Goal: Task Accomplishment & Management: Complete application form

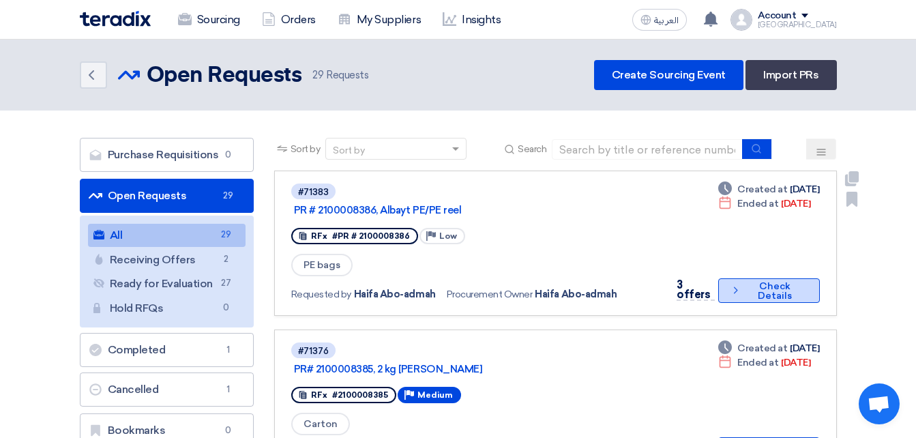
click at [772, 294] on button "Check details Check Details" at bounding box center [769, 290] width 102 height 25
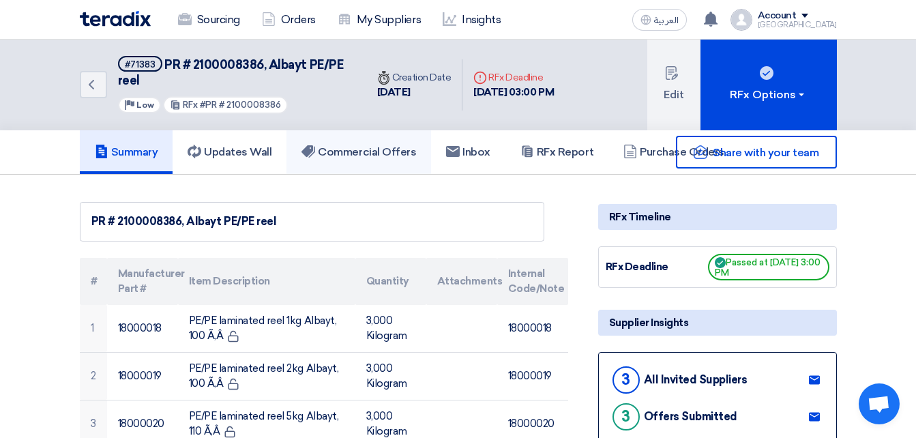
click at [428, 156] on link "Commercial Offers" at bounding box center [358, 152] width 145 height 44
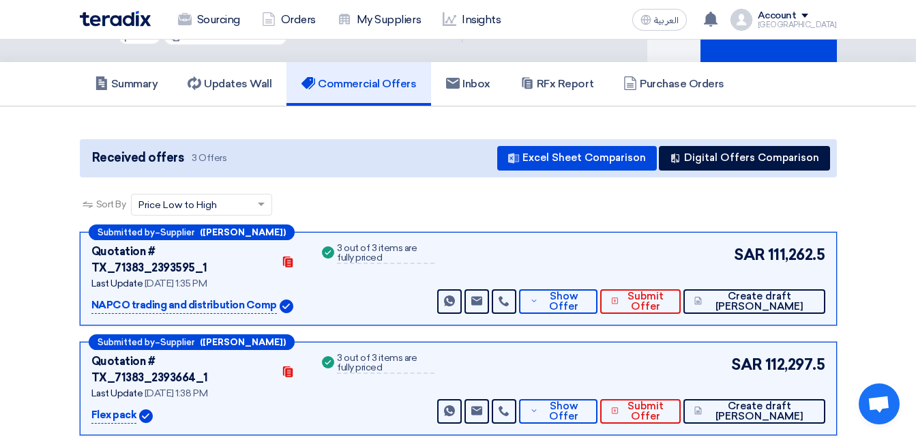
scroll to position [136, 0]
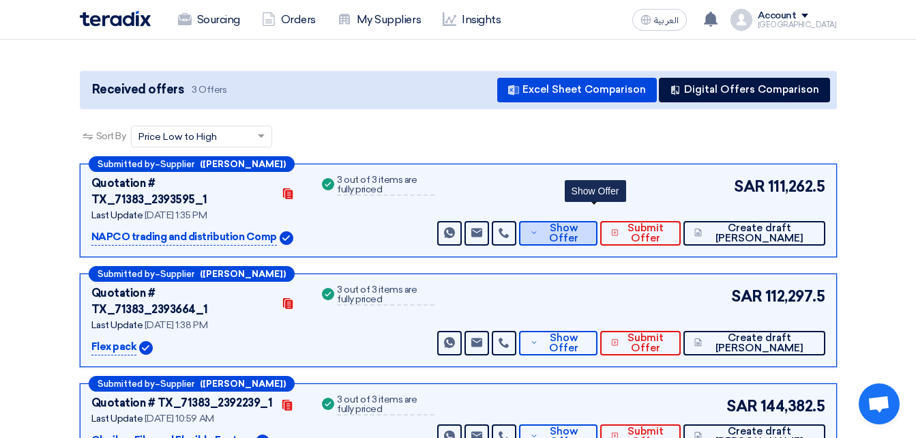
click at [575, 221] on button "Show Offer" at bounding box center [558, 233] width 78 height 25
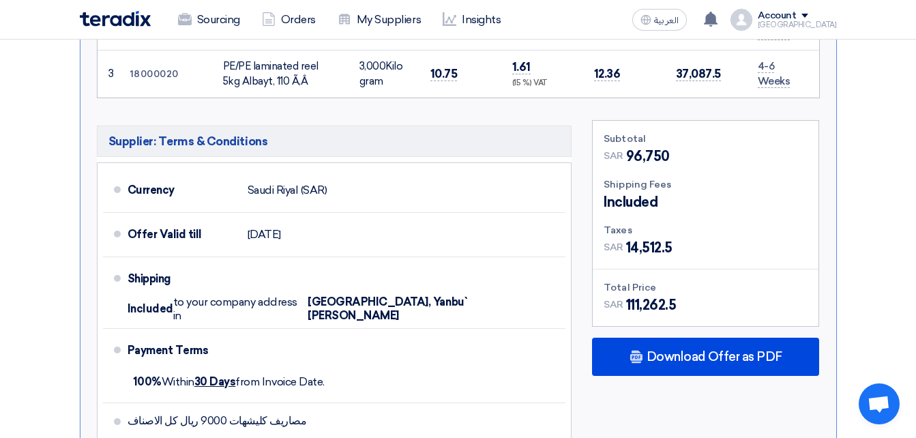
scroll to position [750, 0]
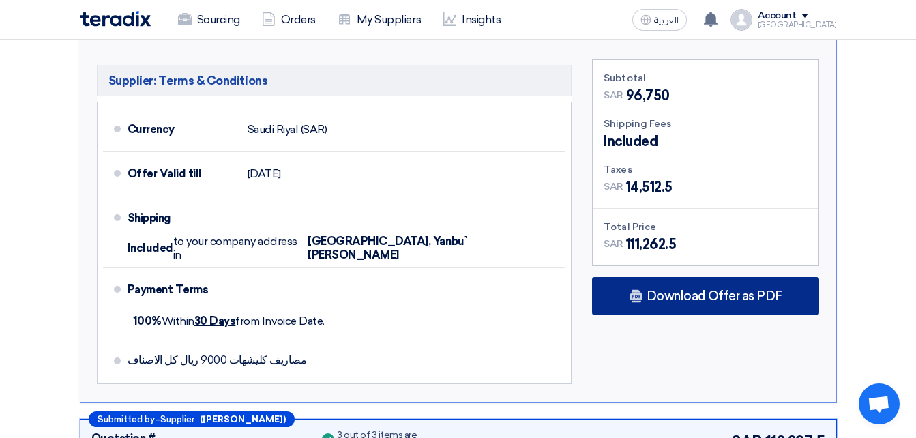
click at [728, 277] on div "Download Offer as PDF" at bounding box center [705, 296] width 227 height 38
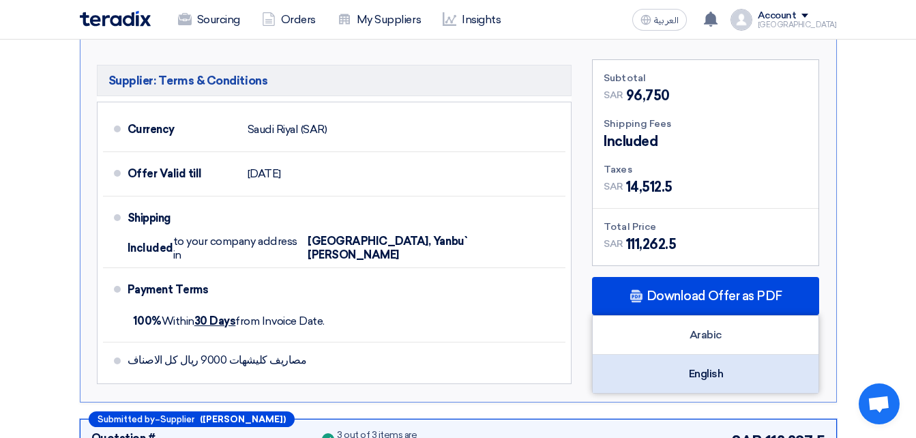
click at [709, 355] on div "English" at bounding box center [706, 374] width 226 height 38
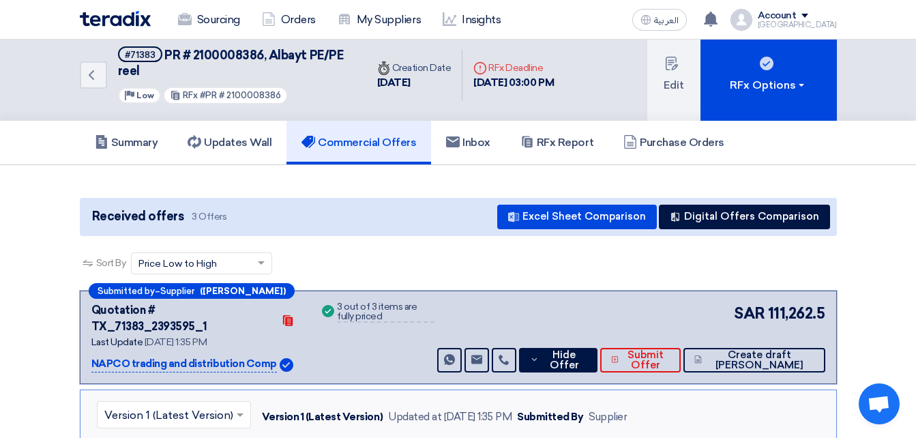
scroll to position [0, 0]
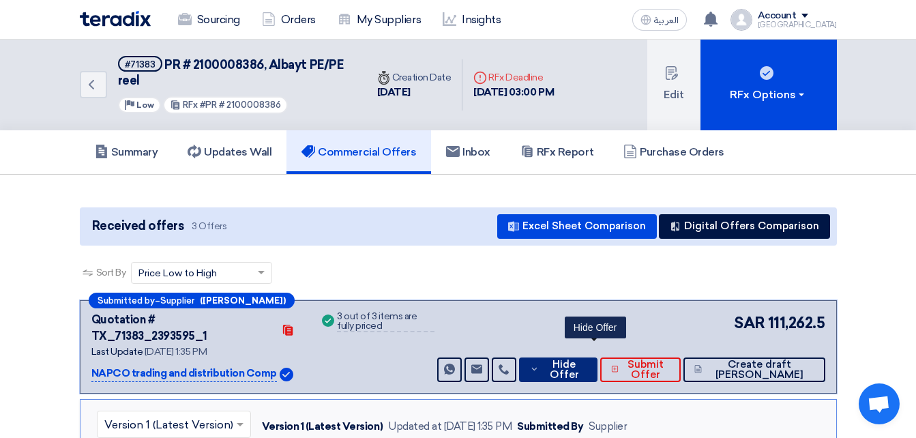
click at [539, 363] on icon at bounding box center [534, 368] width 9 height 11
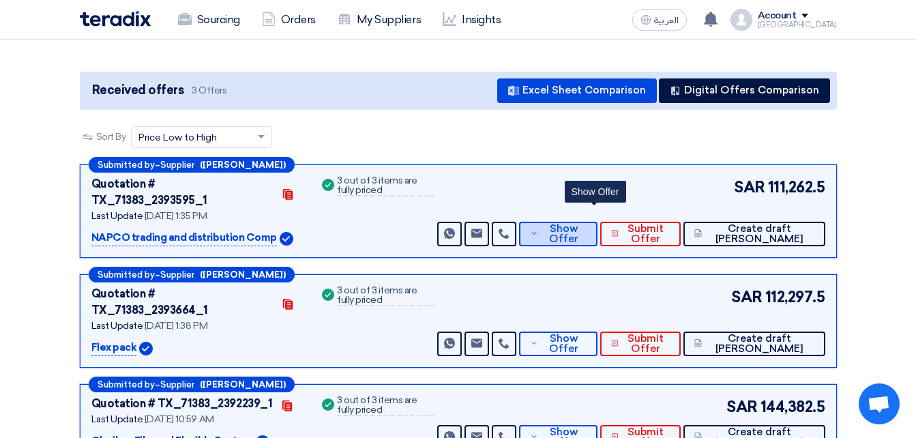
scroll to position [136, 0]
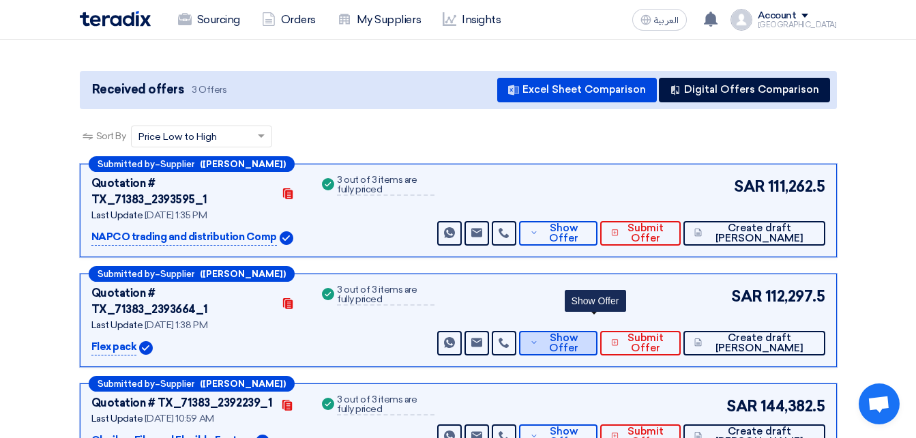
click at [586, 333] on span "Show Offer" at bounding box center [563, 343] width 45 height 20
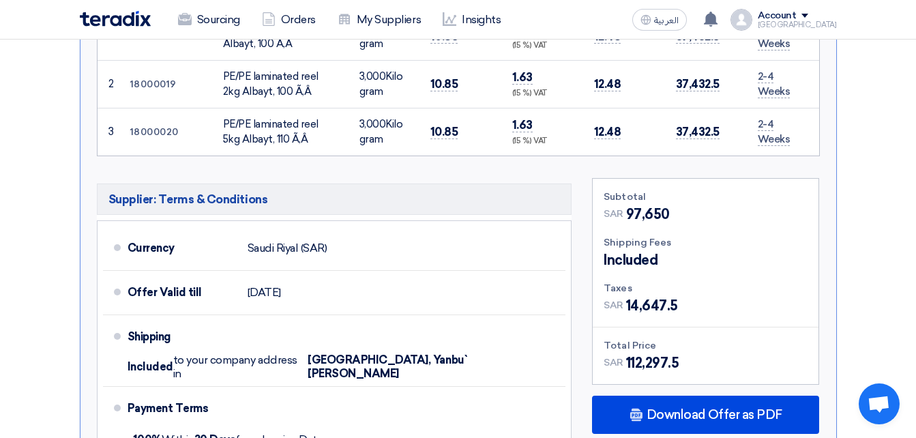
scroll to position [750, 0]
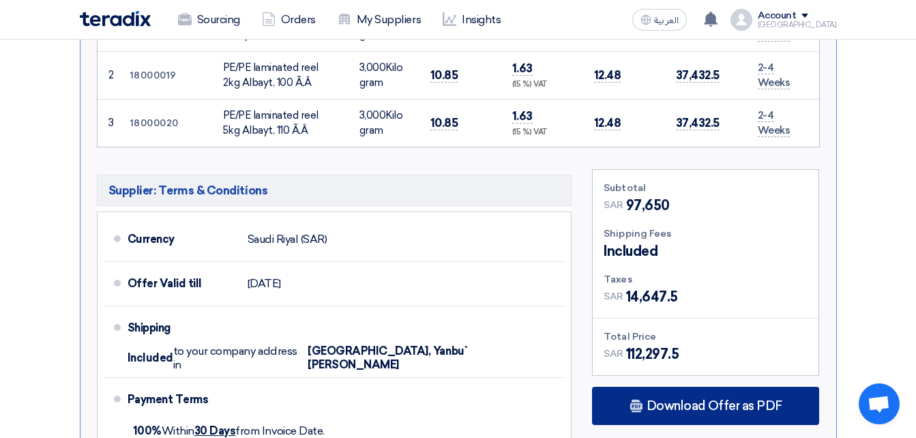
click at [653, 400] on span "Download Offer as PDF" at bounding box center [714, 406] width 136 height 12
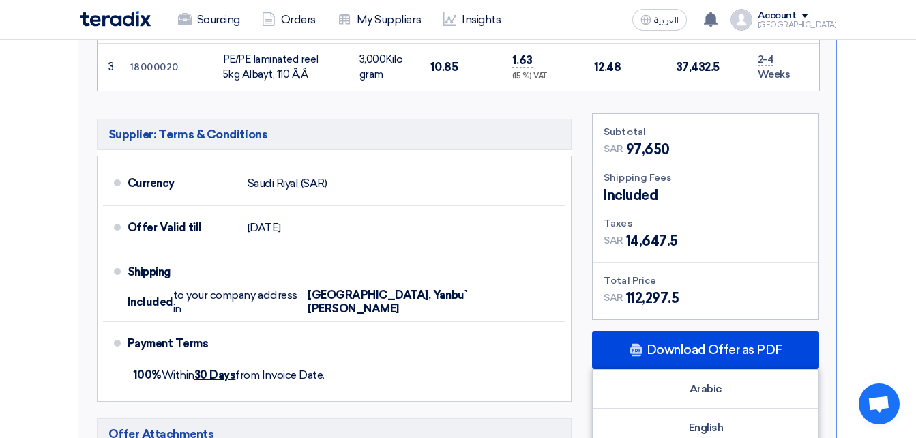
scroll to position [886, 0]
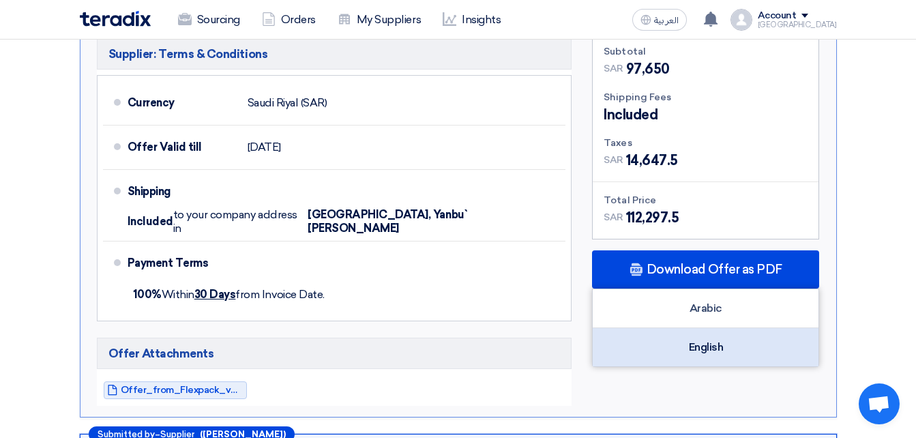
click at [680, 328] on div "English" at bounding box center [706, 347] width 226 height 38
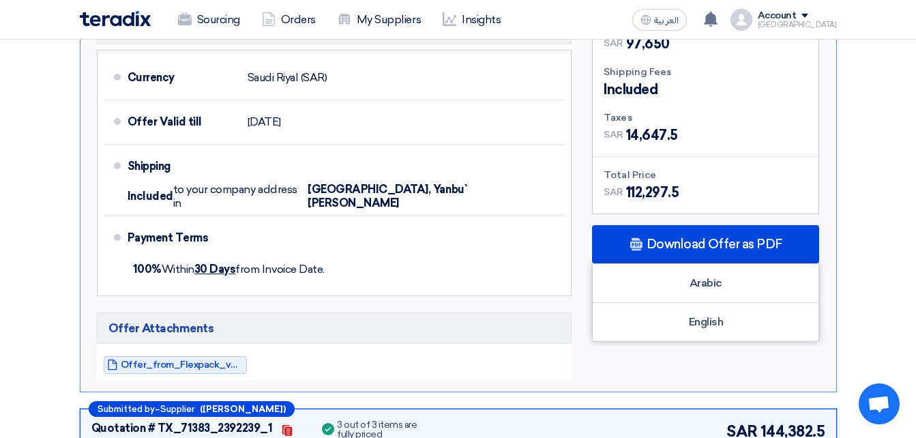
scroll to position [1023, 0]
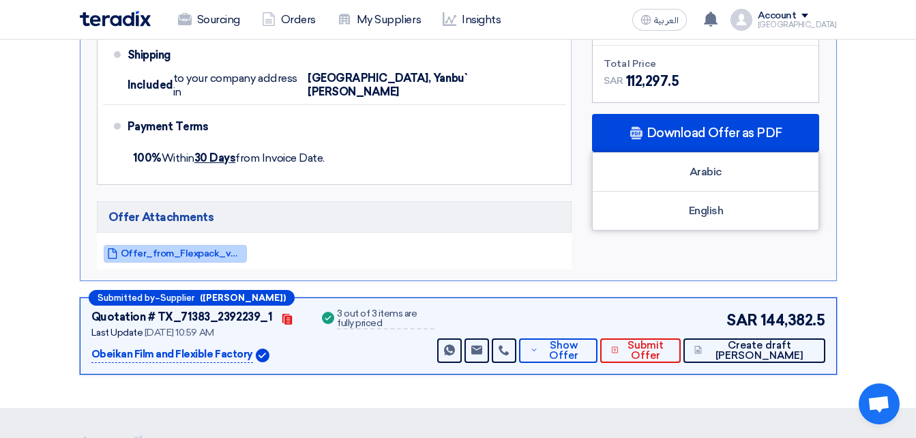
click at [176, 248] on span "Offer_from_Flexpack_v_1757846307629.pdf" at bounding box center [182, 253] width 123 height 10
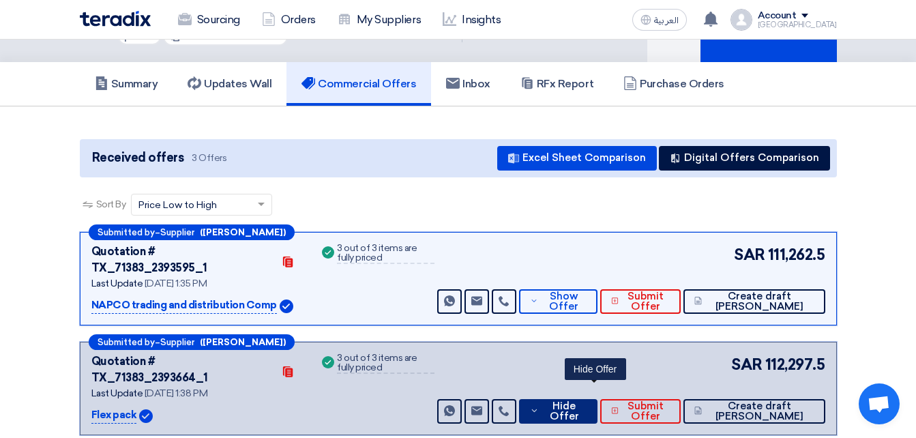
click at [586, 401] on span "Hide Offer" at bounding box center [564, 411] width 44 height 20
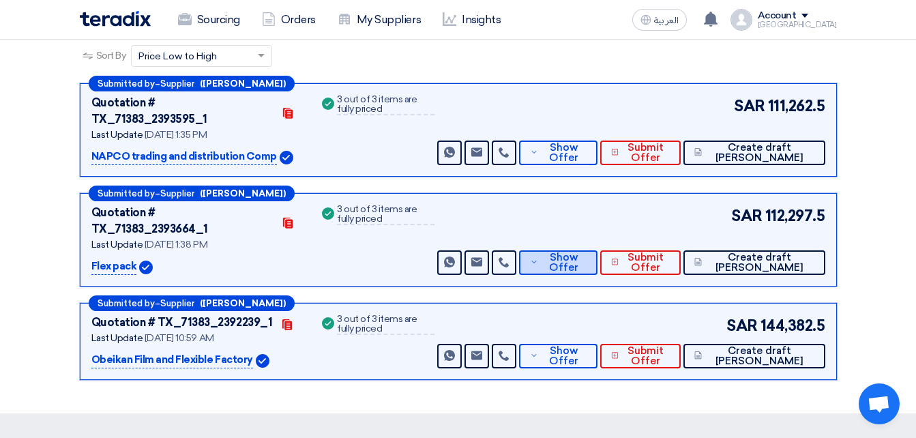
scroll to position [341, 0]
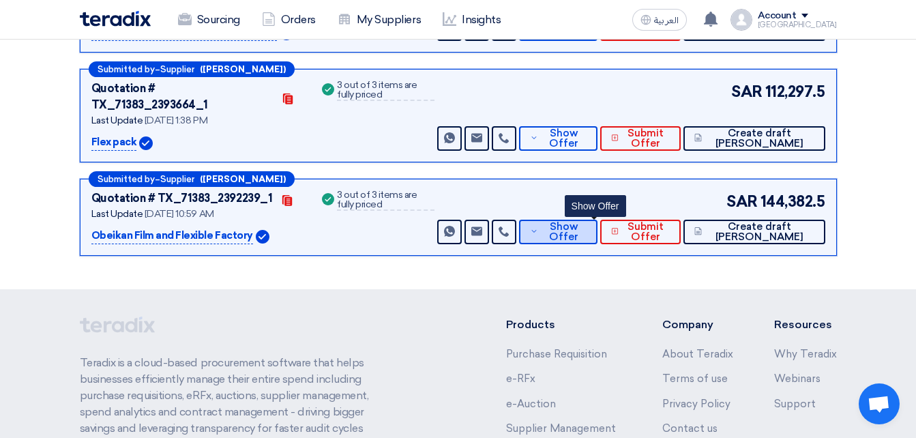
click at [586, 222] on span "Show Offer" at bounding box center [563, 232] width 45 height 20
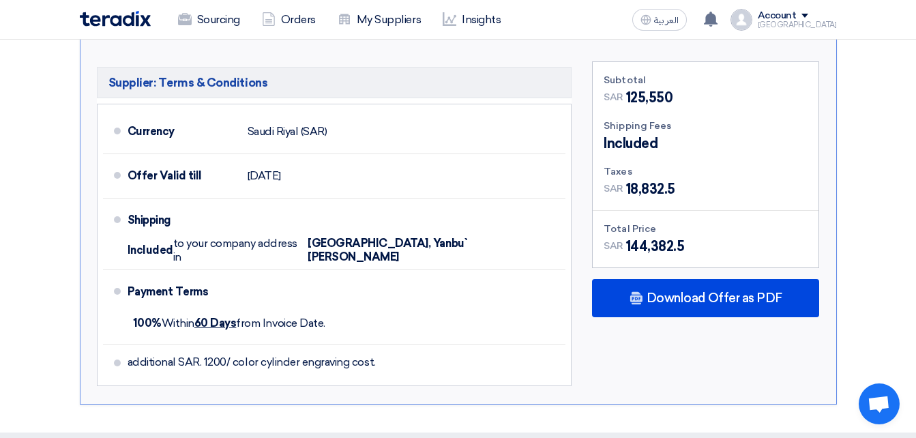
scroll to position [1091, 0]
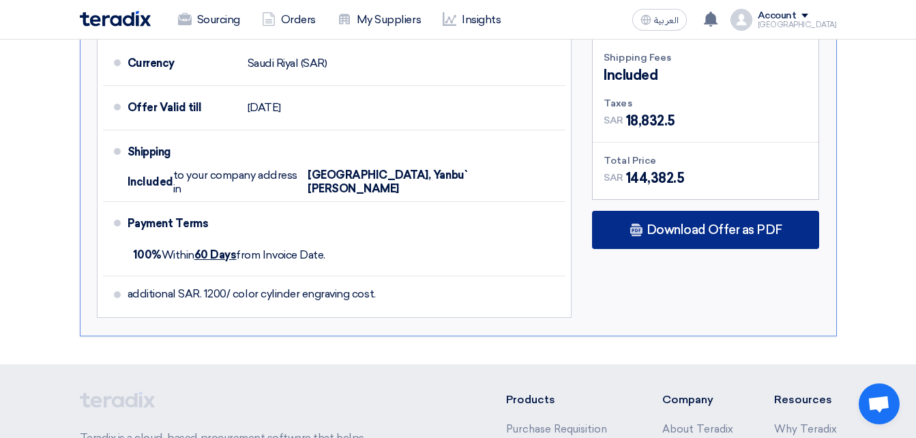
click at [724, 211] on div "Download Offer as PDF" at bounding box center [705, 230] width 227 height 38
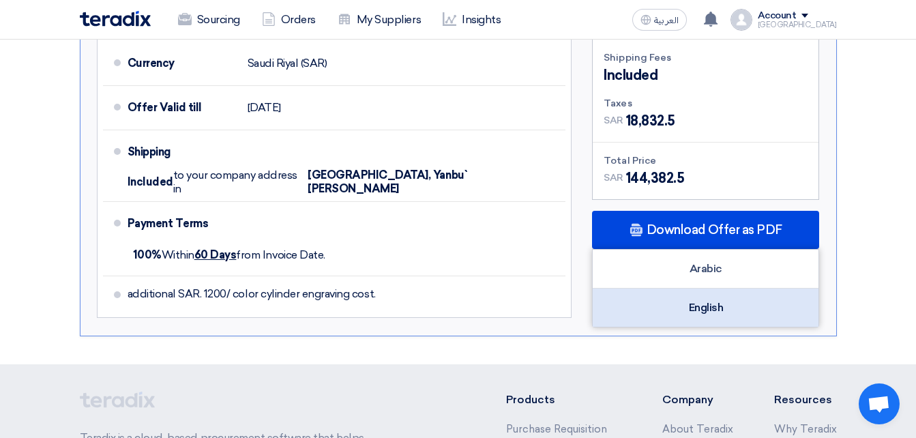
click at [676, 288] on div "English" at bounding box center [706, 307] width 226 height 38
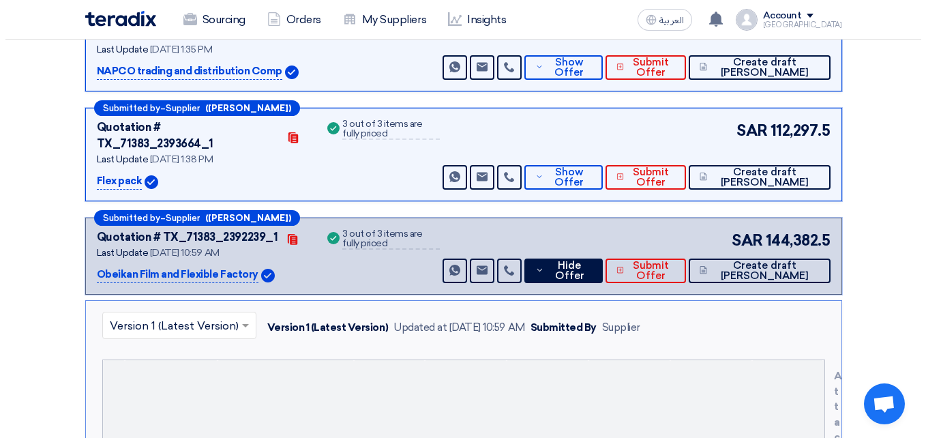
scroll to position [136, 0]
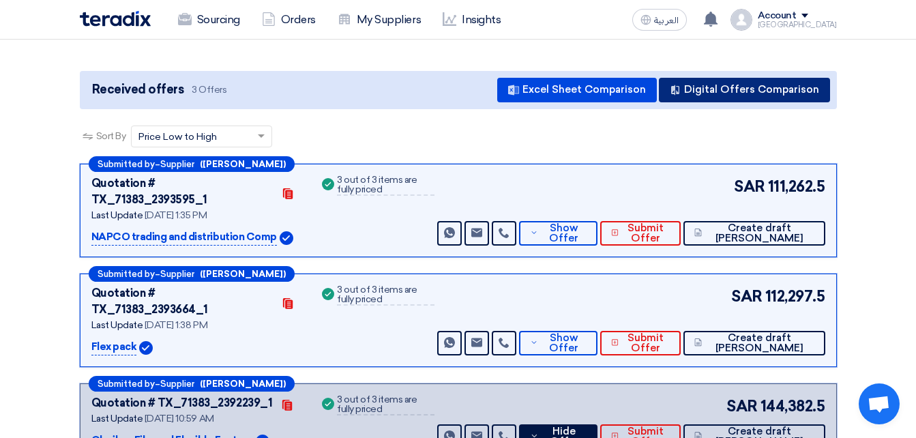
click at [696, 91] on button "Digital Offers Comparison" at bounding box center [744, 90] width 171 height 25
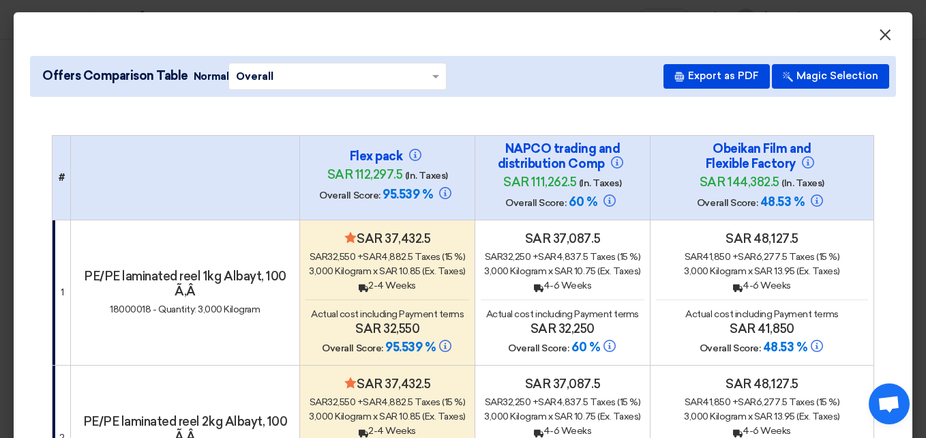
click at [878, 42] on span "×" at bounding box center [885, 38] width 14 height 27
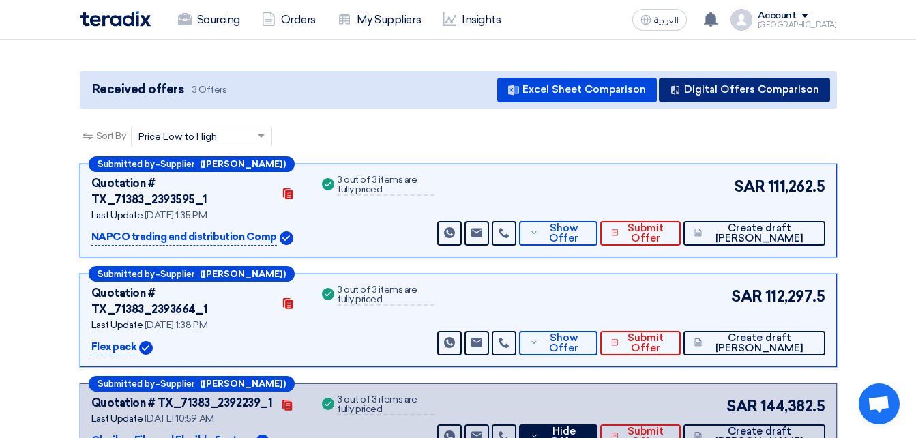
click at [687, 91] on button "Digital Offers Comparison" at bounding box center [744, 90] width 171 height 25
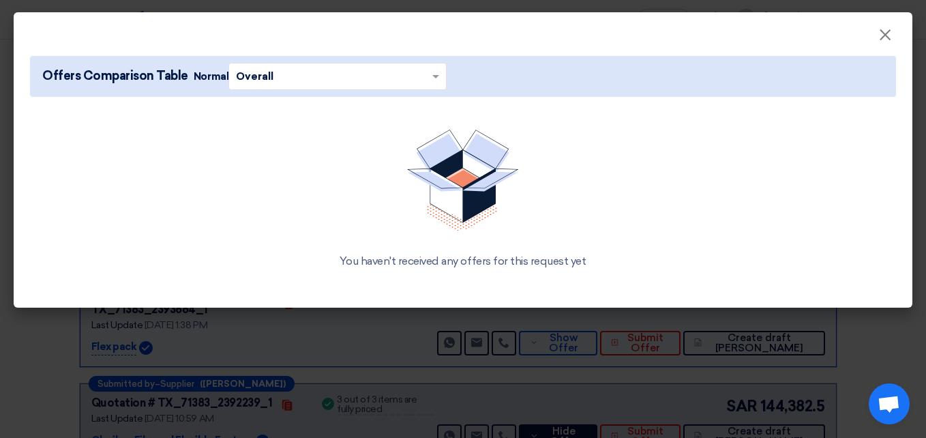
drag, startPoint x: 687, startPoint y: 91, endPoint x: 680, endPoint y: 137, distance: 46.9
click at [687, 97] on app-items-comparison "Offers Comparison Table Normal × Overall × You haven't received any offers for …" at bounding box center [463, 171] width 866 height 230
click at [680, 149] on div "You haven't received any offers for this request yet" at bounding box center [463, 199] width 866 height 173
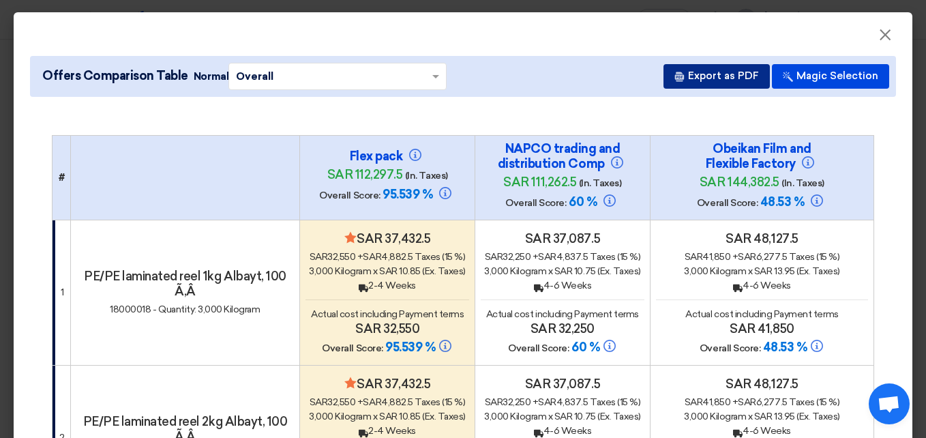
click at [693, 78] on button "Export as PDF" at bounding box center [716, 76] width 106 height 25
click at [693, 75] on button "Export as PDF" at bounding box center [716, 76] width 106 height 25
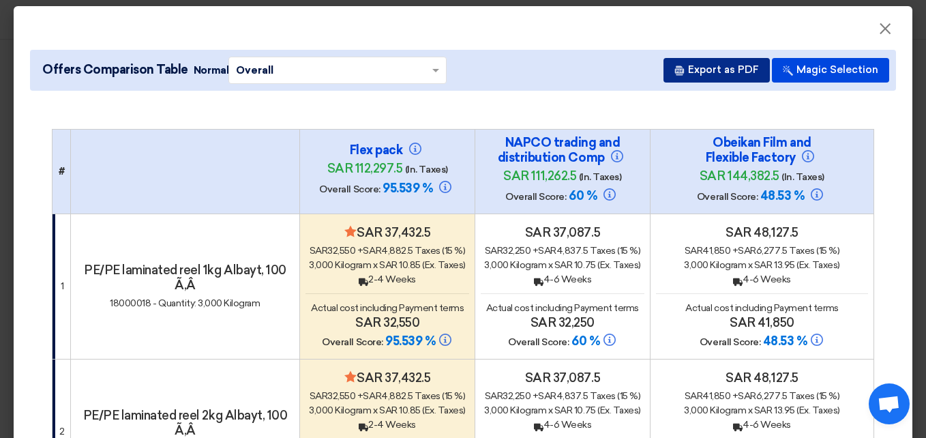
scroll to position [0, 0]
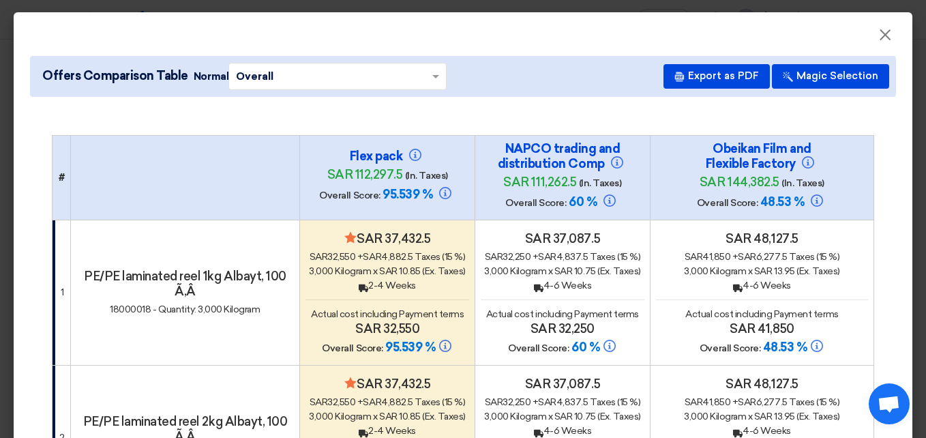
click at [503, 90] on div "Offers Comparison Table Normal × Overall × Export as PDF Magic Selection" at bounding box center [463, 76] width 866 height 41
click at [738, 70] on button "Export as PDF" at bounding box center [716, 76] width 106 height 25
click at [723, 73] on button "Export as PDF" at bounding box center [716, 76] width 106 height 25
click at [531, 68] on div "Offers Comparison Table Normal × Overall × Export as PDF Magic Selection" at bounding box center [463, 76] width 866 height 41
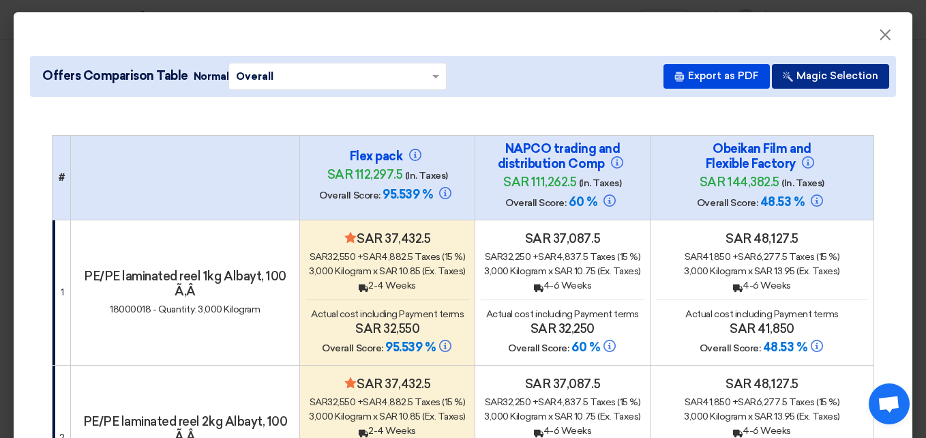
click at [795, 74] on button "Magic Selection" at bounding box center [830, 76] width 117 height 25
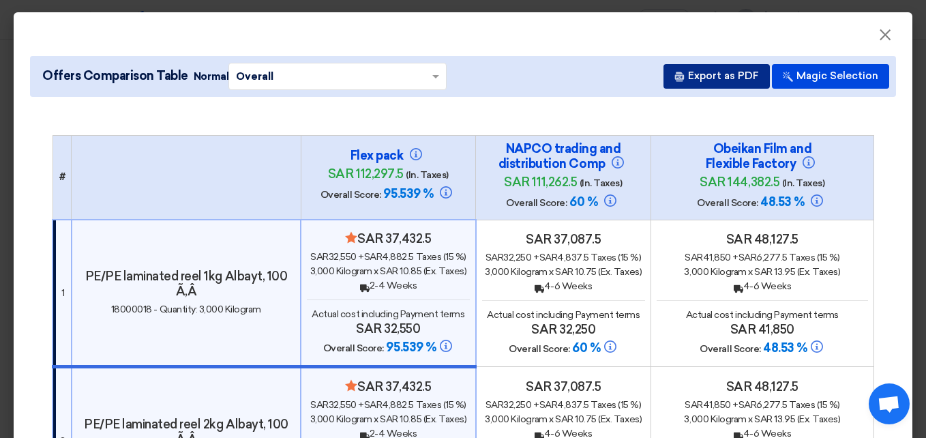
click at [740, 83] on button "Export as PDF" at bounding box center [716, 76] width 106 height 25
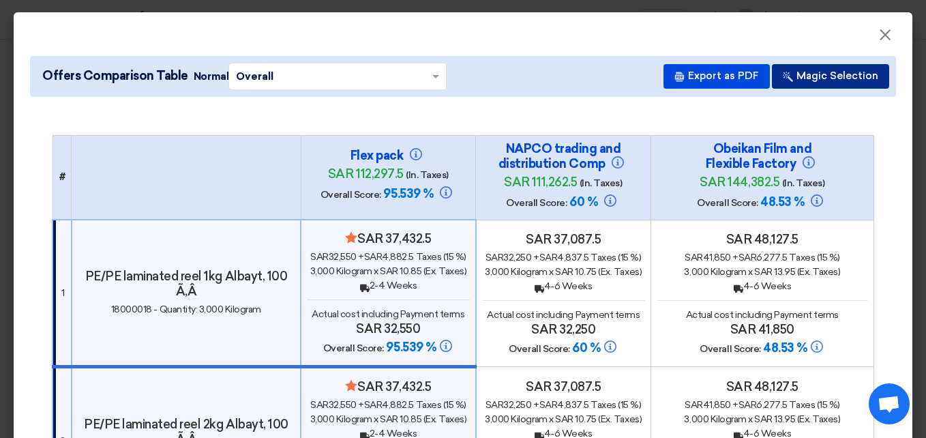
click at [805, 72] on button "Magic Selection" at bounding box center [830, 76] width 117 height 25
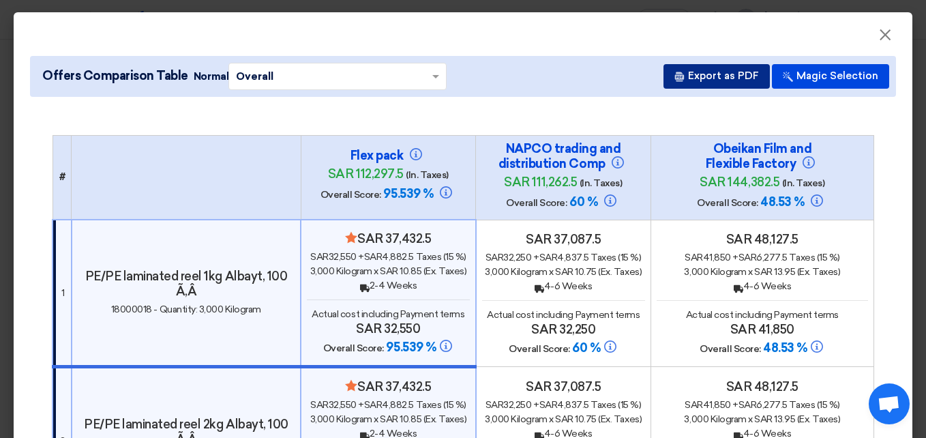
click at [723, 83] on button "Export as PDF" at bounding box center [716, 76] width 106 height 25
click at [698, 69] on button "Export as PDF" at bounding box center [716, 76] width 106 height 25
click at [696, 71] on button "Export as PDF" at bounding box center [716, 76] width 106 height 25
drag, startPoint x: 424, startPoint y: 92, endPoint x: 420, endPoint y: 83, distance: 10.4
click at [421, 86] on div "Offers Comparison Table Normal × Overall × Export as PDF Magic Selection" at bounding box center [463, 76] width 866 height 41
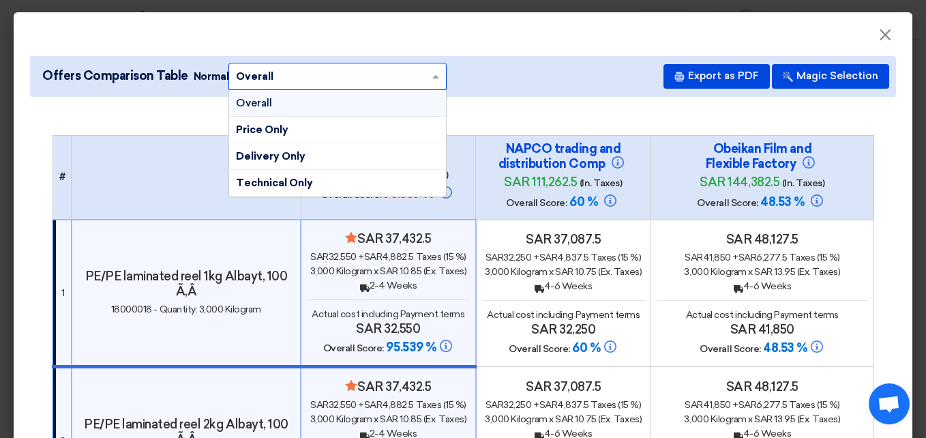
click at [419, 78] on input "text" at bounding box center [331, 75] width 190 height 21
click at [373, 124] on div "Price Only" at bounding box center [337, 130] width 217 height 27
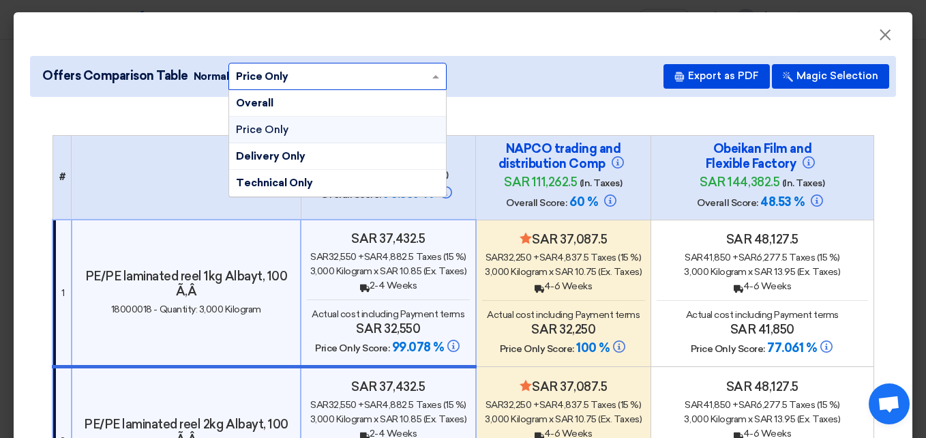
click at [342, 80] on input "text" at bounding box center [331, 75] width 190 height 21
click at [303, 121] on div "Price Only" at bounding box center [337, 130] width 217 height 27
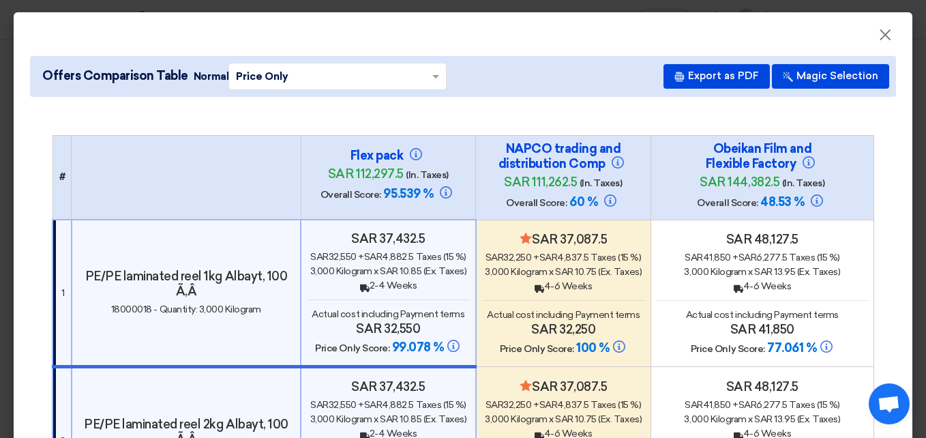
click at [725, 78] on button "Export as PDF" at bounding box center [716, 76] width 106 height 25
click at [724, 76] on button "Export as PDF" at bounding box center [716, 76] width 106 height 25
drag, startPoint x: 823, startPoint y: 0, endPoint x: 622, endPoint y: 109, distance: 228.8
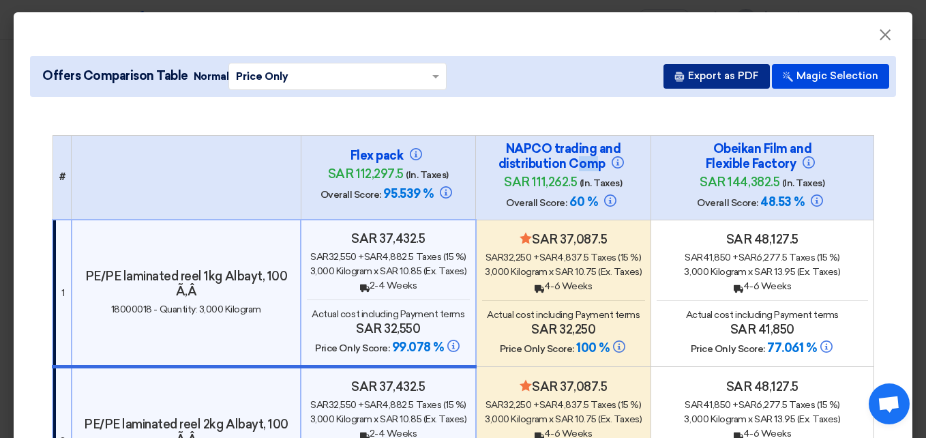
drag, startPoint x: 622, startPoint y: 109, endPoint x: 726, endPoint y: 76, distance: 108.9
click at [726, 76] on button "Export as PDF" at bounding box center [716, 76] width 106 height 25
click at [715, 75] on button "Export as PDF" at bounding box center [716, 76] width 106 height 25
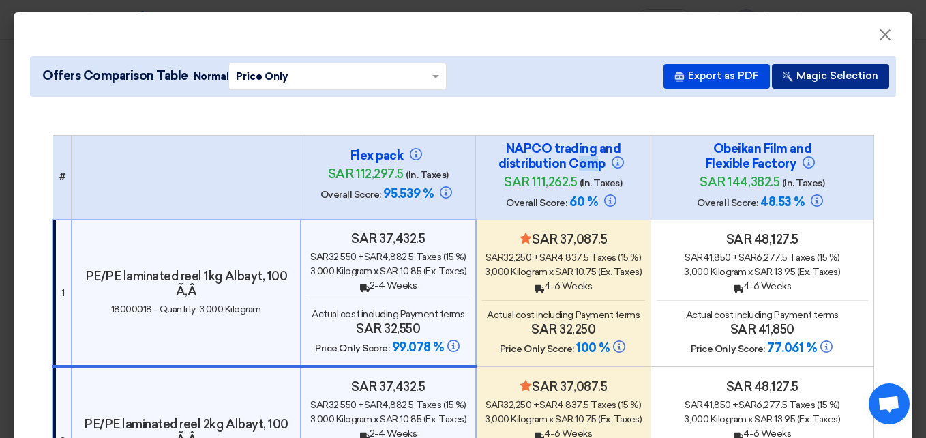
click at [790, 72] on button "Magic Selection" at bounding box center [830, 76] width 117 height 25
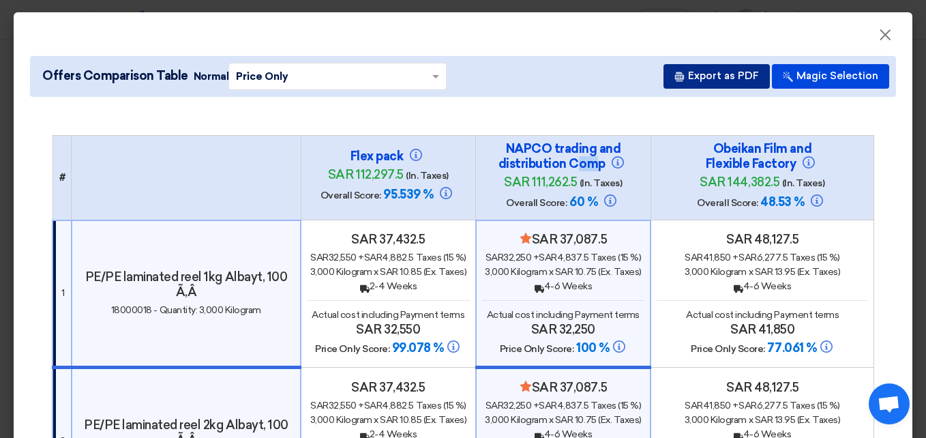
click at [755, 70] on button "Export as PDF" at bounding box center [716, 76] width 106 height 25
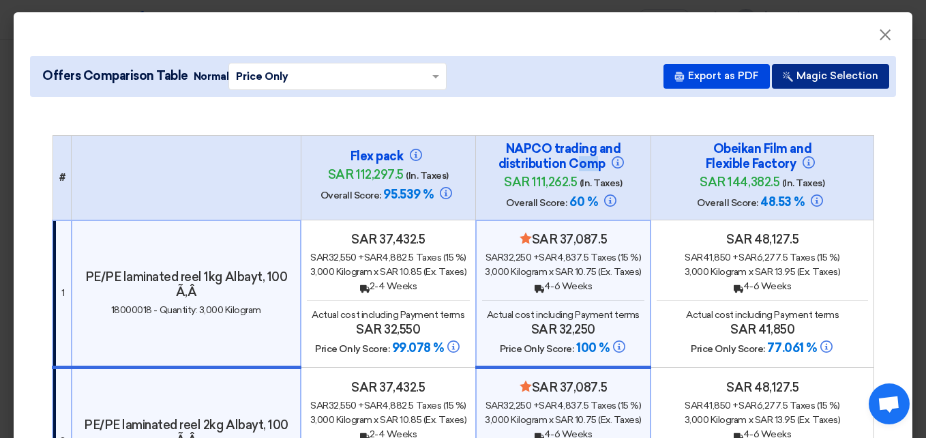
click at [787, 74] on button "Magic Selection" at bounding box center [830, 76] width 117 height 25
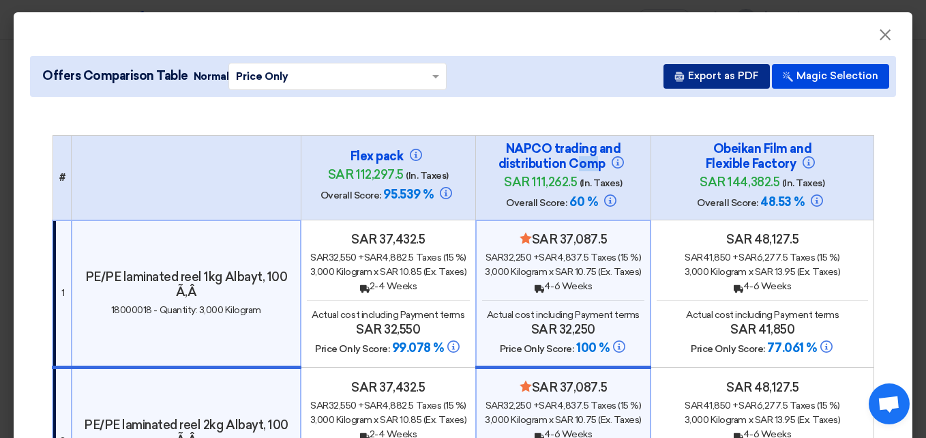
click at [743, 74] on button "Export as PDF" at bounding box center [716, 76] width 106 height 25
click at [683, 83] on button "Export as PDF" at bounding box center [716, 76] width 106 height 25
click at [881, 35] on span "×" at bounding box center [885, 38] width 14 height 27
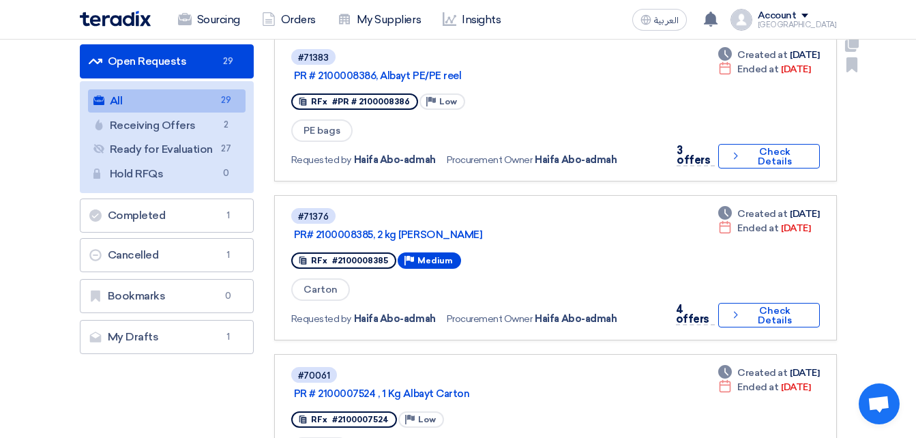
scroll to position [136, 0]
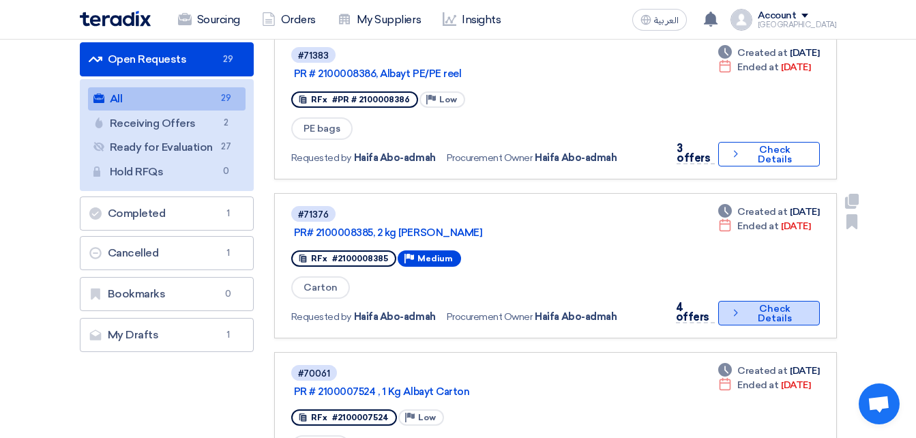
click at [742, 312] on button "Check details Check Details" at bounding box center [769, 313] width 102 height 25
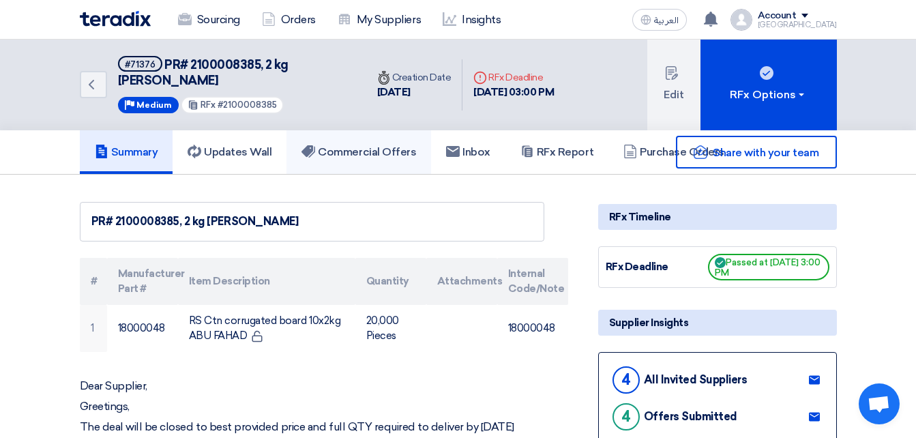
click at [357, 145] on h5 "Commercial Offers" at bounding box center [358, 152] width 115 height 14
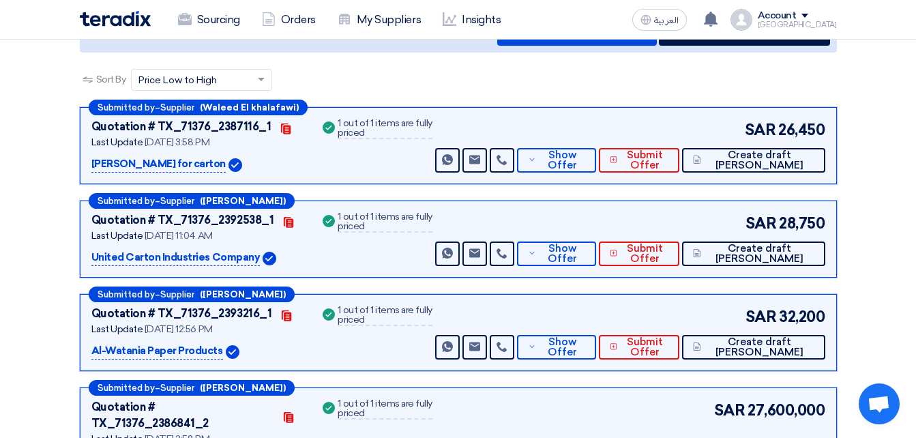
scroll to position [205, 0]
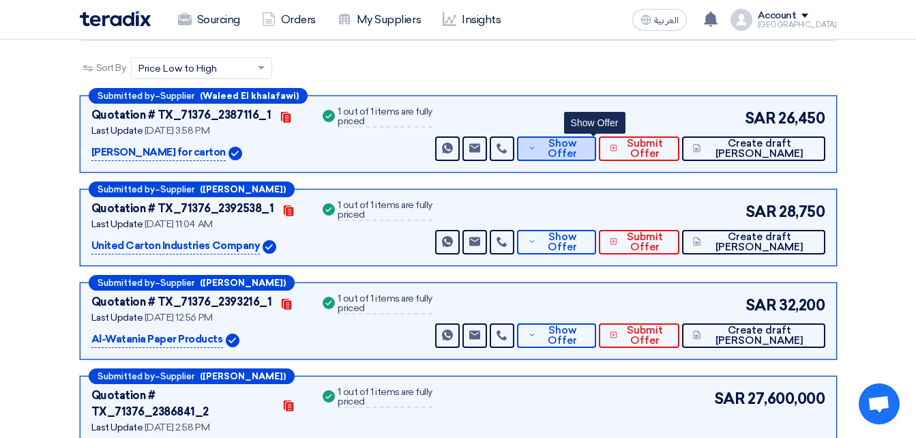
click at [584, 153] on span "Show Offer" at bounding box center [561, 148] width 45 height 20
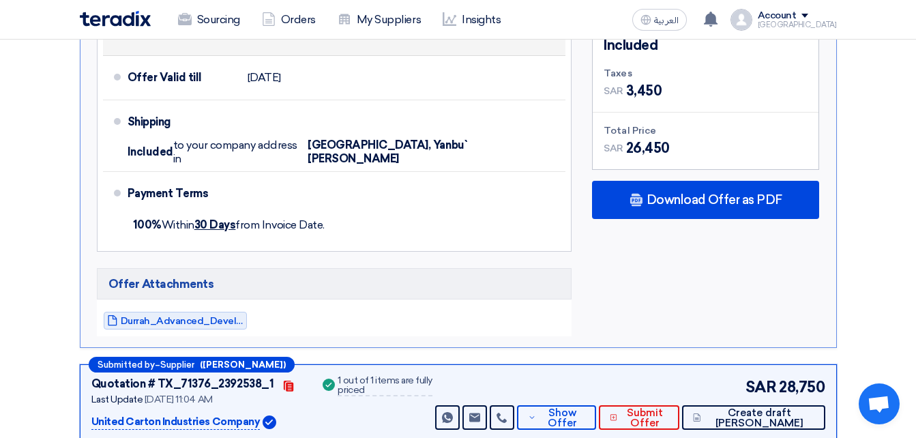
scroll to position [750, 0]
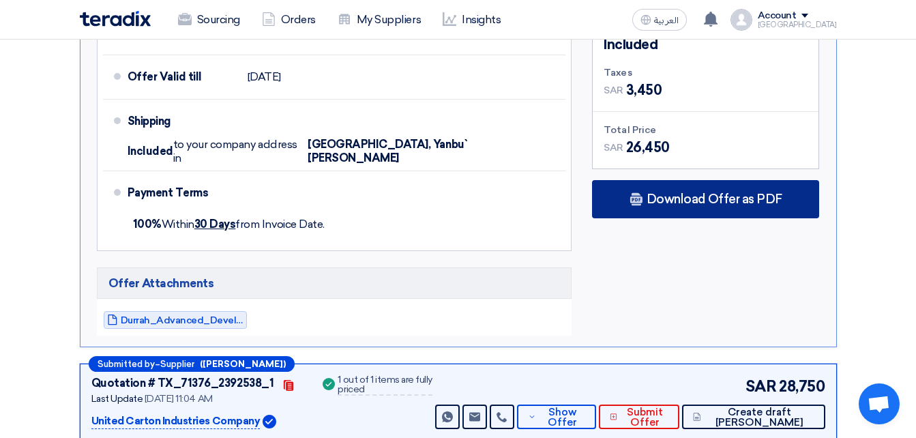
click at [778, 193] on span "Download Offer as PDF" at bounding box center [714, 199] width 136 height 12
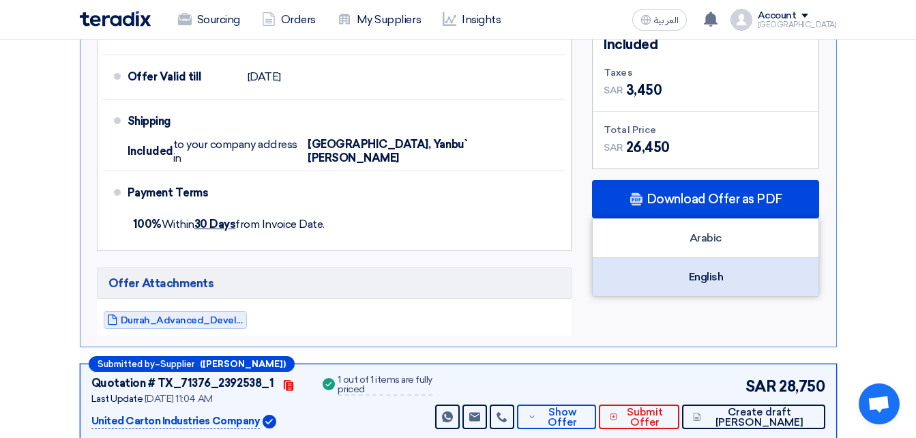
click at [712, 265] on div "English" at bounding box center [706, 277] width 226 height 38
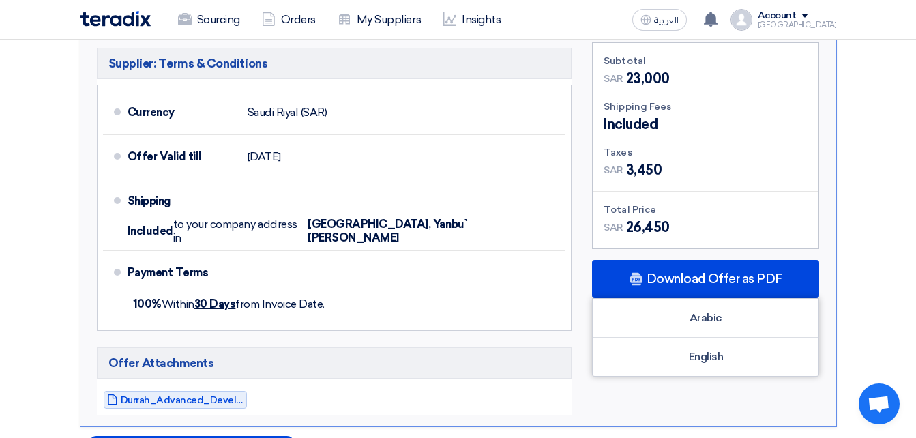
scroll to position [818, 0]
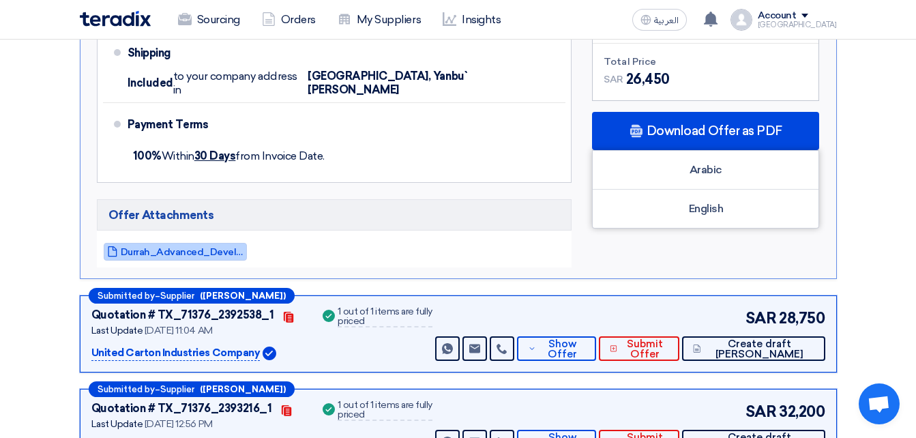
click at [145, 247] on span "Durrah_Advanced_Development__1757595476352.pdf" at bounding box center [182, 252] width 123 height 10
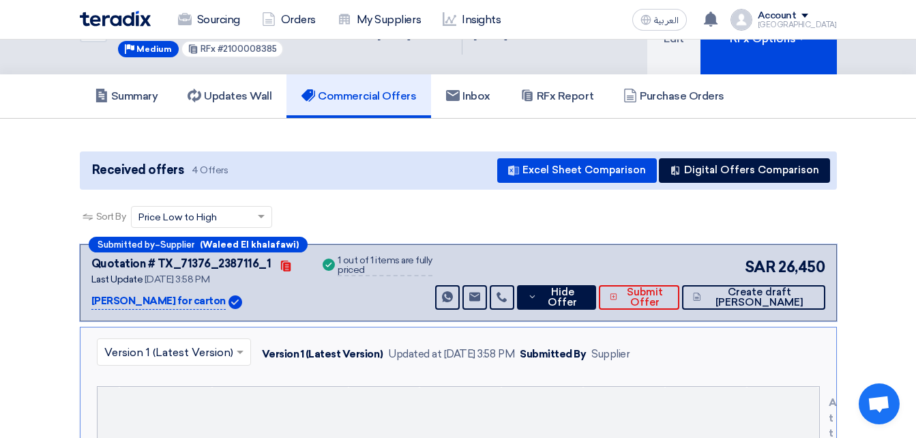
scroll to position [205, 0]
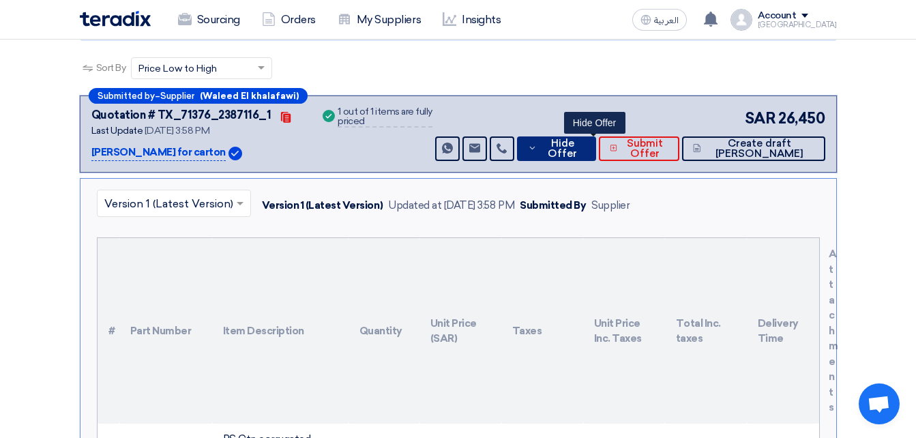
click at [557, 160] on button "Hide Offer" at bounding box center [556, 148] width 78 height 25
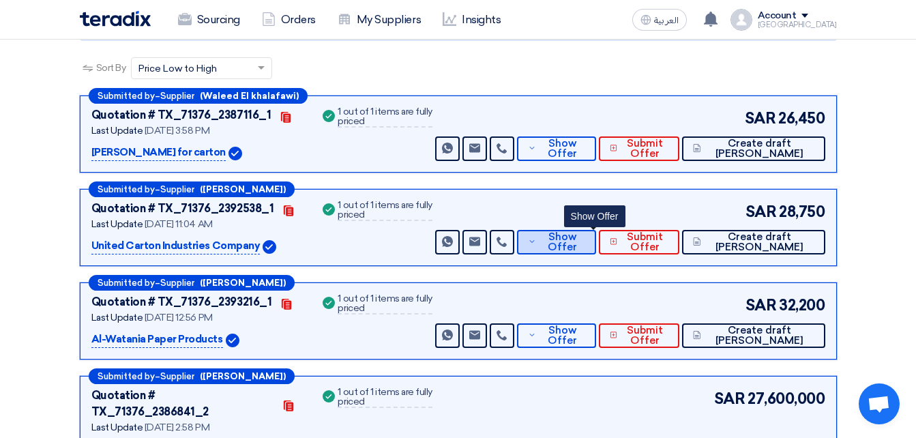
click at [573, 235] on button "Show Offer" at bounding box center [556, 242] width 78 height 25
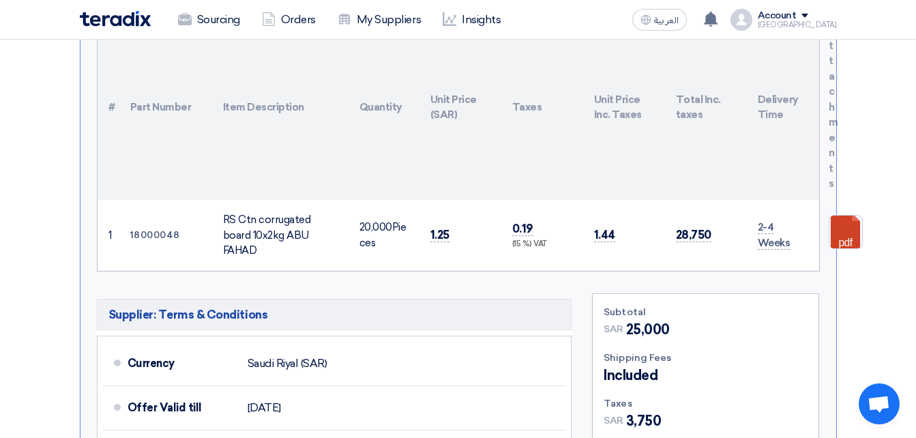
scroll to position [546, 0]
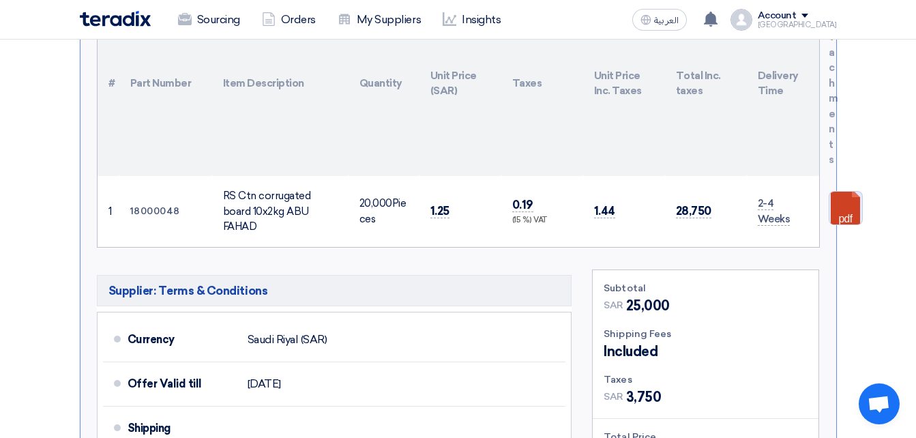
click at [850, 213] on link at bounding box center [883, 233] width 109 height 82
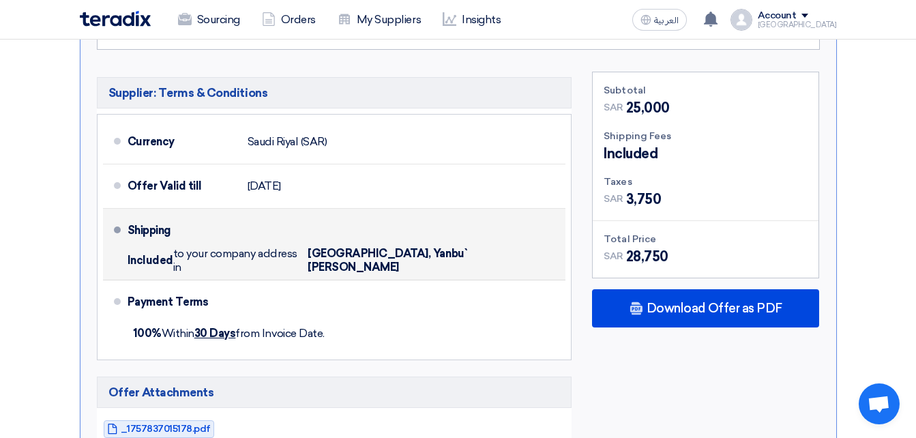
scroll to position [750, 0]
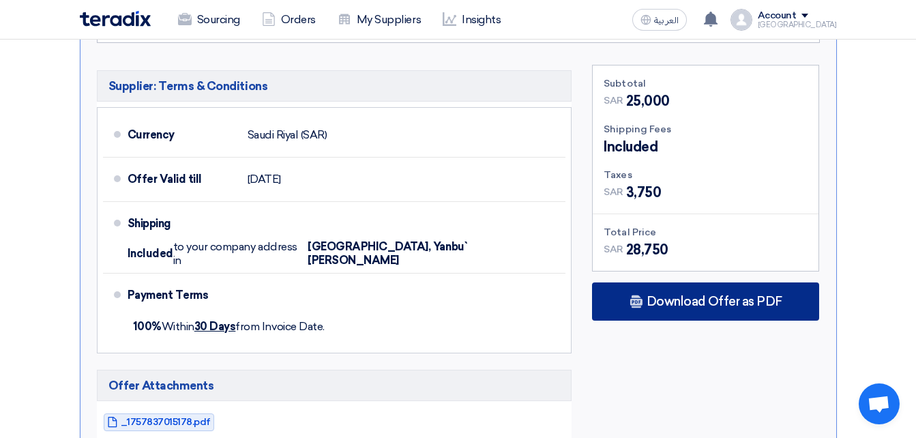
click at [679, 282] on div "Download Offer as PDF" at bounding box center [705, 301] width 227 height 38
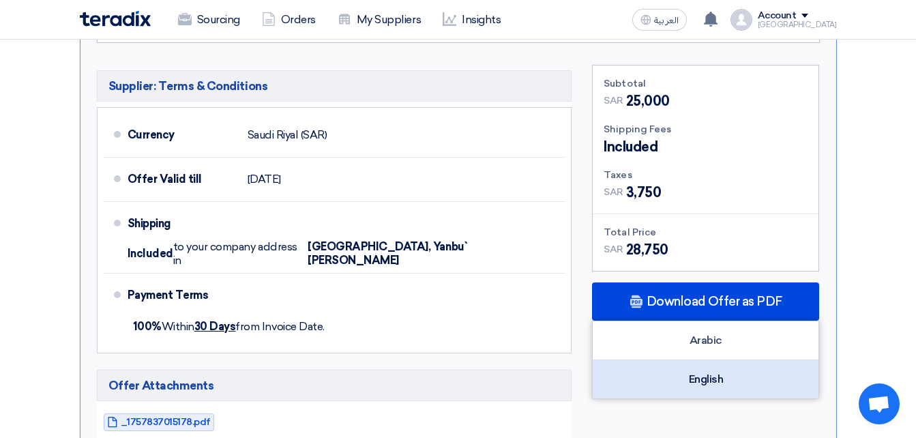
click at [681, 373] on div "English" at bounding box center [706, 379] width 226 height 38
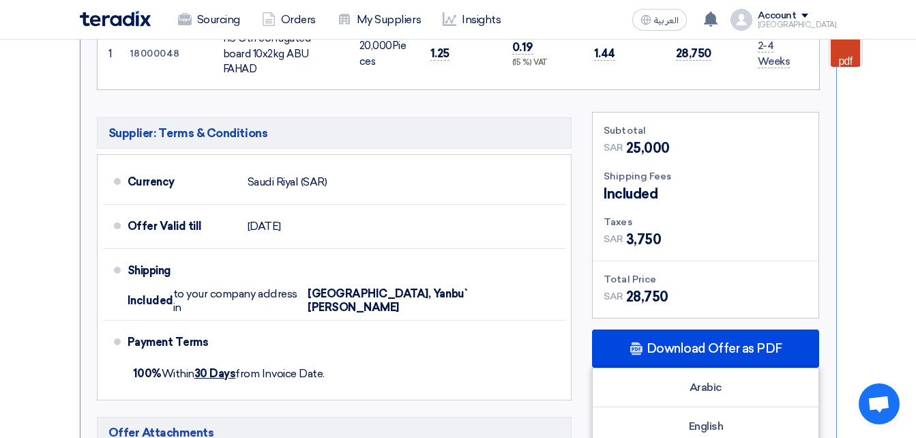
scroll to position [682, 0]
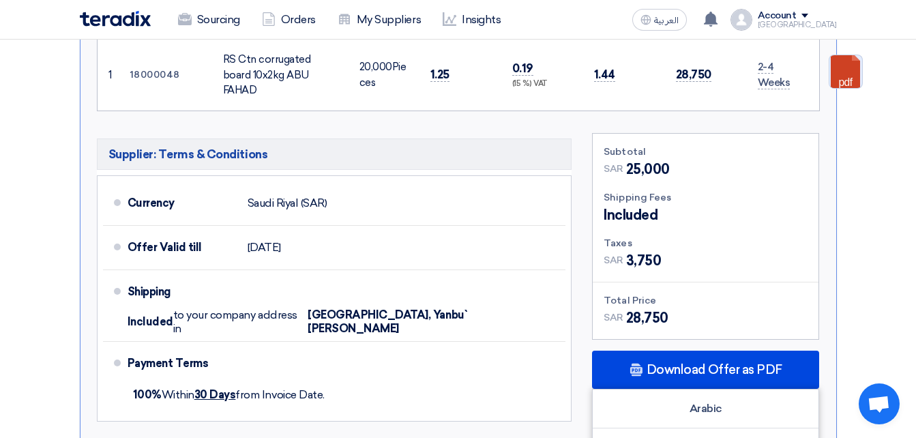
click at [846, 78] on link at bounding box center [883, 96] width 109 height 82
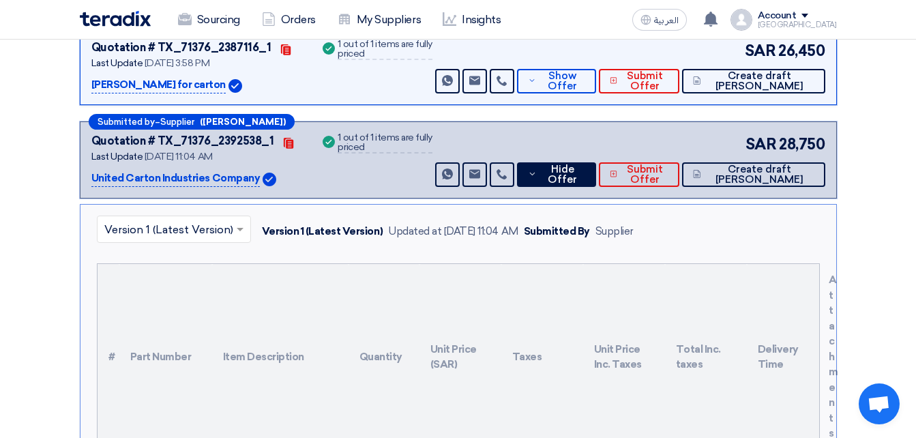
scroll to position [273, 0]
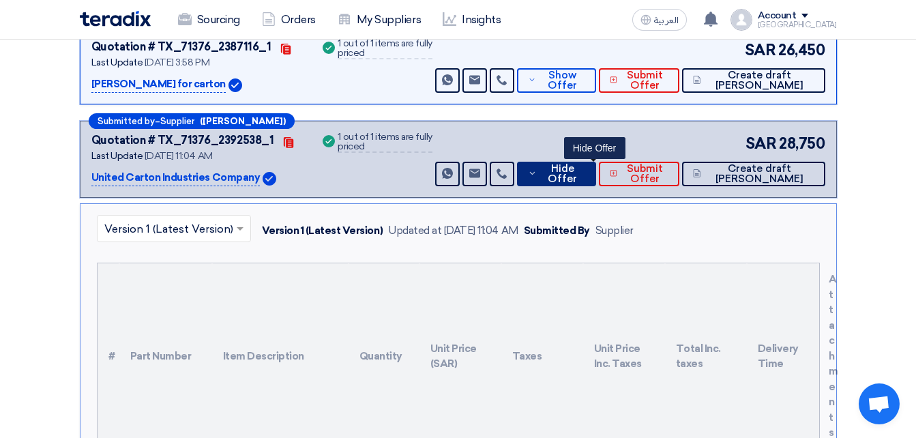
click at [576, 169] on span "Hide Offer" at bounding box center [562, 174] width 44 height 20
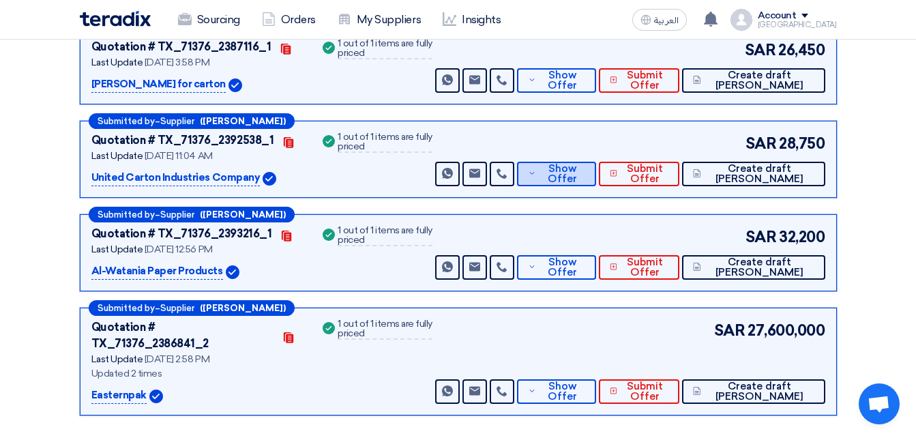
scroll to position [341, 0]
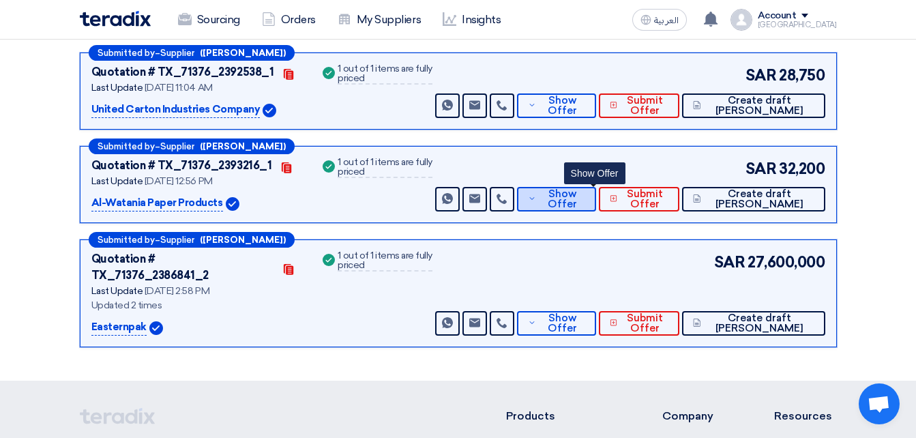
click at [584, 202] on span "Show Offer" at bounding box center [561, 199] width 45 height 20
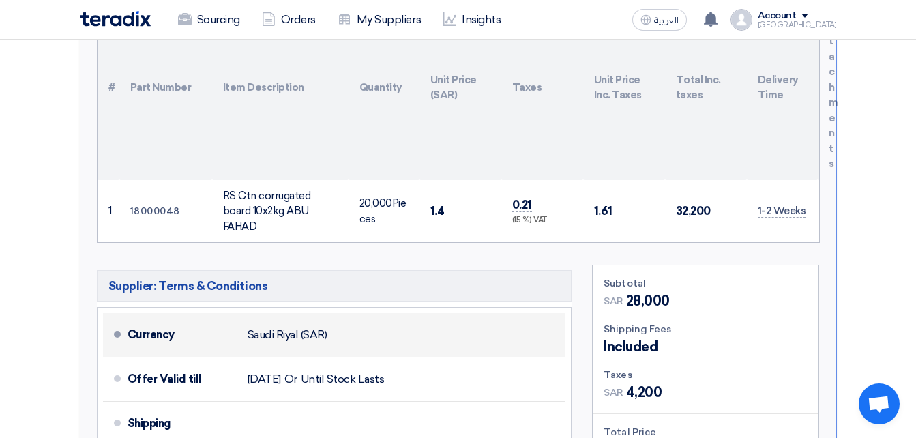
scroll to position [750, 0]
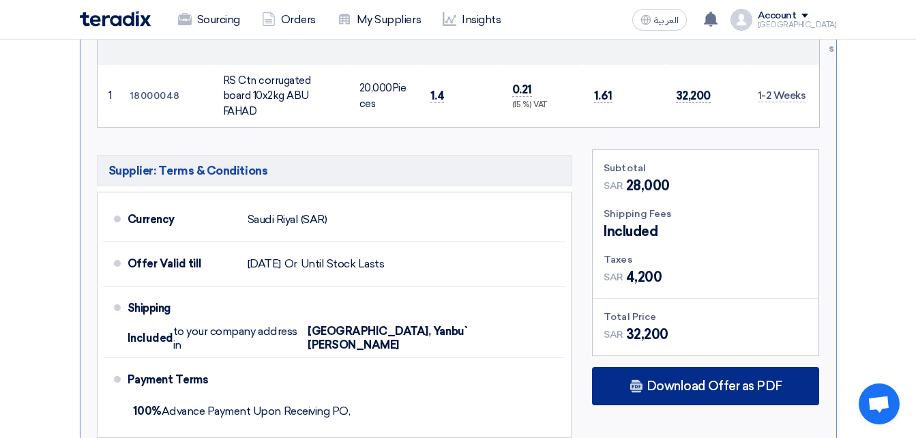
click at [666, 380] on span "Download Offer as PDF" at bounding box center [714, 386] width 136 height 12
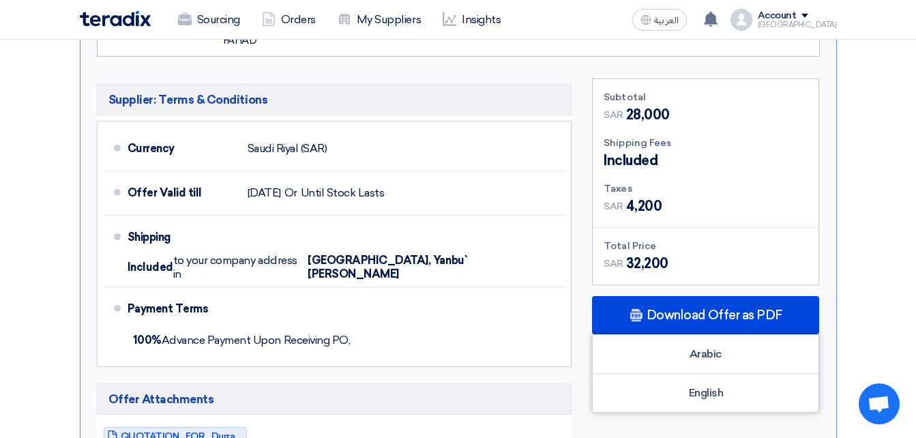
scroll to position [886, 0]
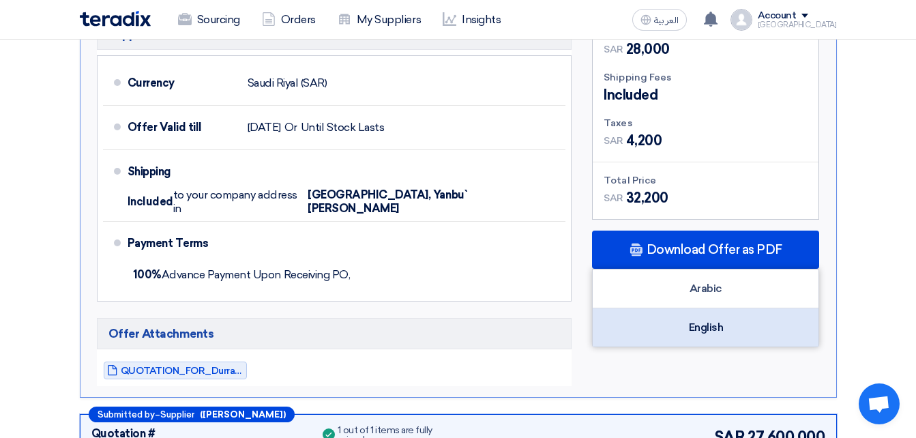
click at [695, 315] on div "English" at bounding box center [706, 327] width 226 height 38
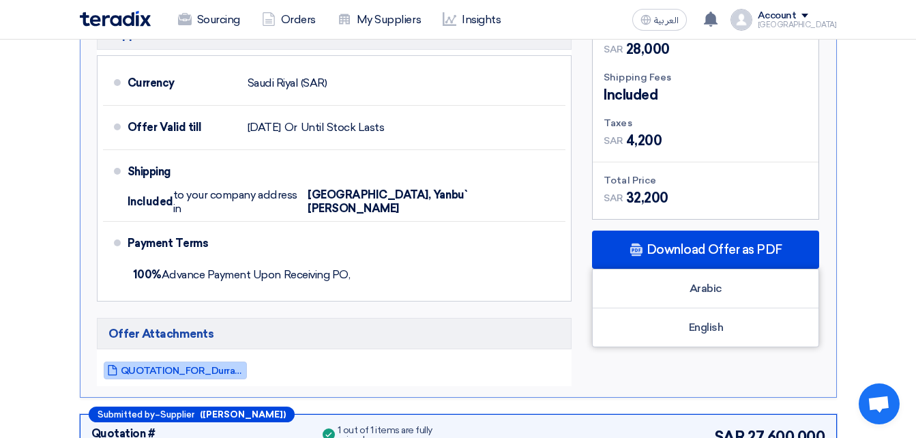
scroll to position [955, 0]
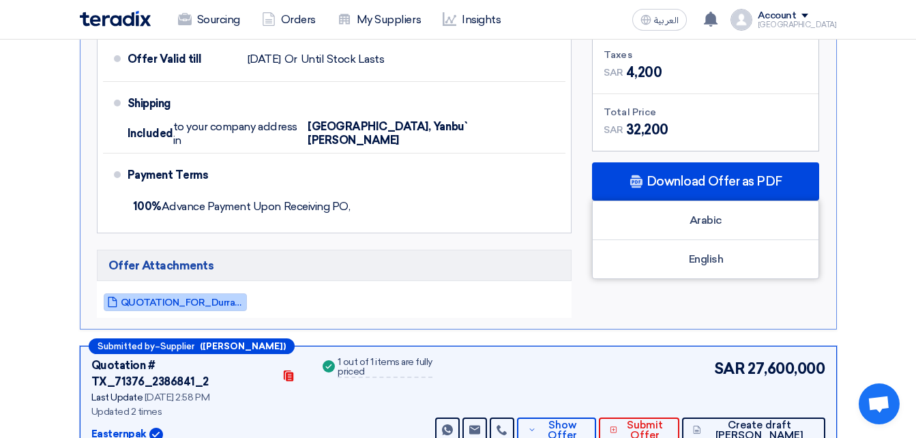
click at [213, 293] on link "QUOTATION_FOR_Durrah_Advancedd_1757843663183.pdf" at bounding box center [175, 302] width 143 height 18
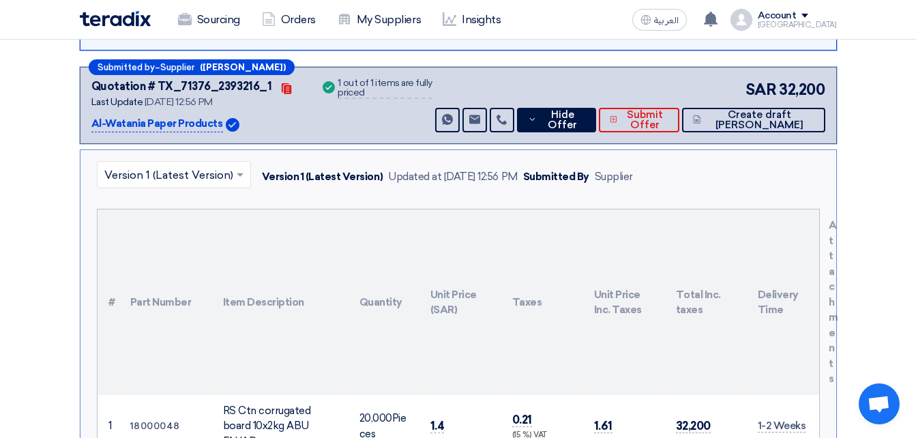
scroll to position [341, 0]
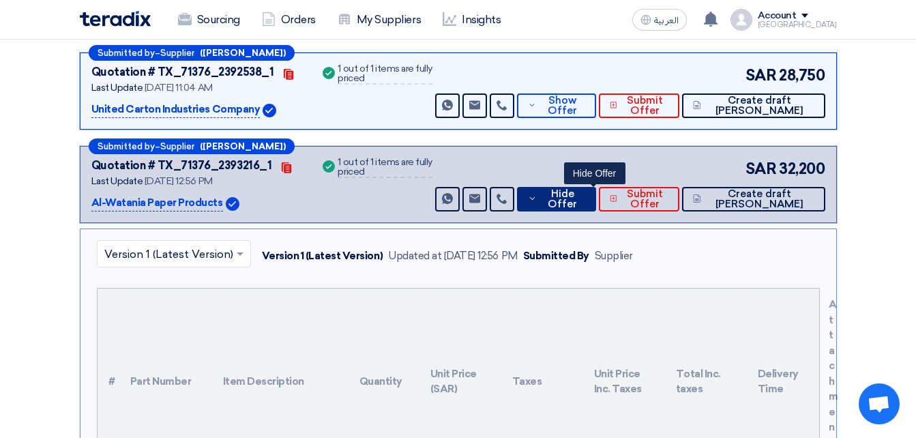
click at [578, 188] on button "Hide Offer" at bounding box center [556, 199] width 78 height 25
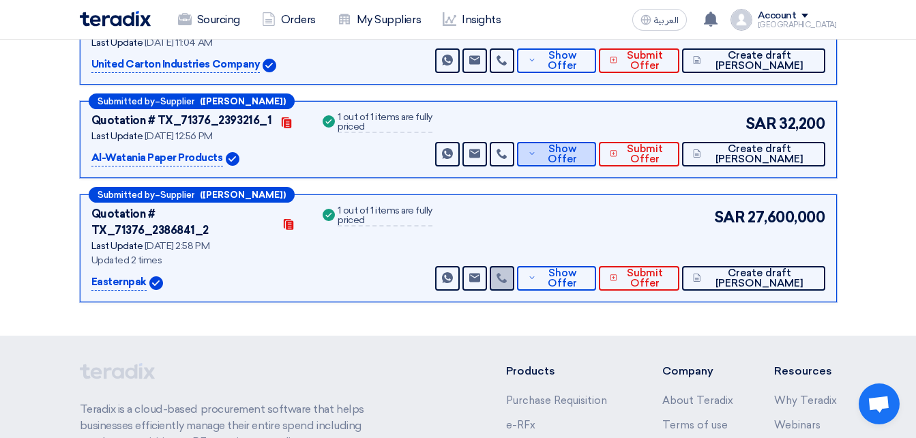
scroll to position [409, 0]
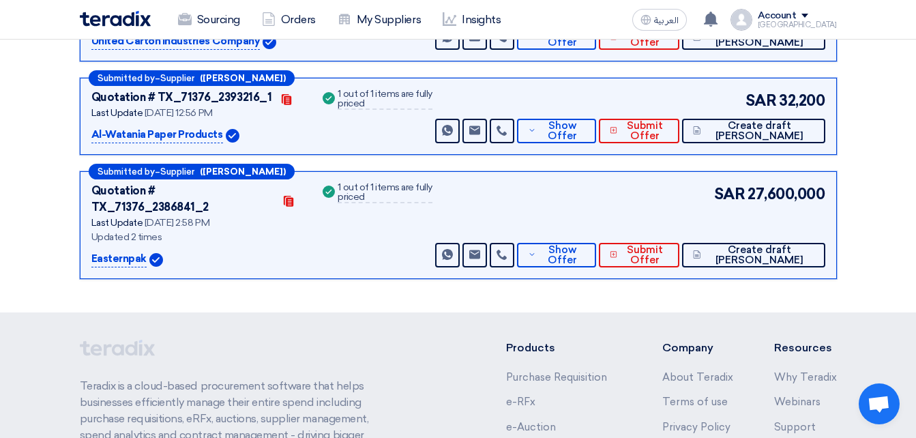
click at [616, 251] on div "Submitted by – Supplier ([PERSON_NAME]) Quotation # TX_71376_2386841_2 Contacts…" at bounding box center [458, 225] width 757 height 108
click at [584, 245] on span "Show Offer" at bounding box center [561, 255] width 45 height 20
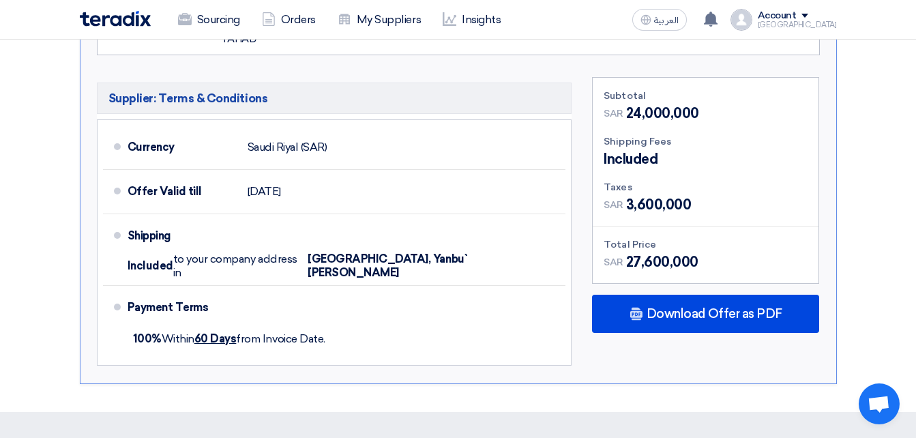
scroll to position [955, 0]
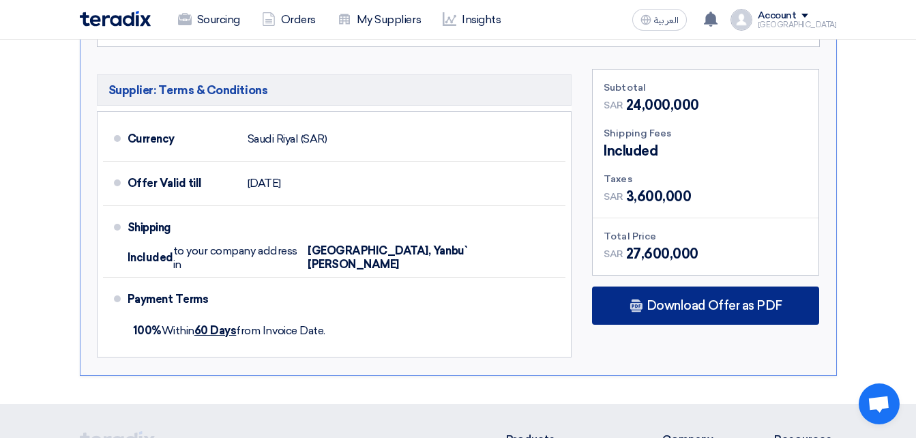
click at [701, 299] on span "Download Offer as PDF" at bounding box center [714, 305] width 136 height 12
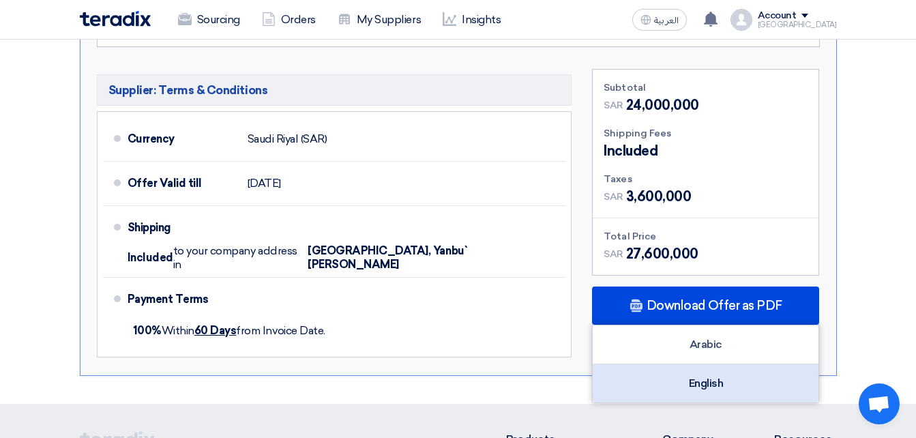
click at [678, 364] on div "English" at bounding box center [706, 383] width 226 height 38
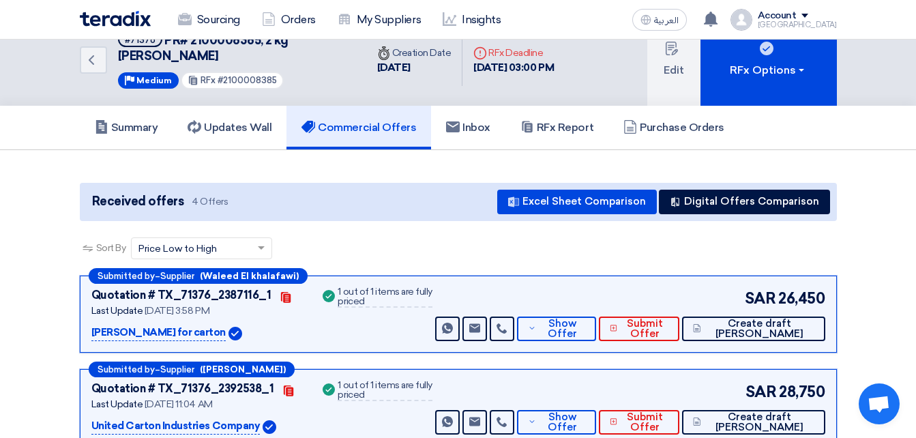
scroll to position [0, 0]
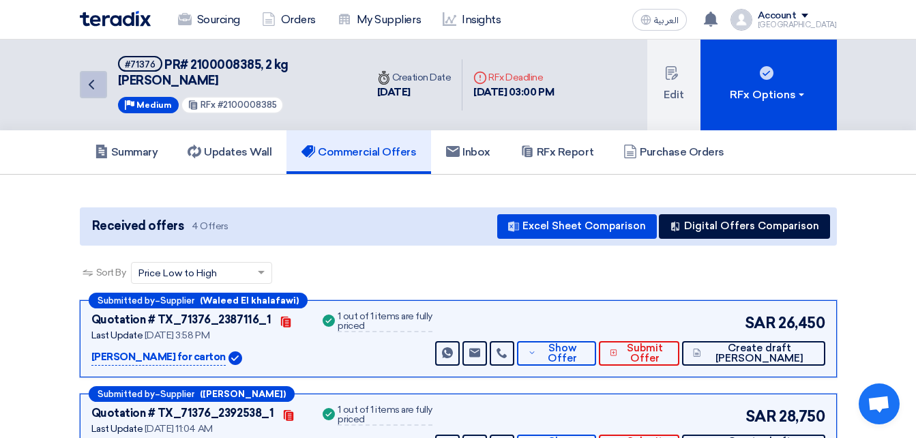
click at [105, 77] on link "Back" at bounding box center [93, 84] width 27 height 27
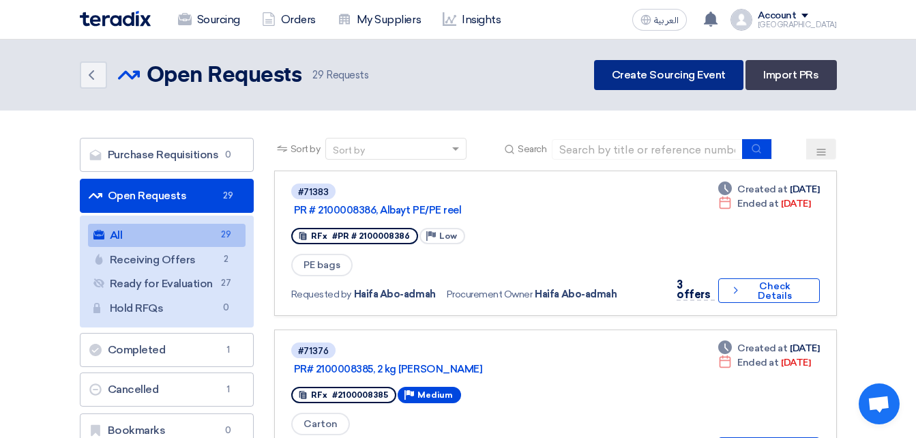
click at [636, 70] on link "Create Sourcing Event" at bounding box center [668, 75] width 149 height 30
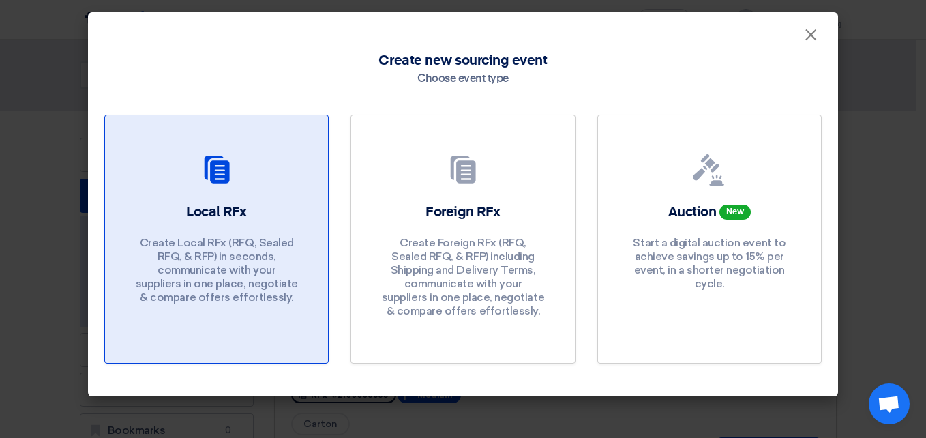
click at [308, 222] on div "Local RFx Create Local RFx (RFQ, Sealed RFQ, & RFP) in seconds, communicate wit…" at bounding box center [216, 257] width 190 height 108
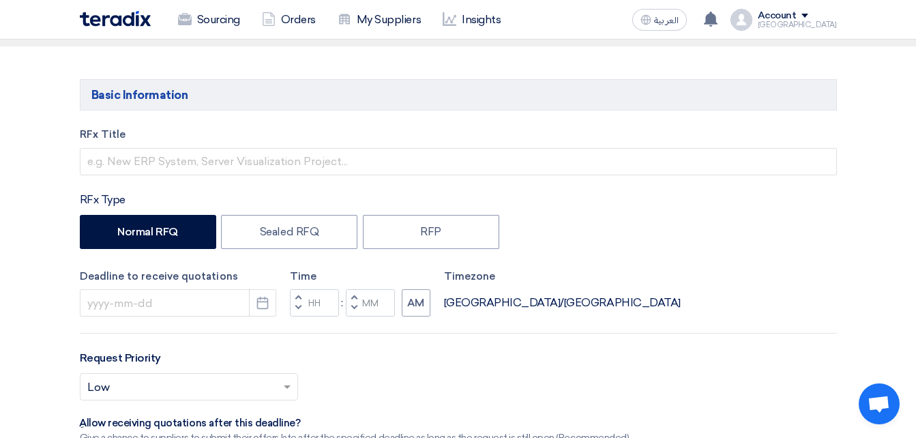
scroll to position [136, 0]
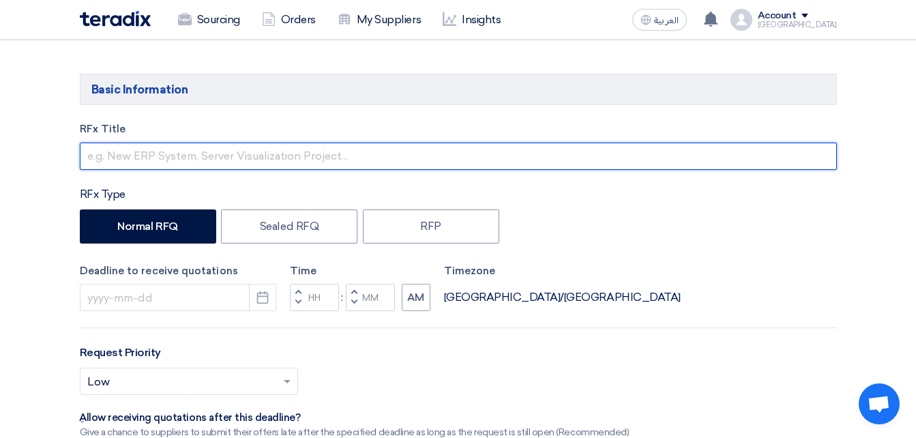
click at [174, 147] on input "text" at bounding box center [458, 156] width 757 height 27
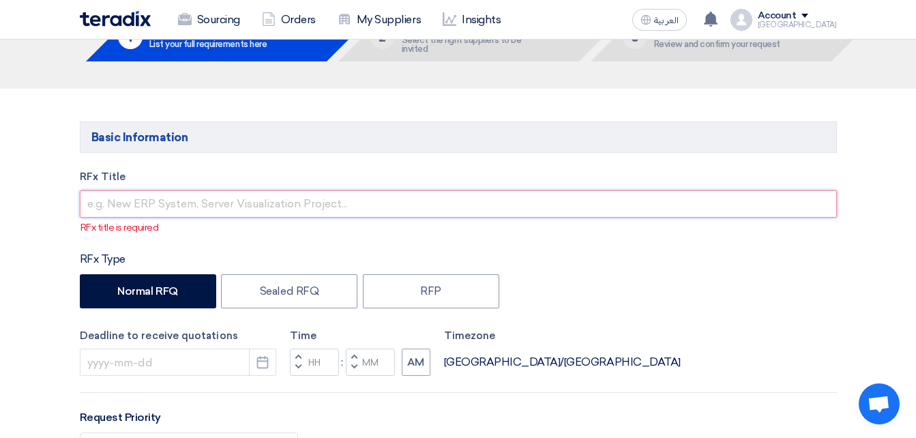
scroll to position [0, 0]
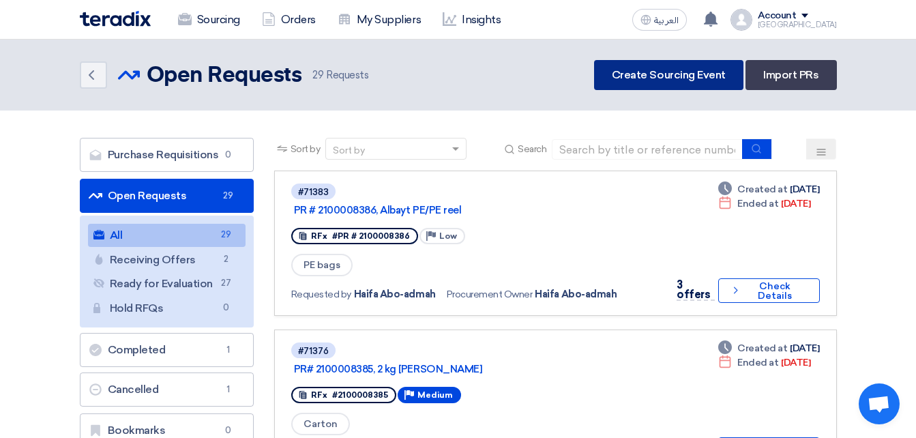
click at [635, 72] on link "Create Sourcing Event" at bounding box center [668, 75] width 149 height 30
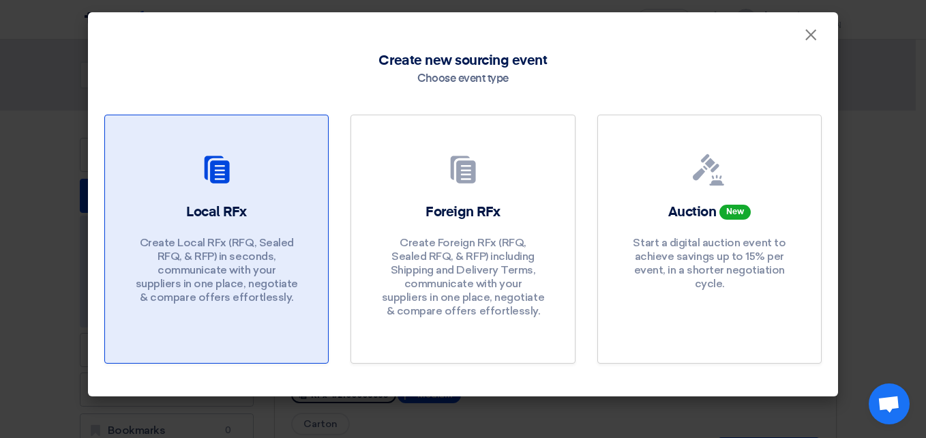
click at [237, 218] on h2 "Local RFx" at bounding box center [216, 212] width 61 height 19
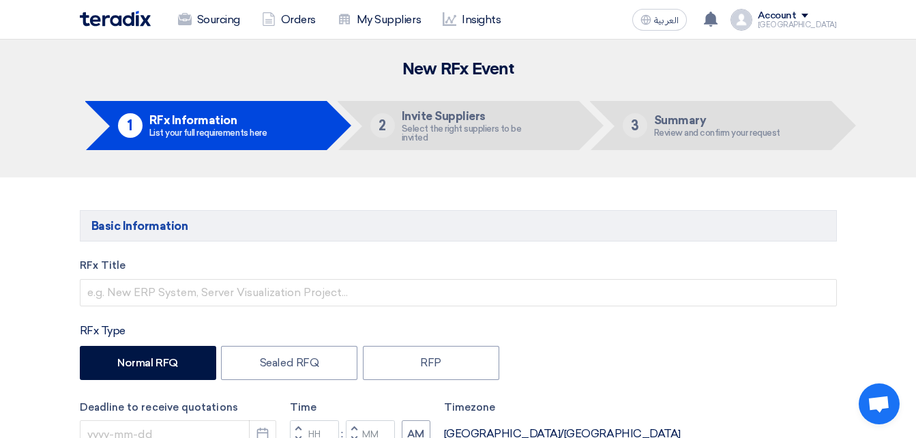
click at [214, 273] on div "RFx Title" at bounding box center [458, 282] width 757 height 48
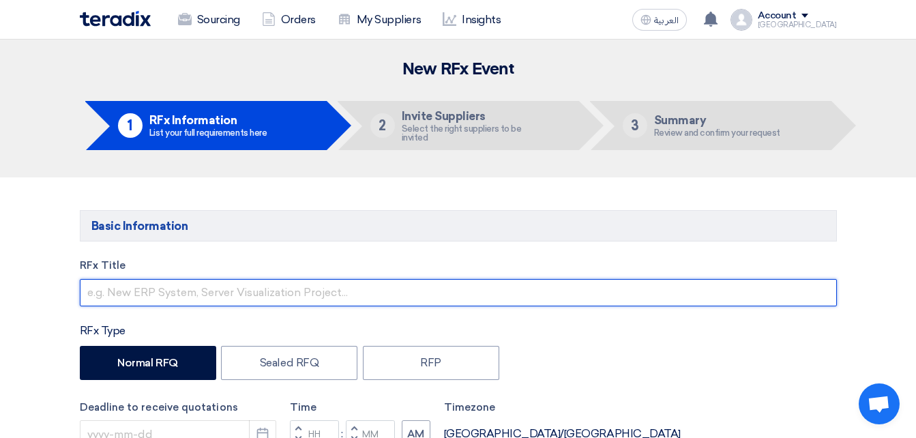
click at [205, 279] on input "text" at bounding box center [458, 292] width 757 height 27
click at [148, 297] on input "PR#" at bounding box center [458, 292] width 757 height 27
paste input "2100008393"
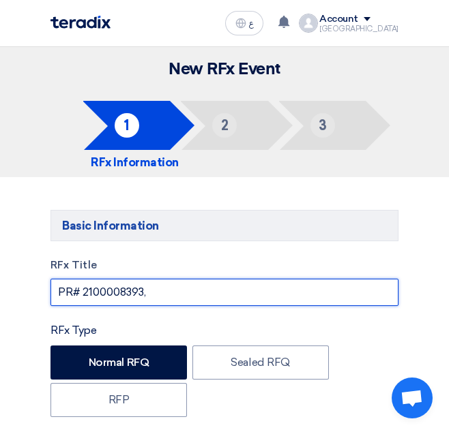
click at [184, 297] on input "PR# 2100008393," at bounding box center [224, 292] width 348 height 27
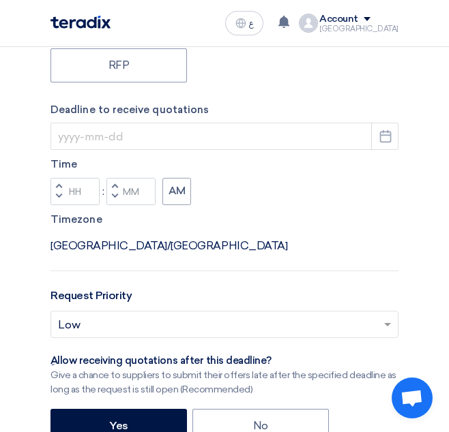
scroll to position [341, 0]
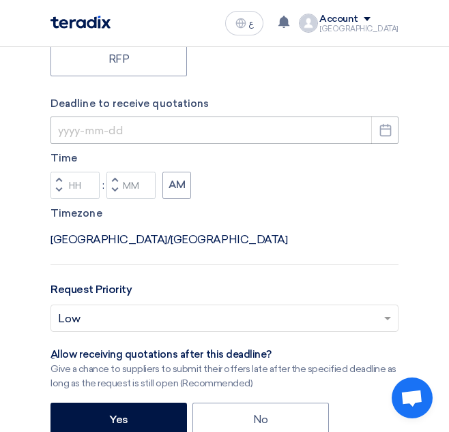
type input "PR# 2100008393, 5 [PERSON_NAME]"
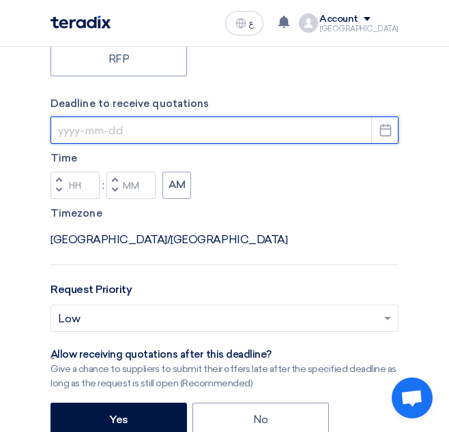
click at [284, 135] on input at bounding box center [224, 130] width 348 height 27
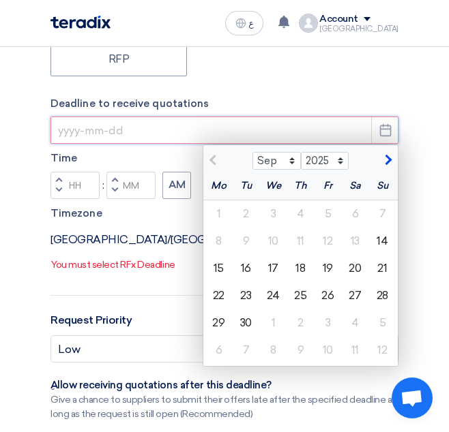
click at [284, 135] on input at bounding box center [224, 130] width 348 height 27
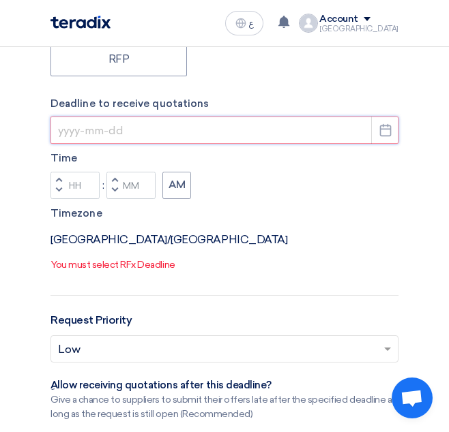
drag, startPoint x: 254, startPoint y: 123, endPoint x: 267, endPoint y: 125, distance: 13.2
click at [254, 123] on input at bounding box center [224, 130] width 348 height 27
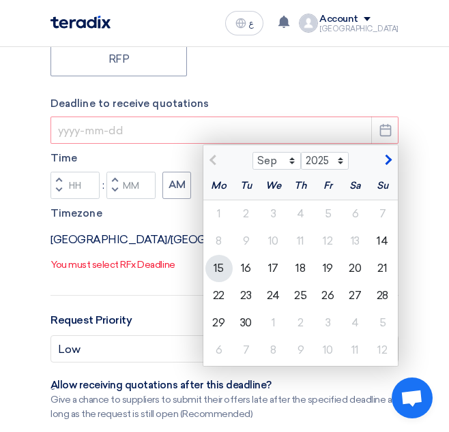
click at [218, 269] on div "15" at bounding box center [218, 268] width 27 height 27
type input "[DATE]"
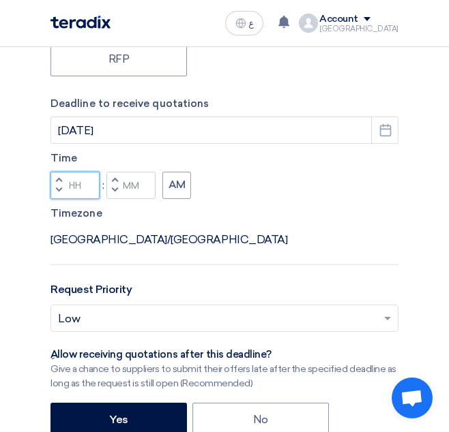
click at [91, 190] on input "Hours" at bounding box center [74, 185] width 49 height 27
type input "03"
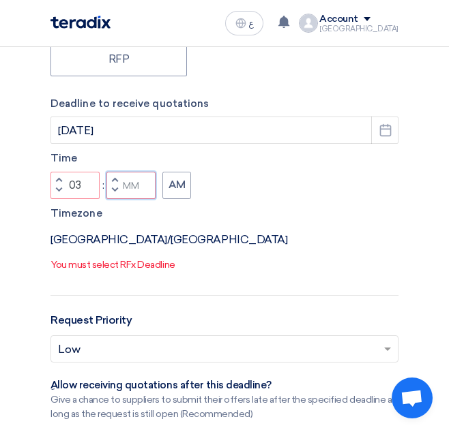
click at [125, 186] on div "Time Increment hours 03 Decrement hours : Increment minutes Decrement minutes AM" at bounding box center [224, 175] width 348 height 48
type input "00"
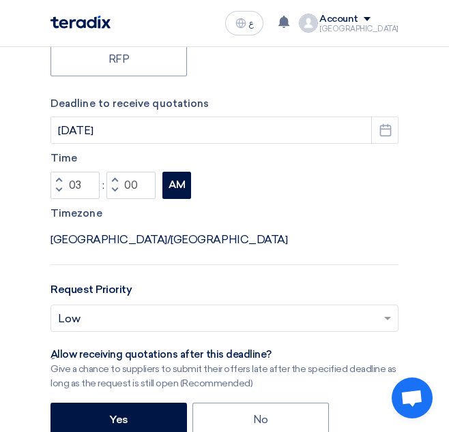
click at [173, 187] on div "Time Increment hours 03 Decrement hours : Increment minutes 00 Decrement minute…" at bounding box center [224, 175] width 348 height 48
click at [178, 187] on button "AM" at bounding box center [176, 185] width 29 height 27
click at [213, 226] on div "Timezone [GEOGRAPHIC_DATA]/[GEOGRAPHIC_DATA]" at bounding box center [224, 227] width 348 height 43
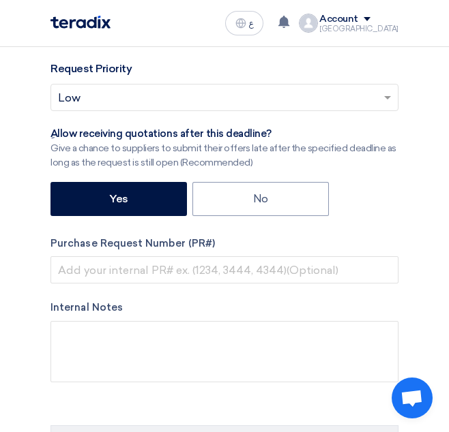
scroll to position [546, 0]
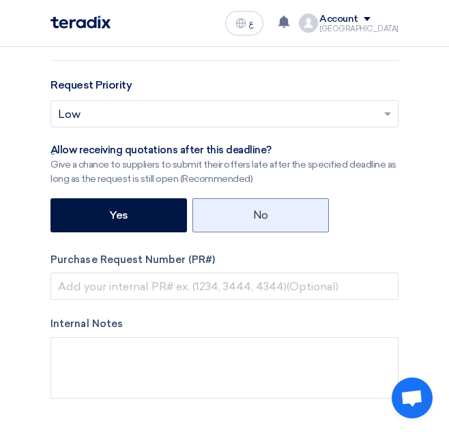
click at [201, 217] on label "No" at bounding box center [260, 215] width 136 height 34
click at [253, 217] on input "No" at bounding box center [257, 214] width 9 height 9
radio input "true"
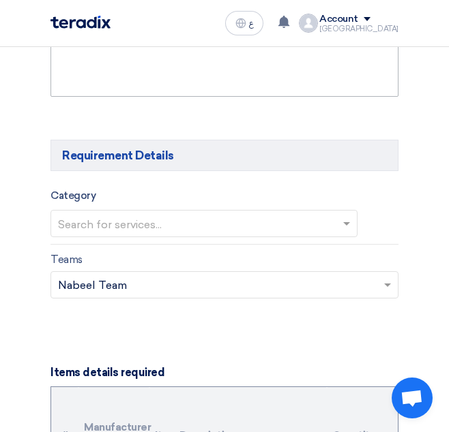
scroll to position [955, 0]
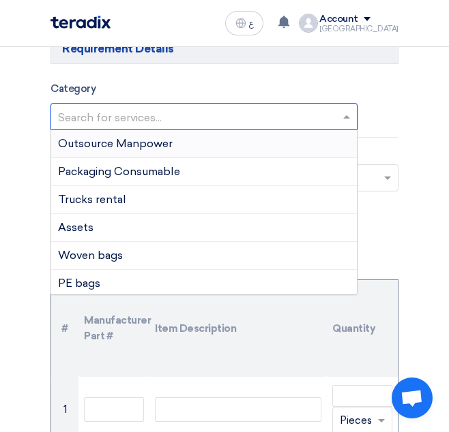
click at [173, 108] on input "text" at bounding box center [197, 118] width 278 height 23
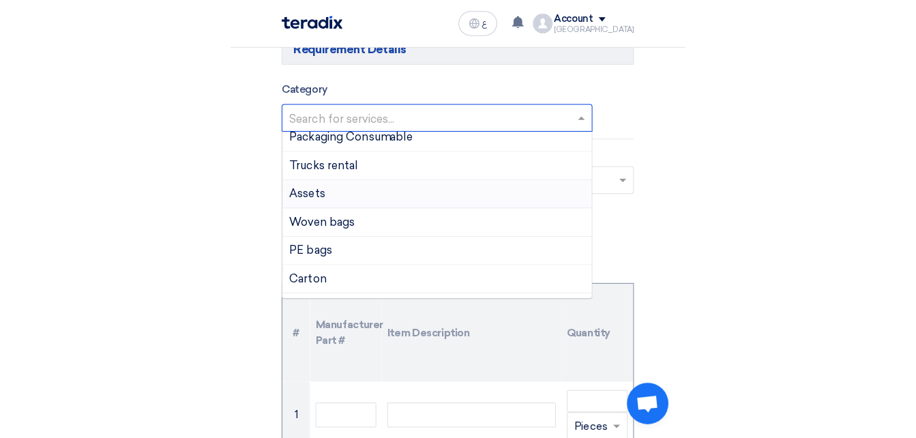
scroll to position [68, 0]
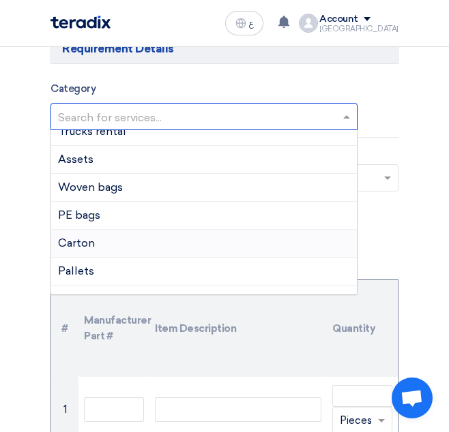
click at [116, 245] on div "Carton" at bounding box center [203, 244] width 305 height 28
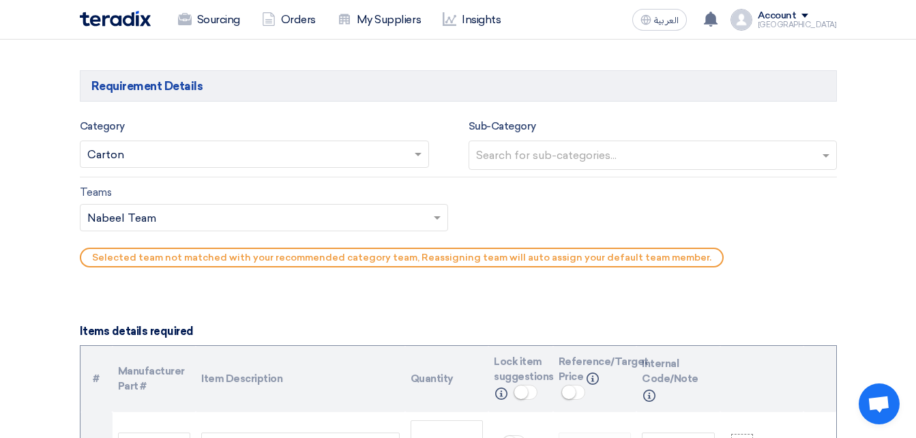
scroll to position [682, 0]
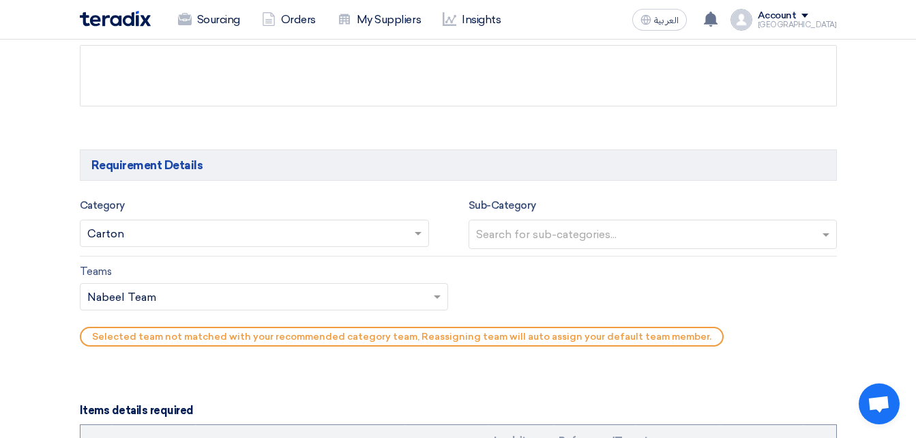
click at [177, 287] on input "text" at bounding box center [257, 297] width 340 height 23
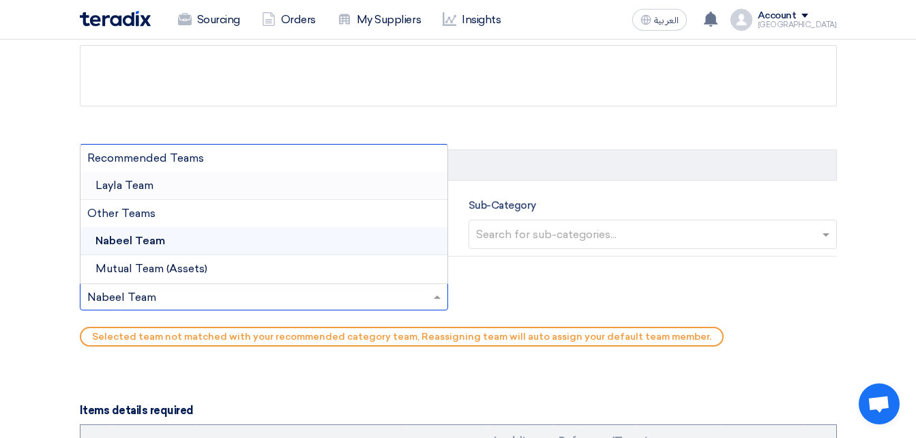
click at [151, 181] on span "Layla Team" at bounding box center [124, 185] width 58 height 13
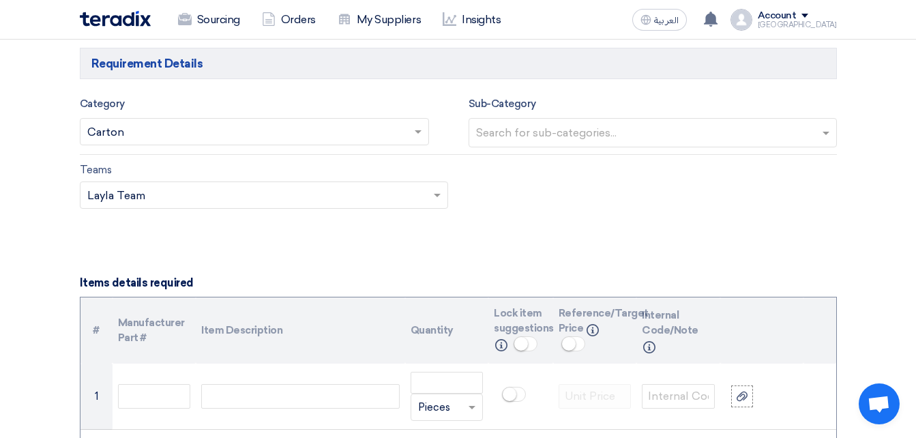
scroll to position [818, 0]
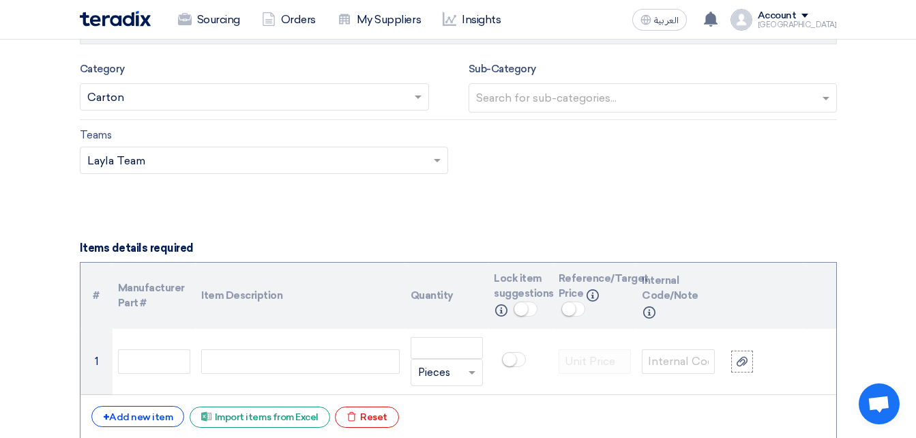
click at [566, 83] on div "Search for sub-categories..." at bounding box center [652, 97] width 368 height 29
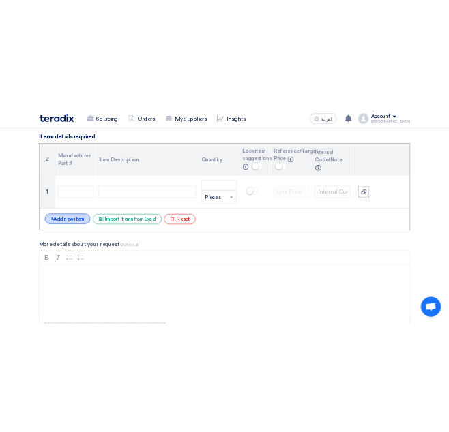
scroll to position [1023, 0]
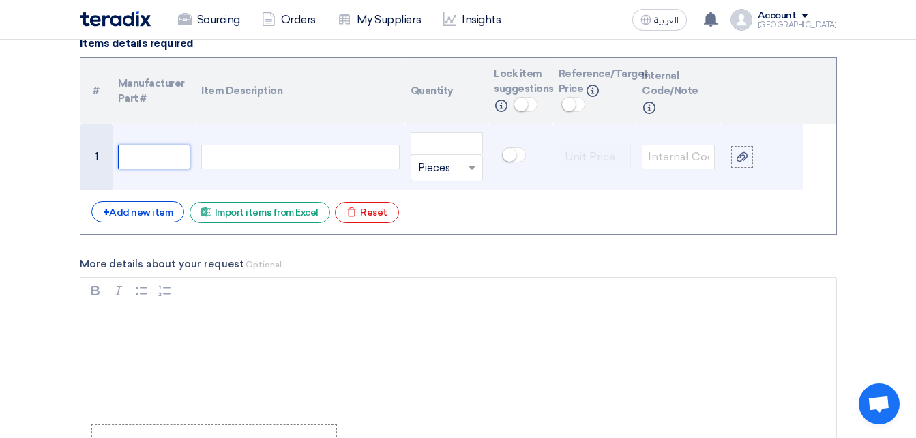
click at [165, 159] on input "text" at bounding box center [154, 157] width 73 height 25
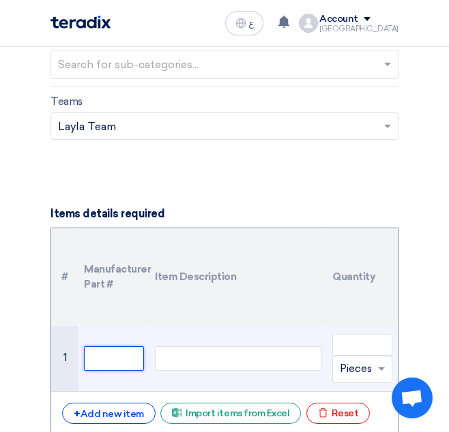
scroll to position [1091, 0]
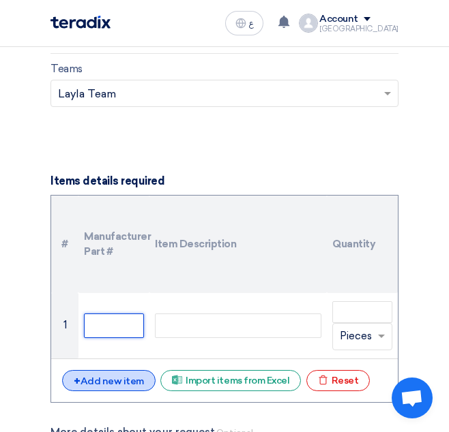
paste input "18000049"
type input "18000049"
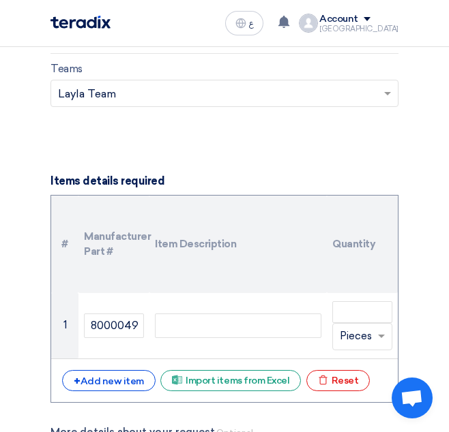
scroll to position [0, 0]
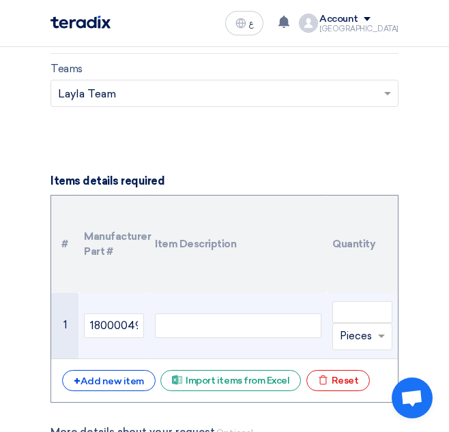
click at [227, 333] on div at bounding box center [238, 326] width 166 height 25
paste div
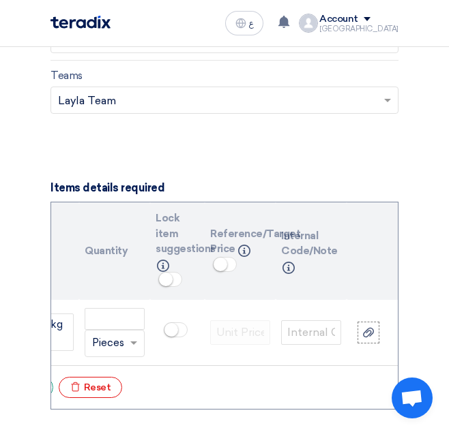
scroll to position [0, 252]
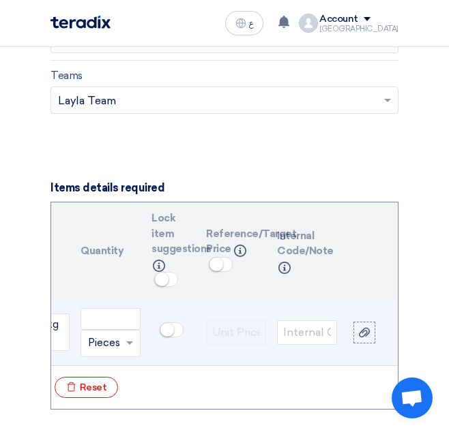
click at [173, 357] on td at bounding box center [173, 333] width 55 height 66
click at [167, 329] on small at bounding box center [167, 330] width 14 height 14
click at [314, 337] on input "text" at bounding box center [307, 332] width 60 height 25
click at [291, 337] on input "text" at bounding box center [307, 332] width 60 height 25
paste input "18000049"
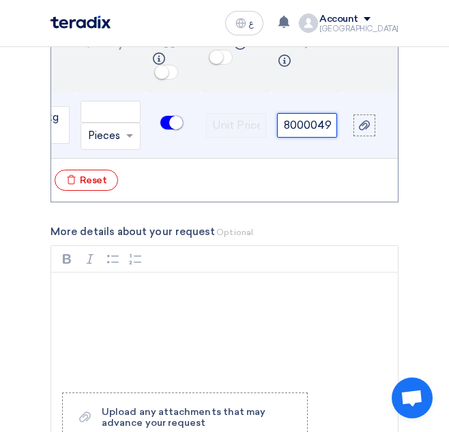
scroll to position [1425, 0]
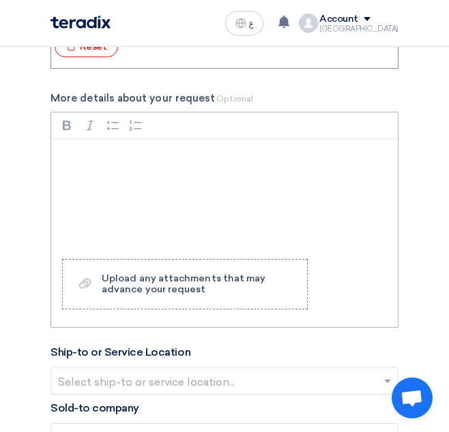
type input "18000049"
click at [123, 180] on div "Rich Text Editor, main" at bounding box center [224, 193] width 346 height 109
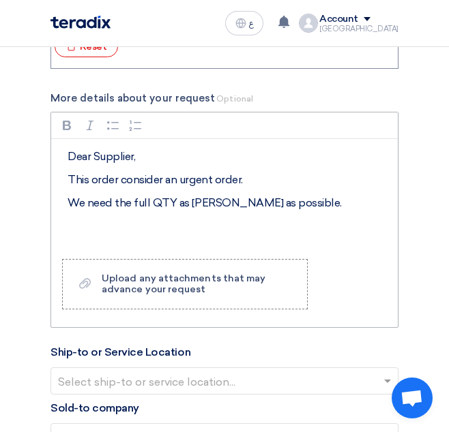
drag, startPoint x: 158, startPoint y: 261, endPoint x: 169, endPoint y: 247, distance: 18.0
click at [158, 261] on div "Rich Text Editor Bold (CTRL+B) Bold Italic (CTRL+I) Italic Bulleted List Bullet…" at bounding box center [224, 220] width 348 height 216
click at [194, 211] on p "We need the full QTY as [PERSON_NAME] as possible." at bounding box center [229, 203] width 323 height 16
click at [278, 211] on p "We need the full QTY as soon as possible." at bounding box center [229, 203] width 323 height 16
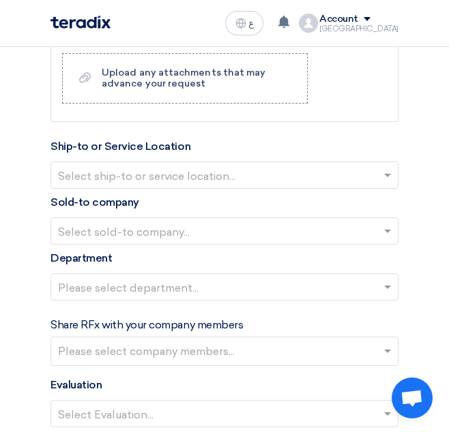
scroll to position [1630, 0]
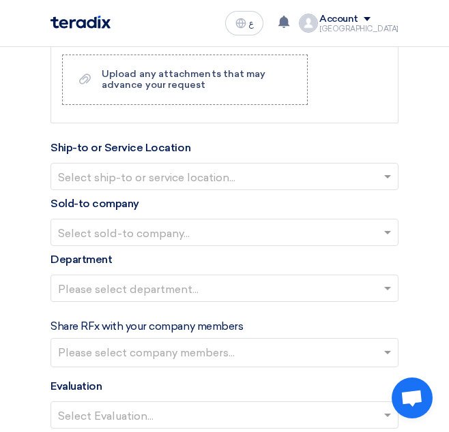
click at [179, 173] on div "Select ship-to or service location..." at bounding box center [224, 176] width 348 height 27
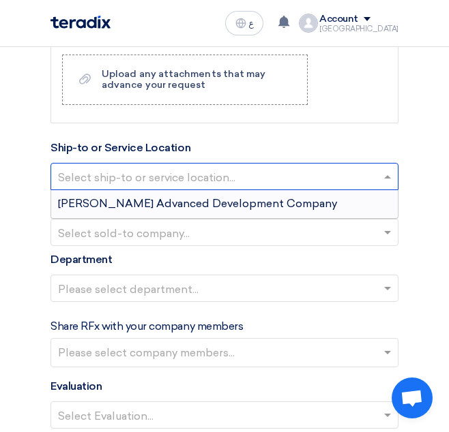
click at [182, 218] on div "[PERSON_NAME] Advanced Development Company" at bounding box center [224, 203] width 346 height 27
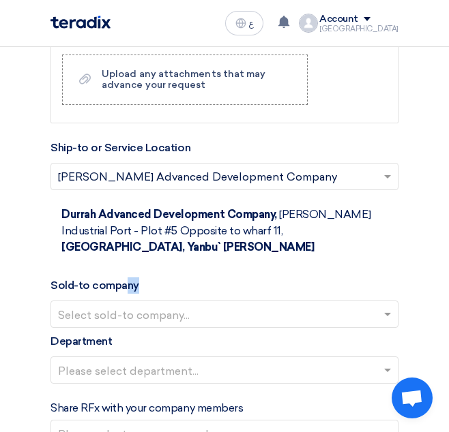
click at [126, 288] on div "Sold-to company Select sold-to company..." at bounding box center [224, 303] width 348 height 50
drag, startPoint x: 126, startPoint y: 288, endPoint x: 124, endPoint y: 297, distance: 9.1
click at [124, 303] on div at bounding box center [224, 314] width 346 height 23
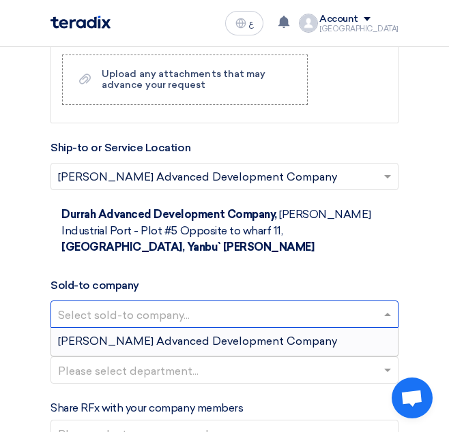
click at [123, 328] on div "[PERSON_NAME] Advanced Development Company" at bounding box center [224, 341] width 346 height 27
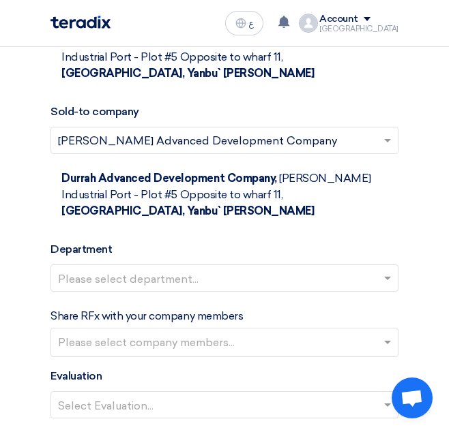
scroll to position [1834, 0]
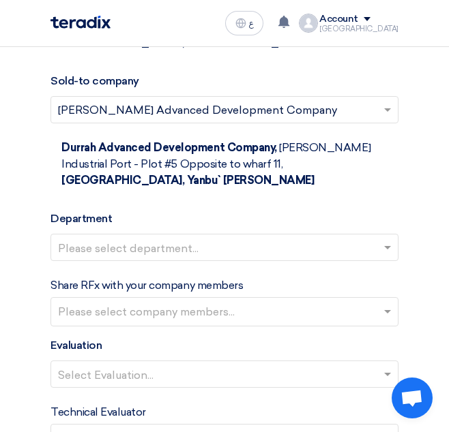
click at [130, 237] on input "text" at bounding box center [217, 248] width 319 height 23
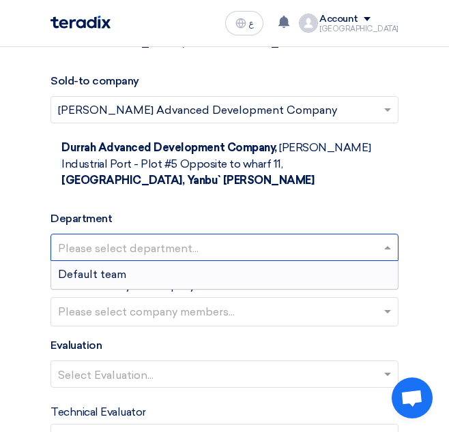
click at [127, 261] on div "Default team" at bounding box center [224, 274] width 346 height 27
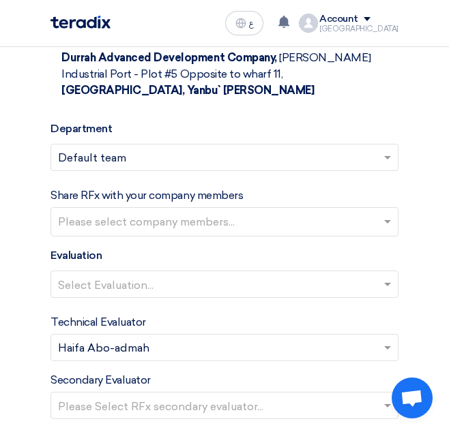
scroll to position [1971, 0]
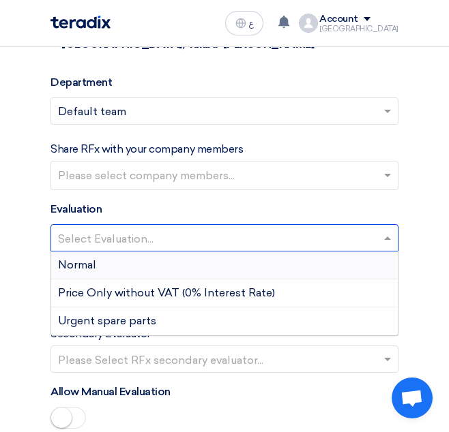
click at [123, 228] on input "text" at bounding box center [217, 239] width 319 height 23
click at [114, 252] on div "Normal" at bounding box center [224, 266] width 346 height 28
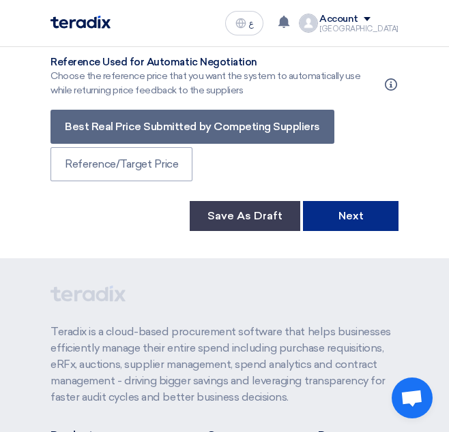
click at [350, 201] on button "Next" at bounding box center [350, 216] width 95 height 30
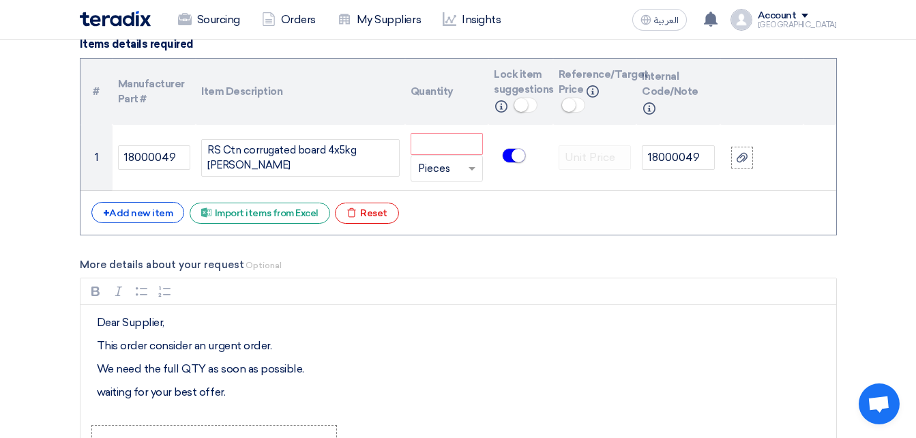
scroll to position [1023, 0]
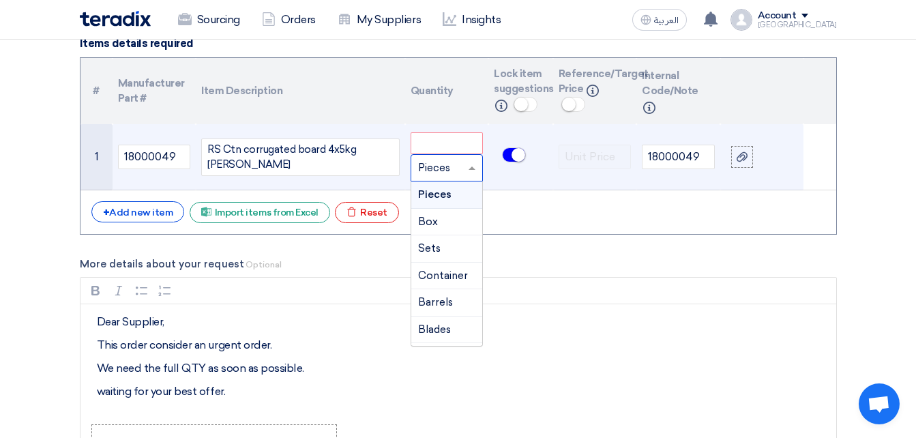
click at [429, 170] on input "text" at bounding box center [439, 168] width 42 height 22
click at [460, 194] on div "Pieces" at bounding box center [447, 194] width 72 height 27
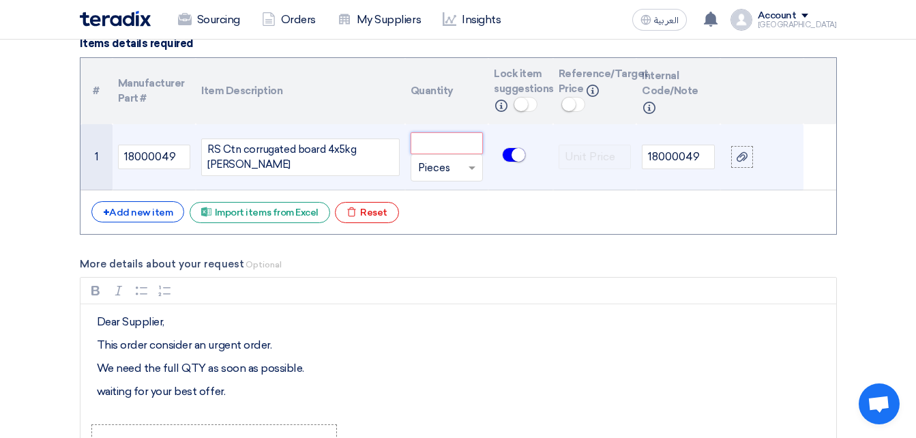
click at [471, 146] on input "number" at bounding box center [447, 143] width 73 height 22
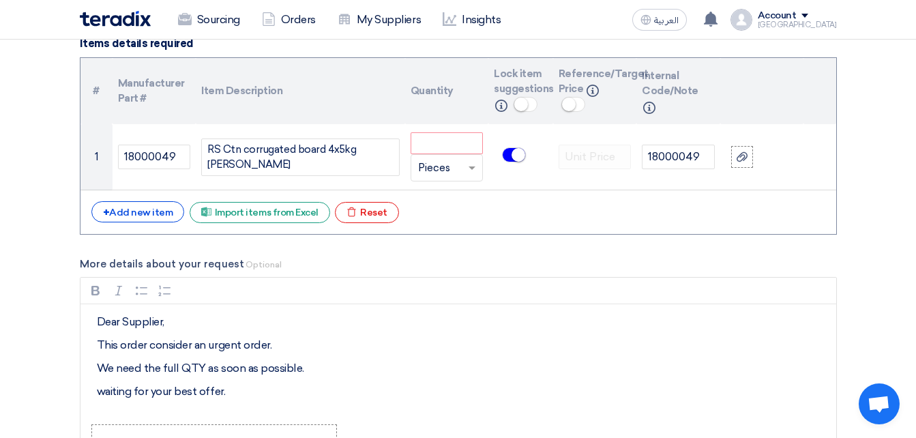
click at [441, 171] on input "text" at bounding box center [439, 168] width 42 height 22
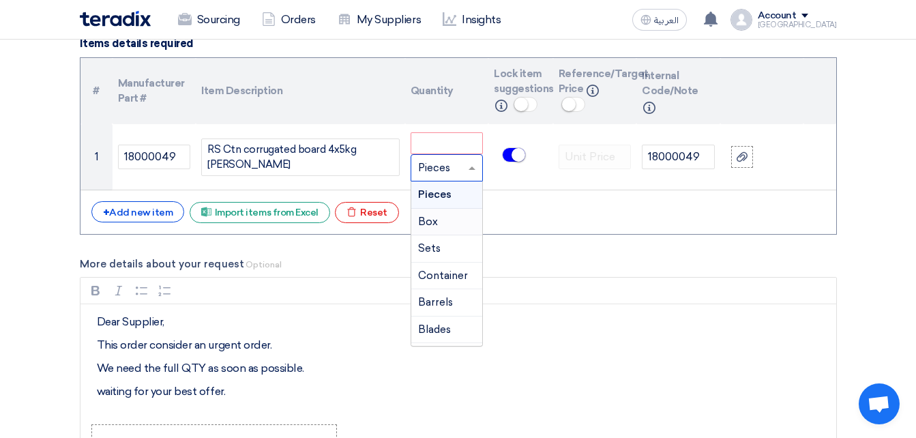
click at [445, 217] on div "Box" at bounding box center [447, 222] width 72 height 27
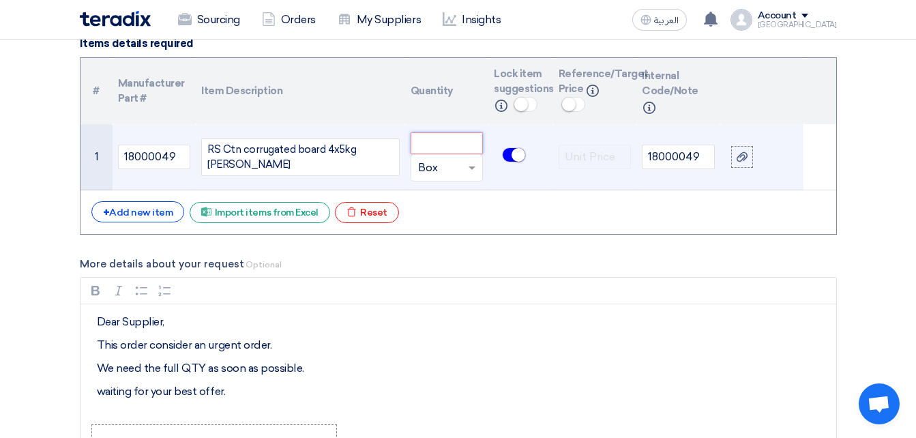
click at [456, 142] on input "number" at bounding box center [447, 143] width 73 height 22
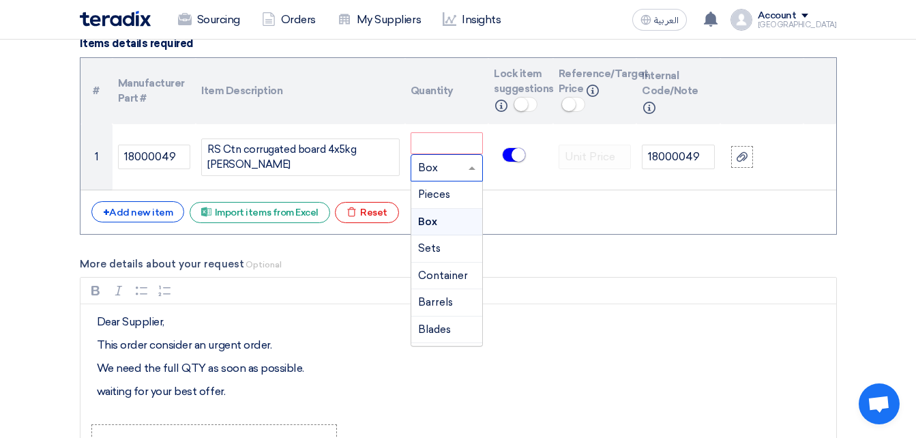
click at [447, 168] on input "text" at bounding box center [439, 168] width 42 height 22
click at [446, 203] on div "Pieces" at bounding box center [447, 194] width 72 height 27
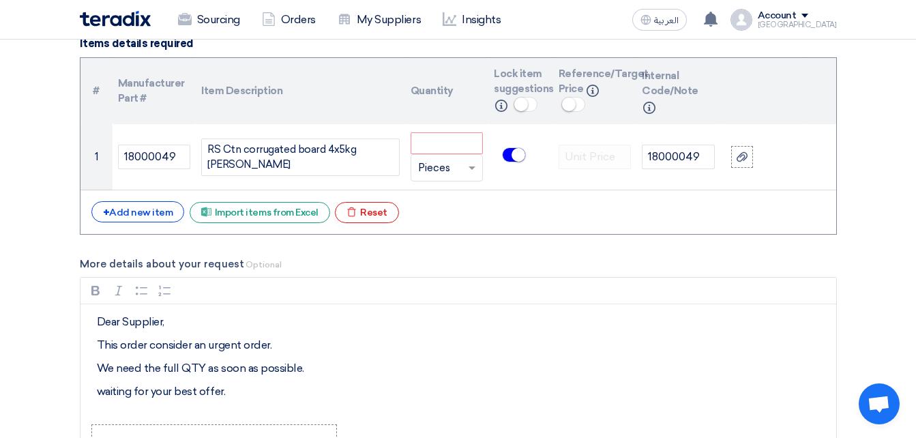
click at [510, 196] on div "# Manufacturer Part # Item Description Quantity Lock item suggestions Info Refe…" at bounding box center [458, 145] width 757 height 177
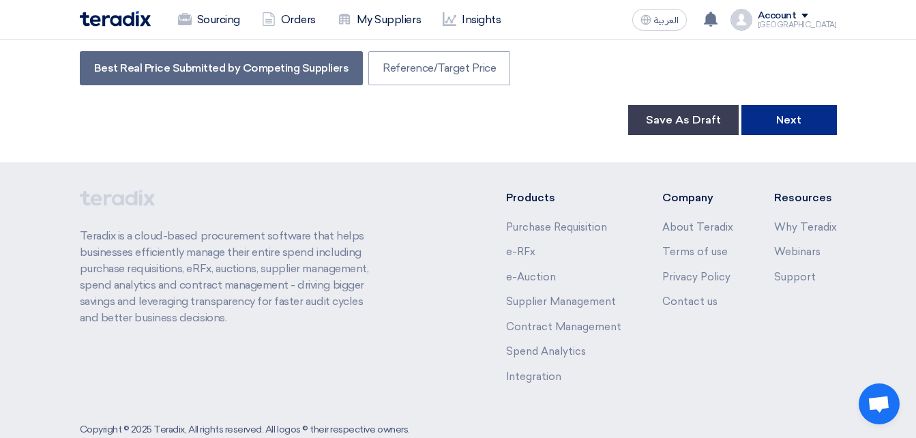
click at [779, 105] on button "Next" at bounding box center [788, 120] width 95 height 30
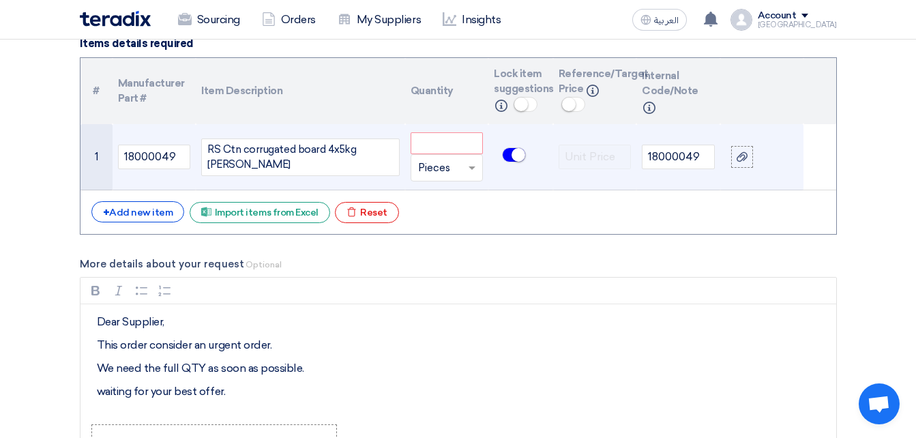
click at [531, 178] on td at bounding box center [520, 157] width 64 height 66
click at [519, 156] on small at bounding box center [518, 155] width 14 height 14
click at [464, 145] on input "number" at bounding box center [447, 143] width 73 height 22
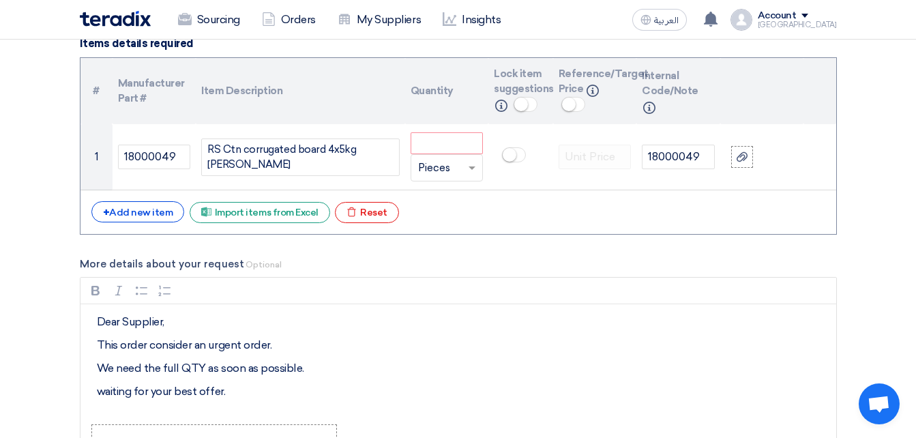
click at [440, 209] on div "+ Add new item Excel file Import items from Excel Excel file Reset" at bounding box center [458, 212] width 734 height 22
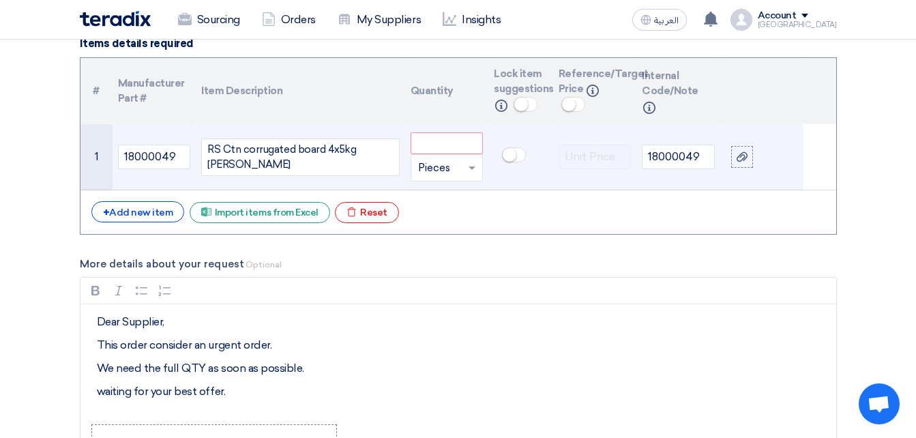
click at [297, 158] on div "RS Ctn corrugated board 4x5kg [PERSON_NAME]" at bounding box center [300, 157] width 198 height 38
click at [436, 164] on input "text" at bounding box center [439, 168] width 42 height 22
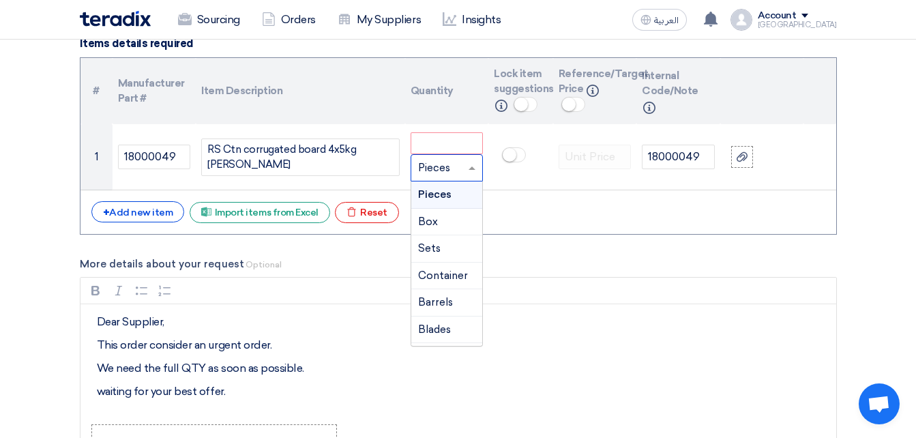
click at [445, 194] on span "Pieces" at bounding box center [434, 194] width 33 height 12
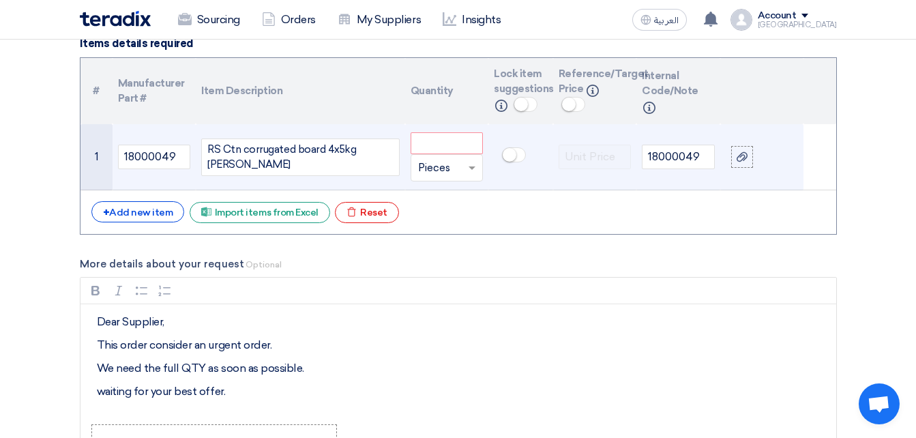
click at [453, 164] on input "text" at bounding box center [439, 168] width 42 height 22
click at [432, 148] on input "number" at bounding box center [447, 143] width 73 height 22
type input "8"
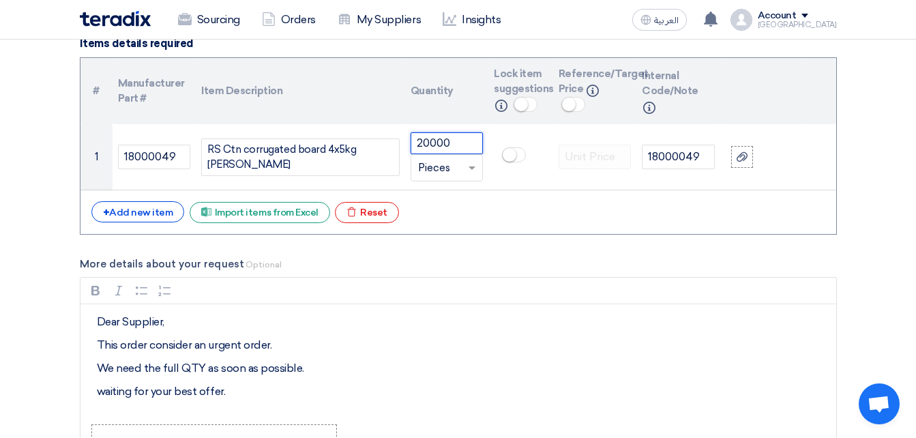
type input "20000"
click at [518, 238] on form "Basic Information RFx Title PR# 2100008393, 5 Kg [PERSON_NAME] RFx Type Normal …" at bounding box center [458, 391] width 757 height 2408
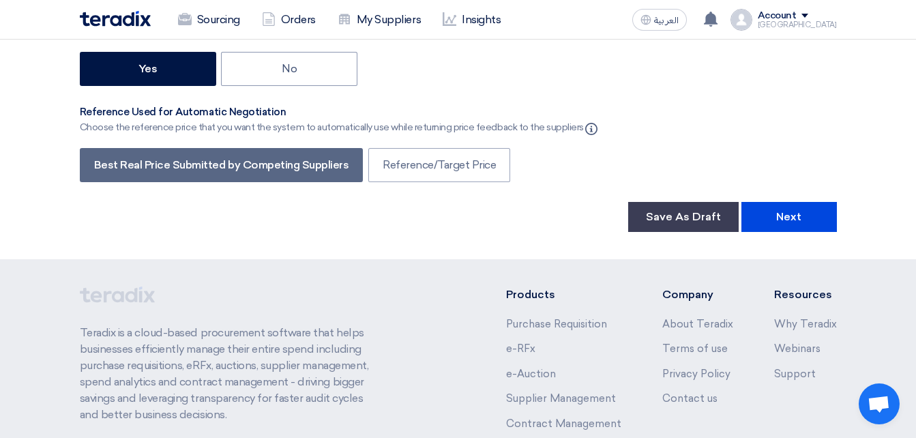
scroll to position [2483, 0]
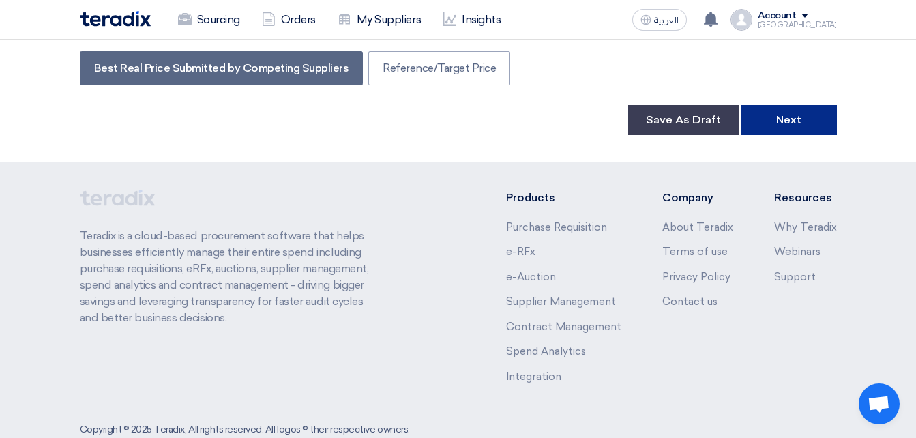
click at [765, 105] on button "Next" at bounding box center [788, 120] width 95 height 30
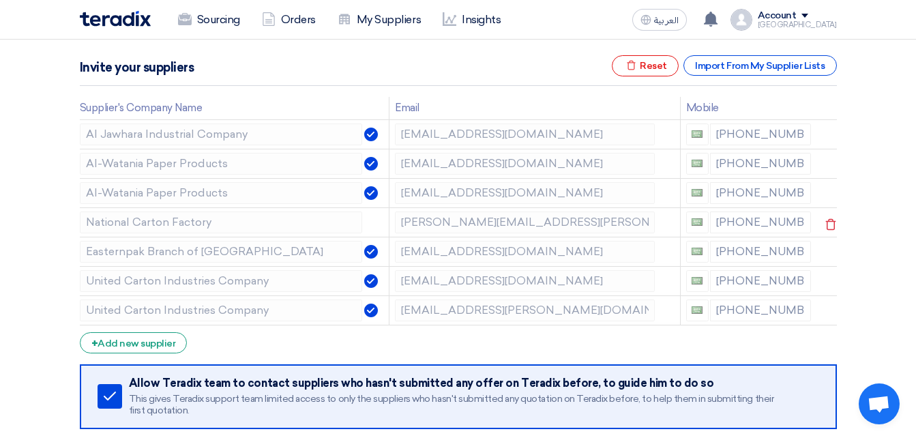
scroll to position [205, 0]
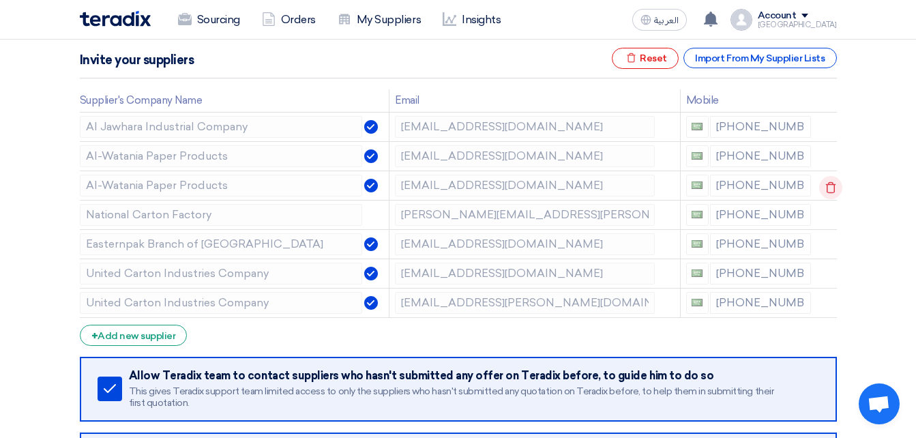
click at [828, 185] on icon at bounding box center [830, 187] width 23 height 23
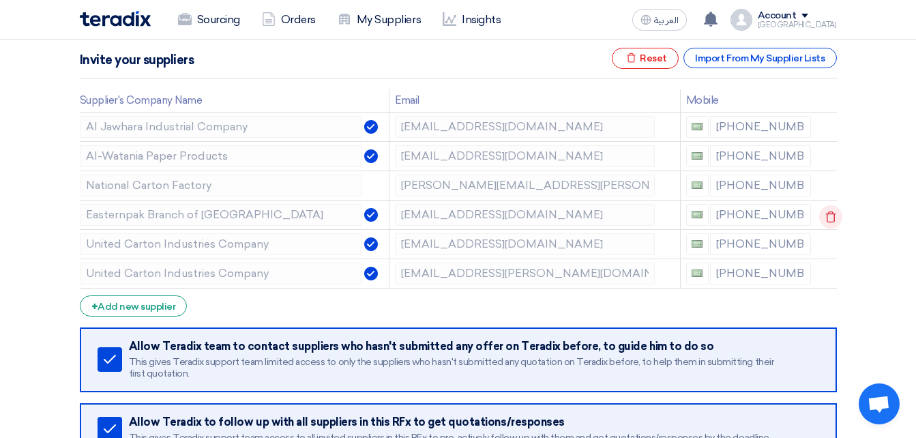
click at [824, 213] on icon at bounding box center [830, 216] width 23 height 23
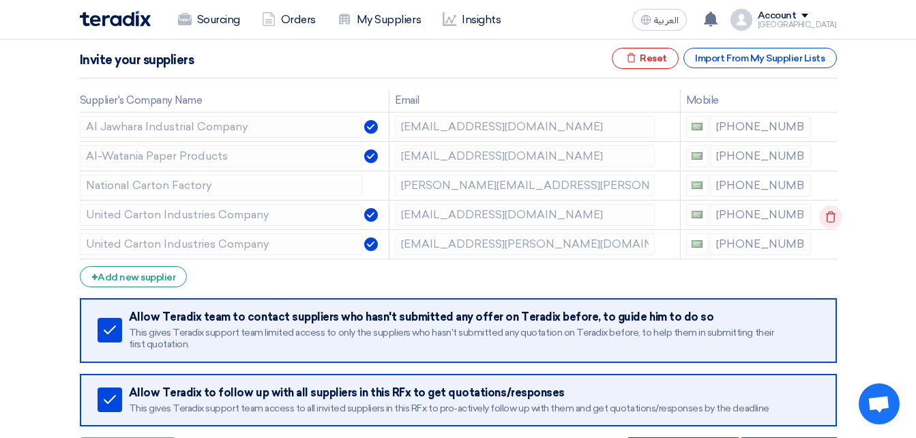
click at [823, 221] on icon at bounding box center [830, 216] width 23 height 23
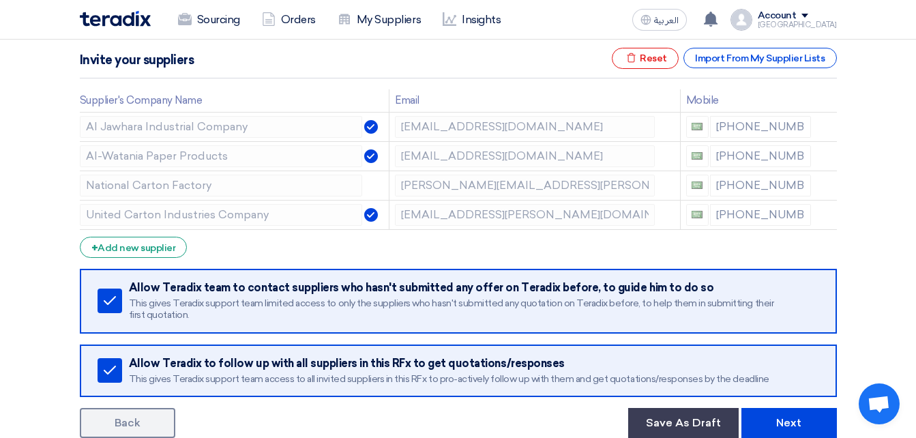
click at [581, 230] on form "Supplier Management Minimize/Maximize Category Invite your suppliers Excel file…" at bounding box center [458, 221] width 757 height 432
click at [826, 185] on icon at bounding box center [830, 187] width 23 height 23
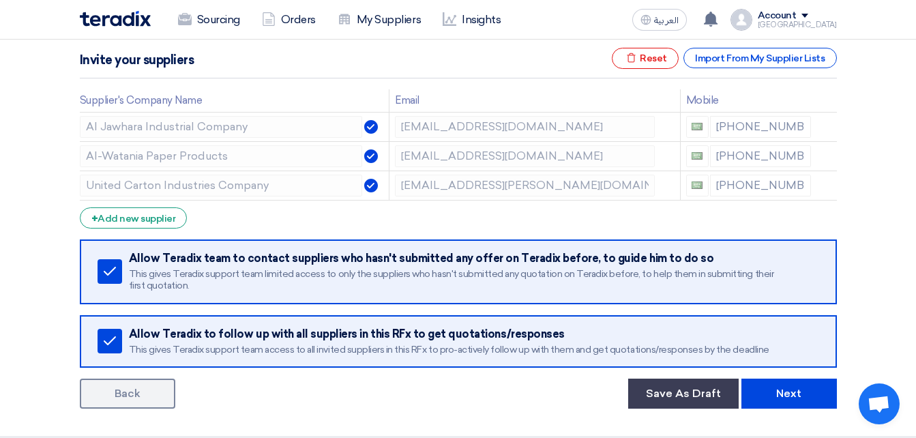
click at [602, 215] on form "Supplier Management Minimize/Maximize Category Invite your suppliers Excel file…" at bounding box center [458, 206] width 757 height 403
click at [783, 395] on button "Next" at bounding box center [788, 393] width 95 height 30
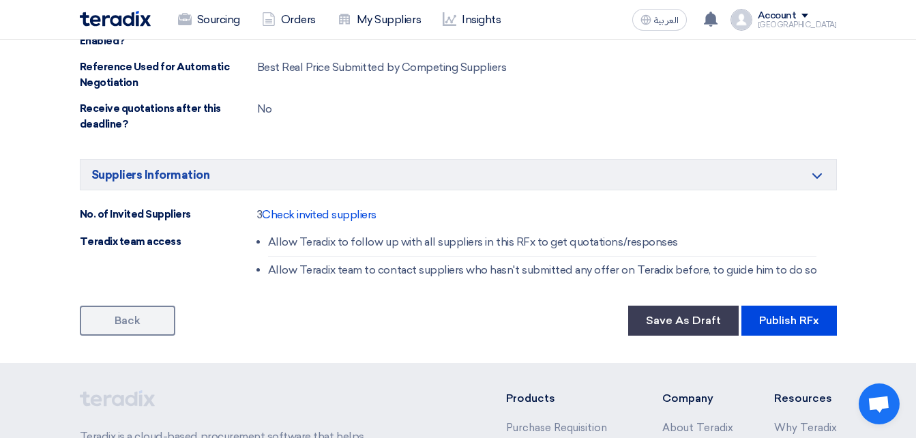
scroll to position [955, 0]
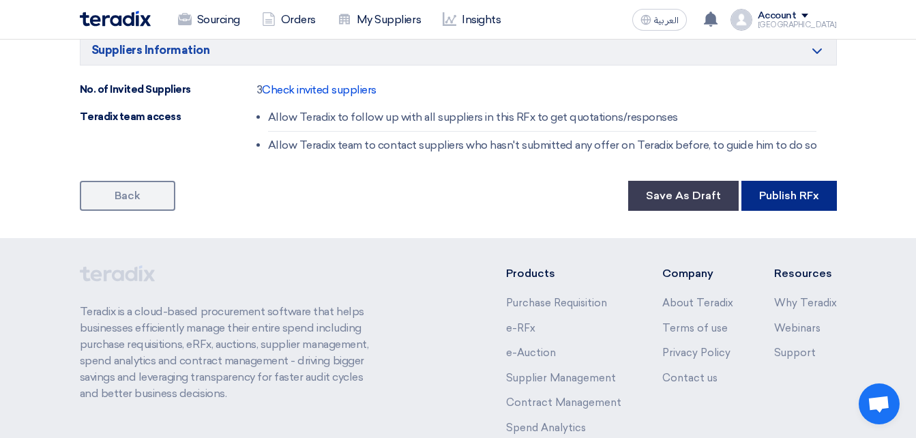
click at [781, 195] on button "Publish RFx" at bounding box center [788, 196] width 95 height 30
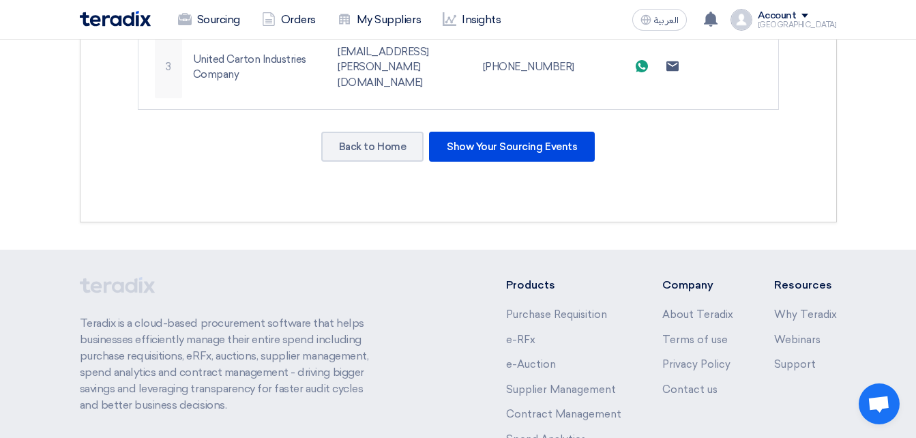
scroll to position [614, 0]
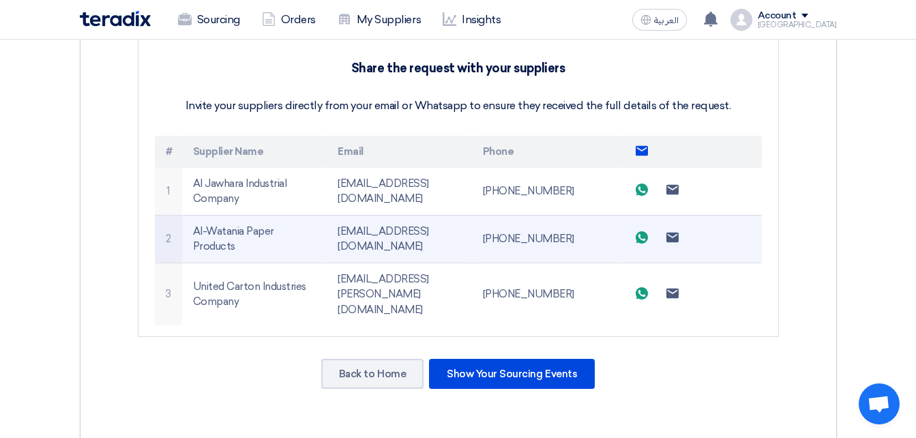
scroll to position [409, 0]
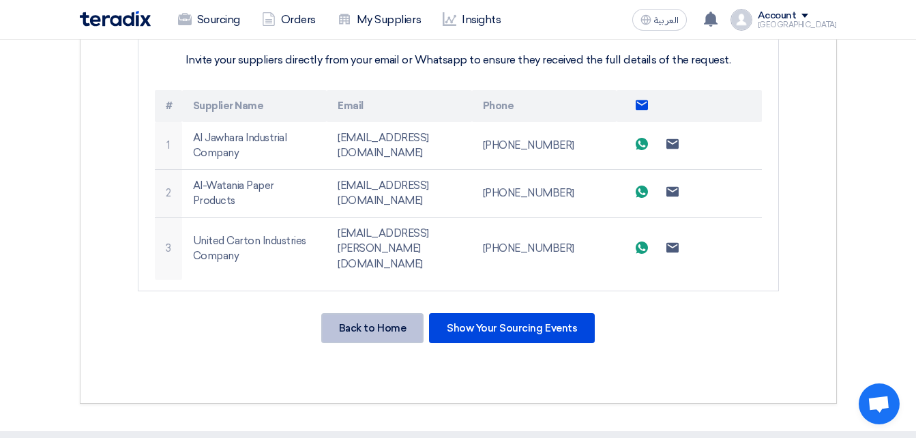
click at [374, 313] on div "Back to Home" at bounding box center [372, 328] width 102 height 30
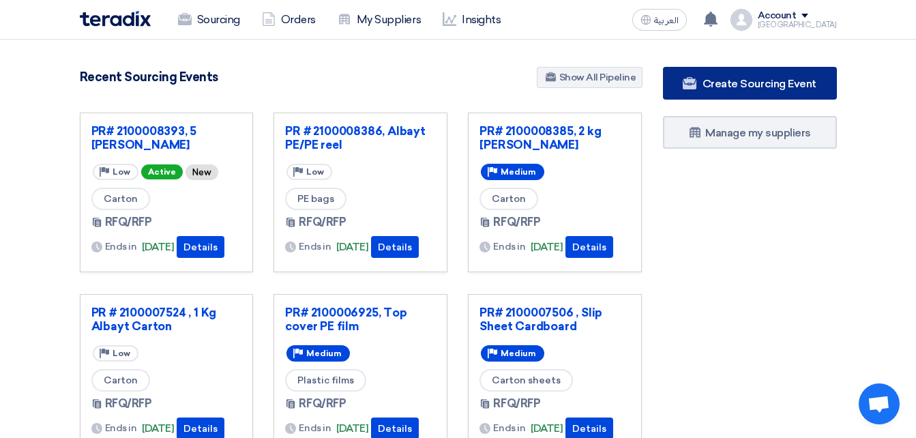
click at [751, 84] on span "Create Sourcing Event" at bounding box center [759, 83] width 114 height 13
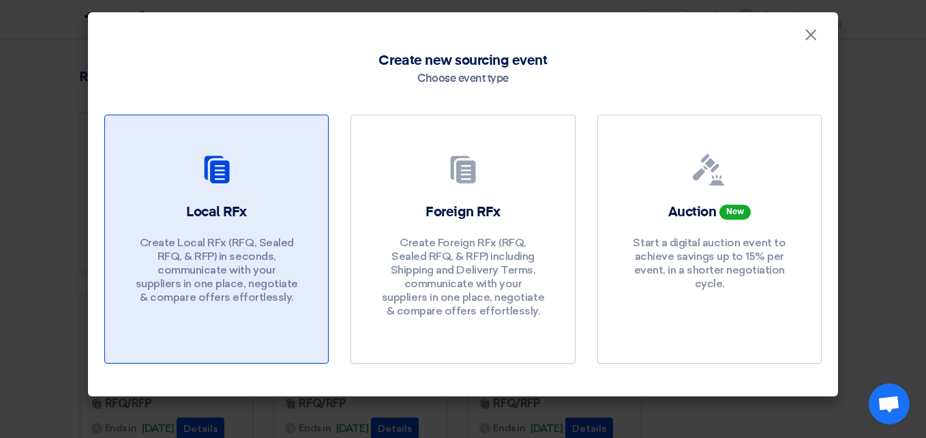
click at [284, 267] on p "Create Local RFx (RFQ, Sealed RFQ, & RFP) in seconds, communicate with your sup…" at bounding box center [217, 270] width 164 height 68
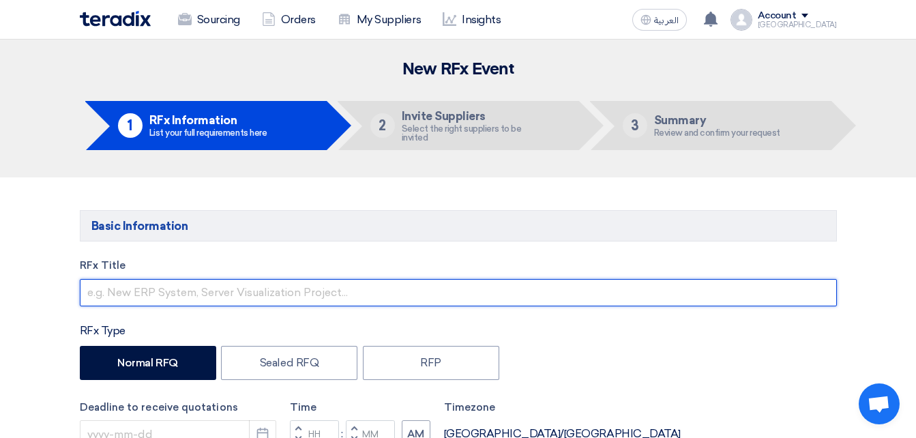
click at [232, 284] on input "text" at bounding box center [458, 292] width 757 height 27
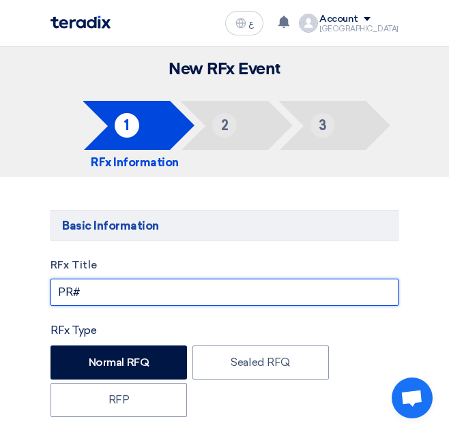
drag, startPoint x: 269, startPoint y: 298, endPoint x: 286, endPoint y: 297, distance: 17.1
click at [269, 298] on input "PR#" at bounding box center [224, 292] width 348 height 27
click at [168, 286] on input "PR#" at bounding box center [224, 292] width 348 height 27
paste input "2100008398"
click at [155, 295] on input "PR# 2100008398, 1 Kg and 5 [PERSON_NAME]" at bounding box center [224, 292] width 348 height 27
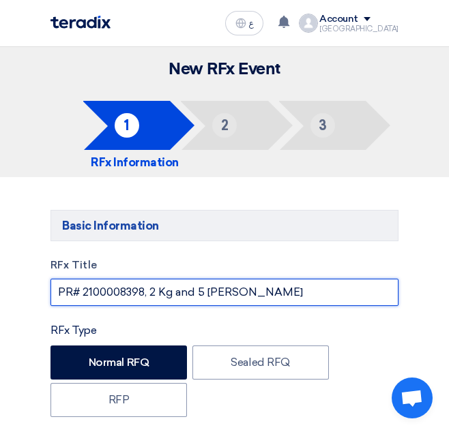
type input "PR# 2100008398, 2 Kg and 5 [PERSON_NAME]"
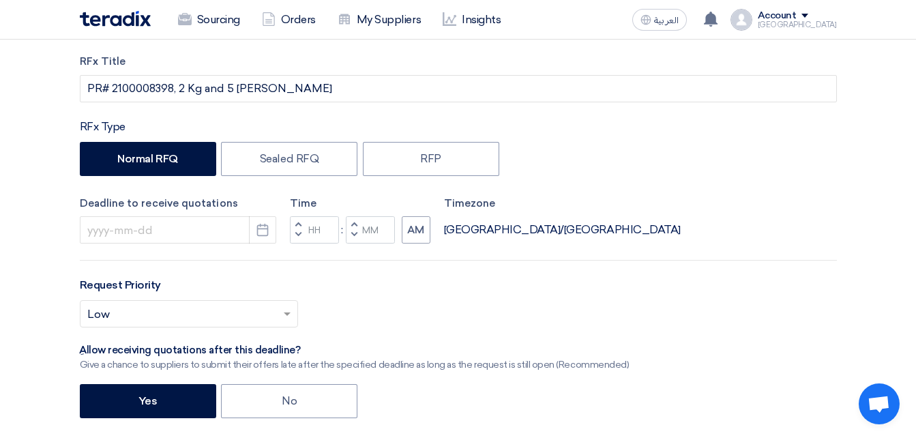
scroll to position [205, 0]
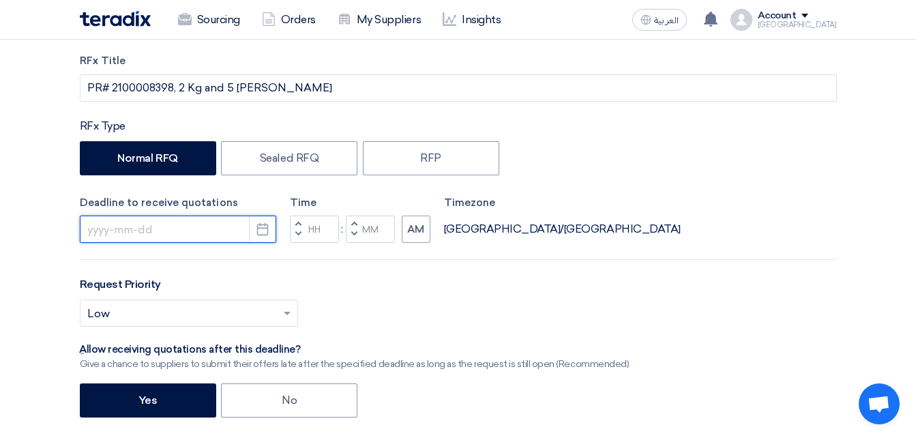
click at [157, 222] on input at bounding box center [178, 228] width 196 height 27
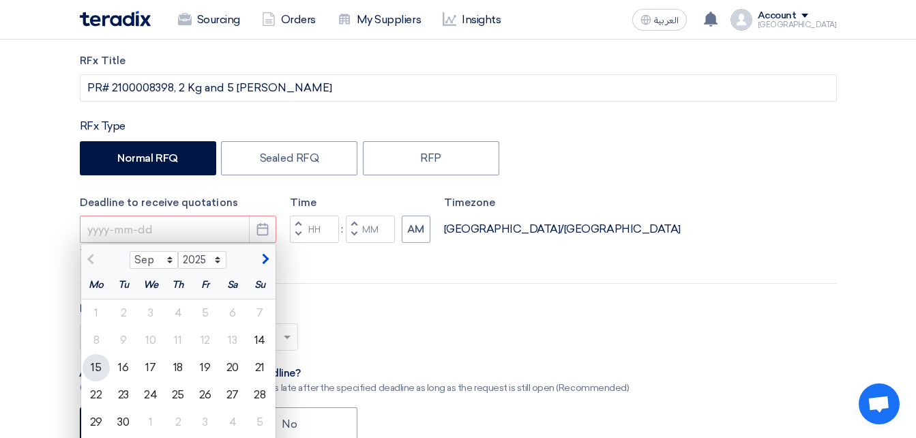
click at [93, 367] on div "15" at bounding box center [96, 367] width 27 height 27
type input "[DATE]"
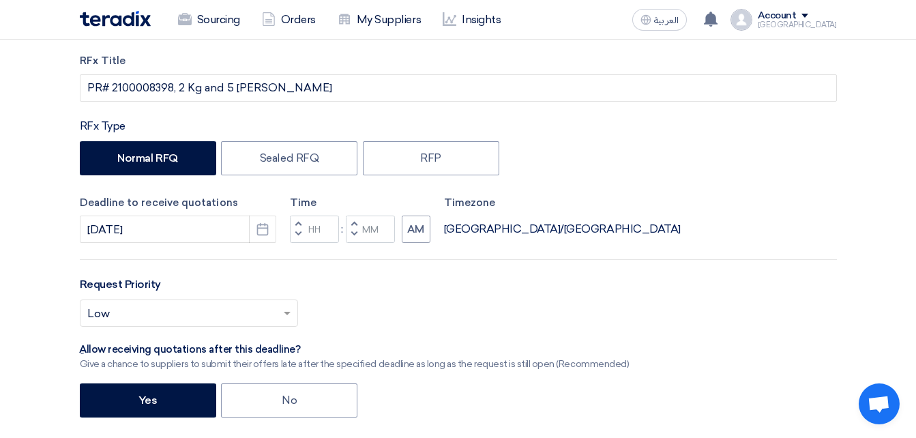
click at [316, 215] on div "Time Increment hours Decrement hours : Increment minutes Decrement minutes AM" at bounding box center [360, 219] width 140 height 48
click at [314, 230] on input "Hours" at bounding box center [314, 228] width 49 height 27
type input "03"
click at [369, 220] on div "Time Increment hours 03 Decrement hours : Increment minutes Decrement minutes AM" at bounding box center [360, 219] width 140 height 48
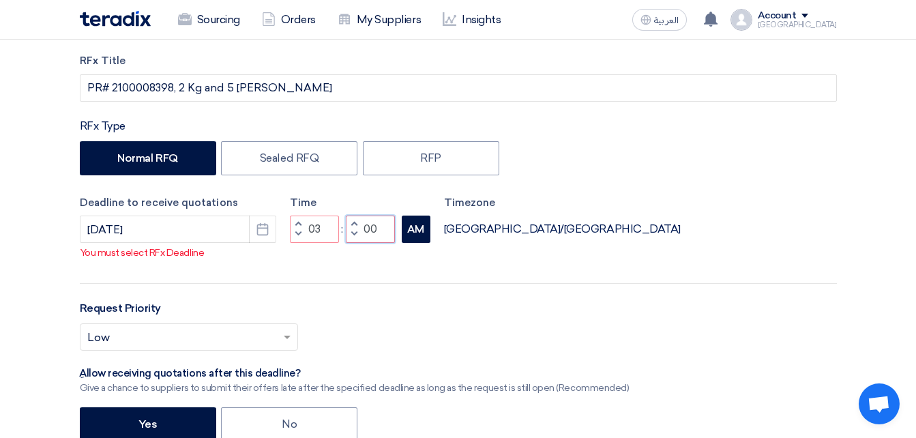
type input "00"
click at [411, 242] on button "AM" at bounding box center [416, 228] width 29 height 27
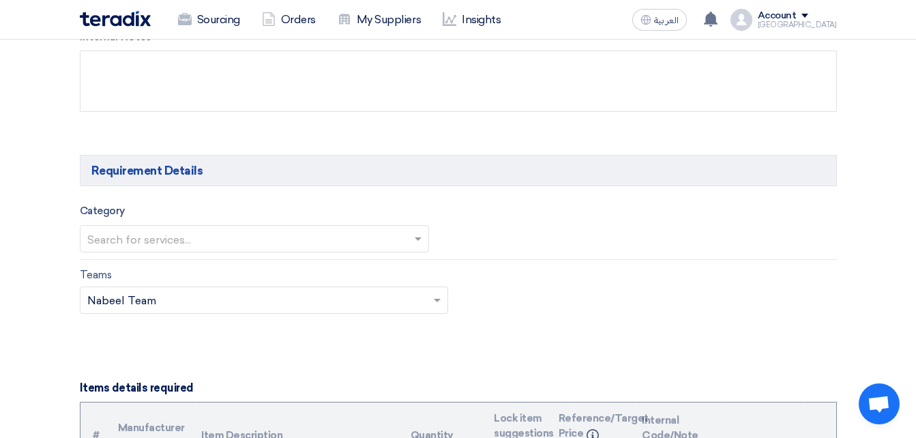
scroll to position [682, 0]
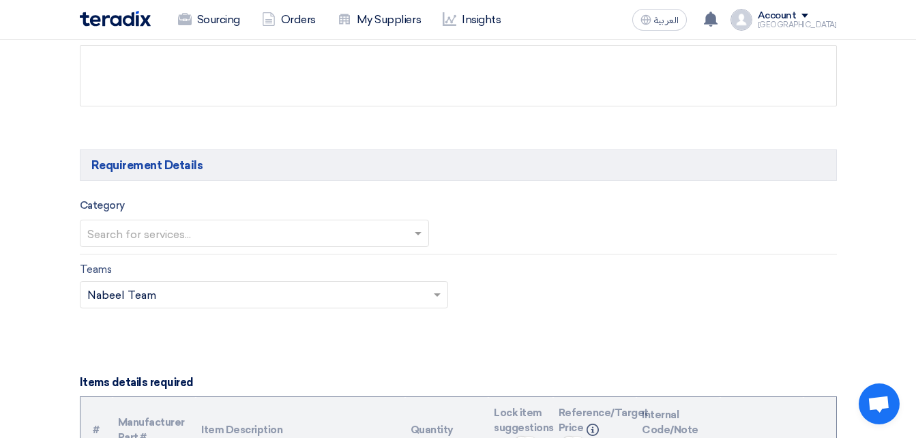
click at [145, 237] on input "text" at bounding box center [247, 235] width 320 height 23
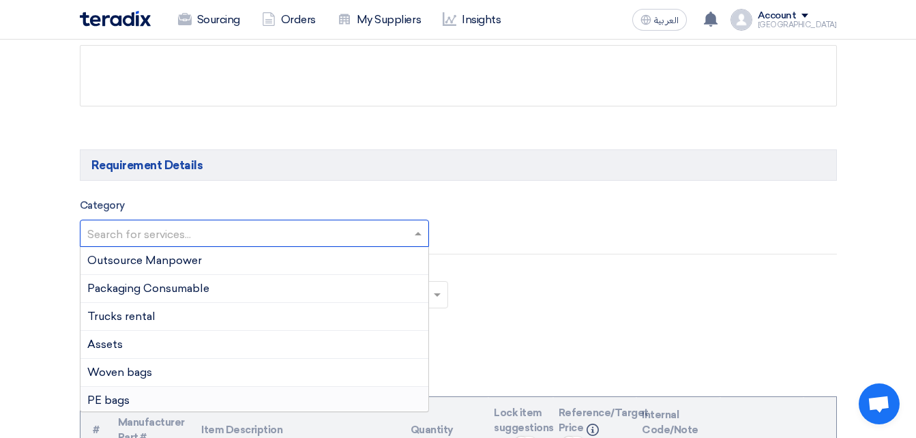
click at [132, 397] on div "PE bags" at bounding box center [254, 401] width 348 height 28
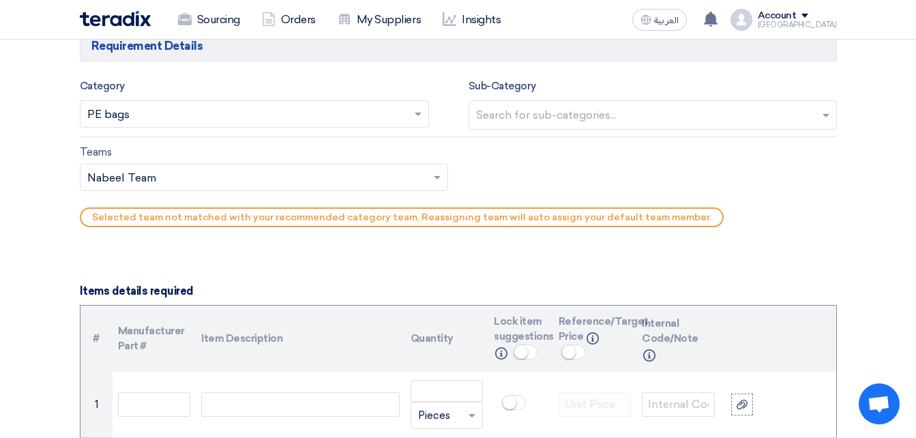
scroll to position [818, 0]
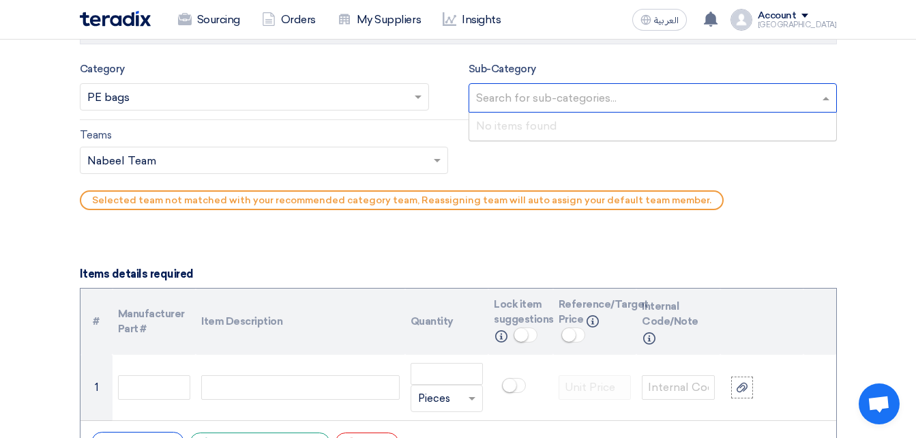
click at [509, 98] on input "text" at bounding box center [654, 99] width 357 height 23
click at [365, 173] on ng-select "Teams.. × Nabeel Team ×" at bounding box center [264, 160] width 368 height 27
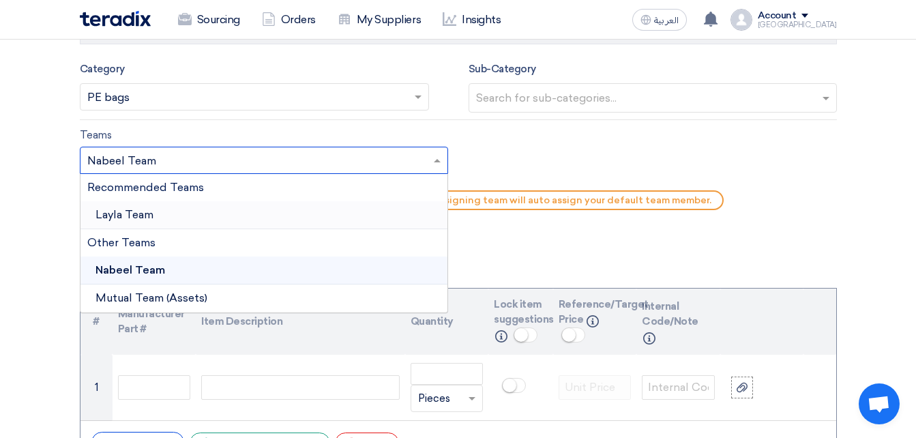
click at [204, 217] on div "Layla Team" at bounding box center [263, 215] width 367 height 28
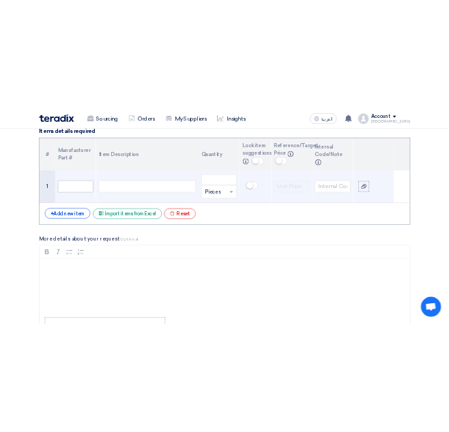
scroll to position [1023, 0]
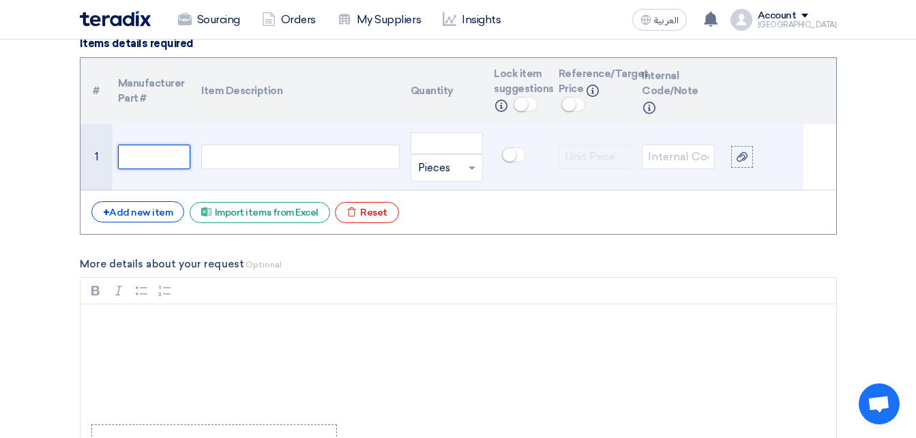
click at [160, 168] on input "text" at bounding box center [154, 157] width 73 height 25
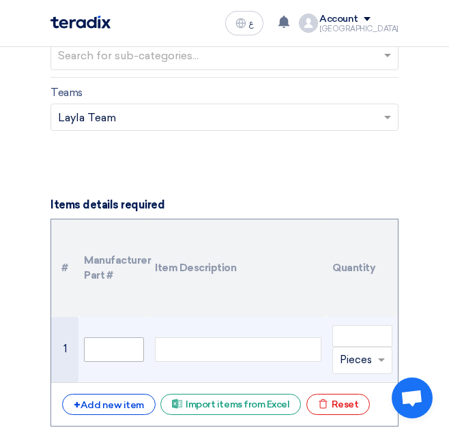
scroll to position [1091, 0]
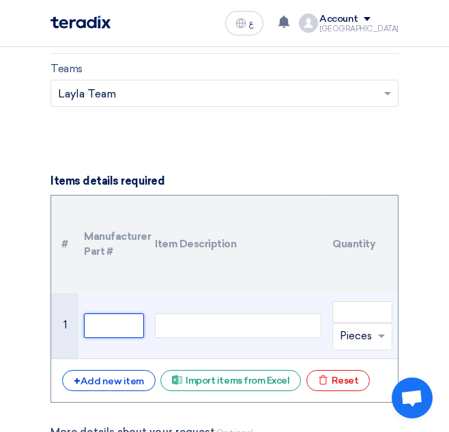
click at [122, 319] on input "text" at bounding box center [114, 326] width 60 height 25
paste input "18000045"
type input "18000045"
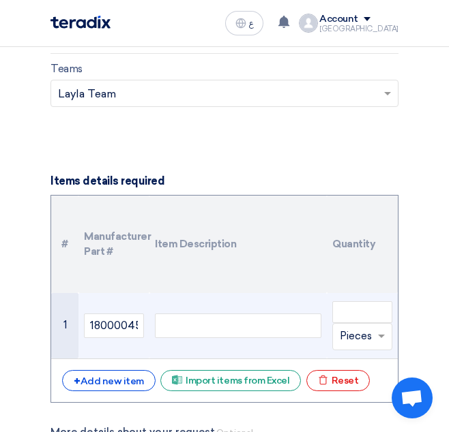
click at [183, 328] on div at bounding box center [238, 326] width 166 height 25
click at [229, 335] on div at bounding box center [238, 326] width 166 height 25
paste div
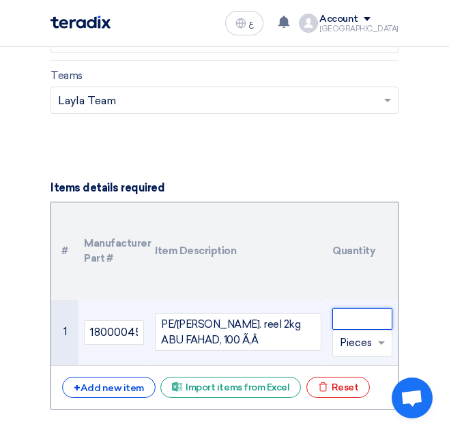
click at [362, 322] on input "number" at bounding box center [362, 319] width 60 height 22
click at [355, 339] on input "text" at bounding box center [354, 344] width 29 height 22
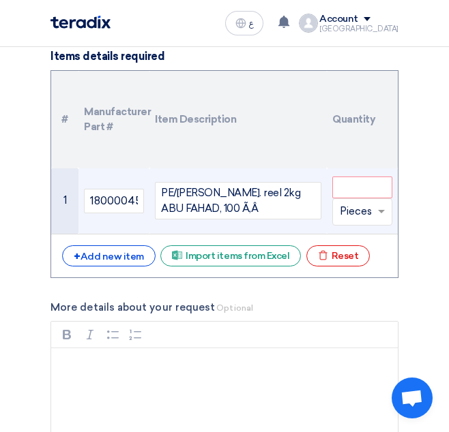
scroll to position [1221, 0]
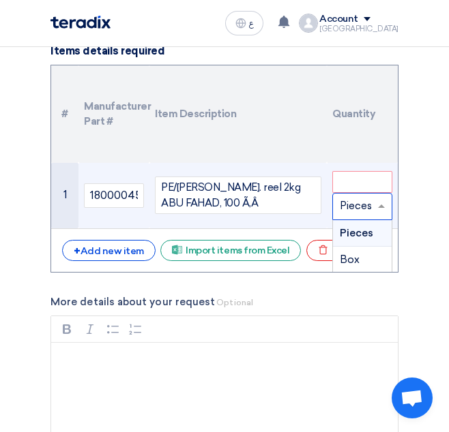
click at [348, 211] on input "text" at bounding box center [354, 207] width 29 height 22
click at [357, 179] on input "number" at bounding box center [362, 182] width 60 height 22
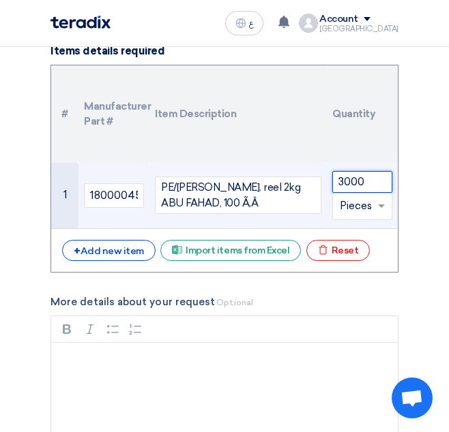
type input "3000"
click at [344, 206] on input "text" at bounding box center [354, 207] width 29 height 22
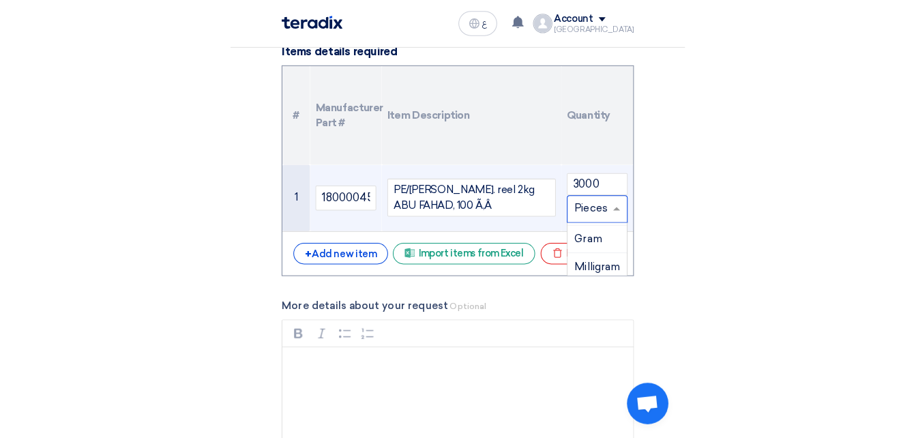
scroll to position [273, 0]
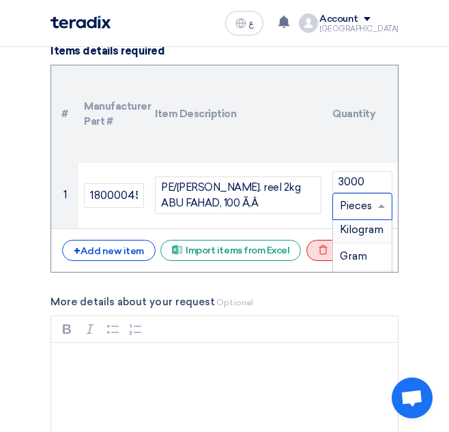
click at [359, 241] on div "Kilogram" at bounding box center [362, 230] width 59 height 27
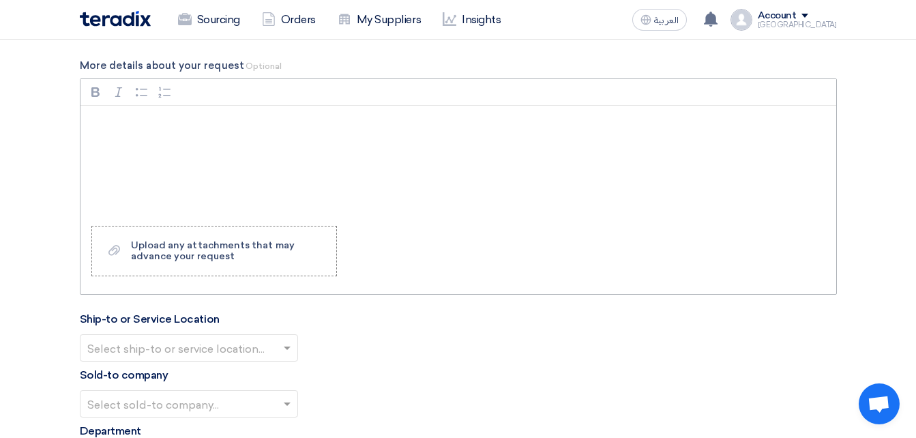
click at [396, 239] on div "Rich Text Editor Bold (CTRL+B) Bold Italic (CTRL+I) Italic Bulleted List Bullet…" at bounding box center [458, 186] width 757 height 216
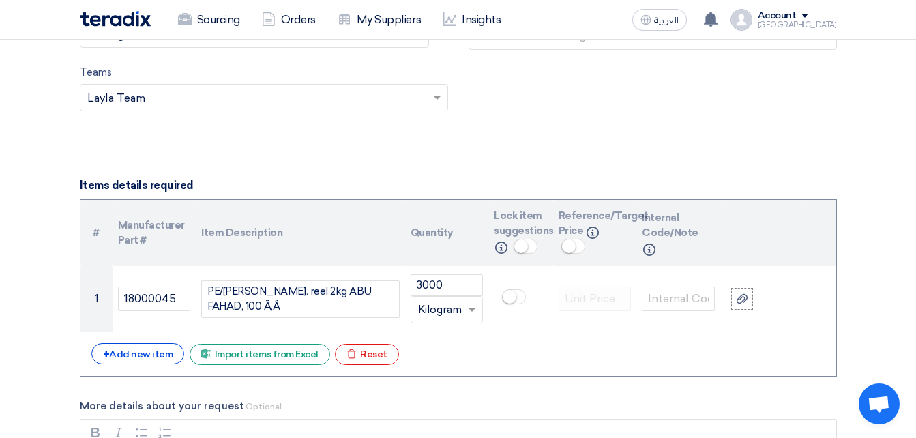
scroll to position [880, 0]
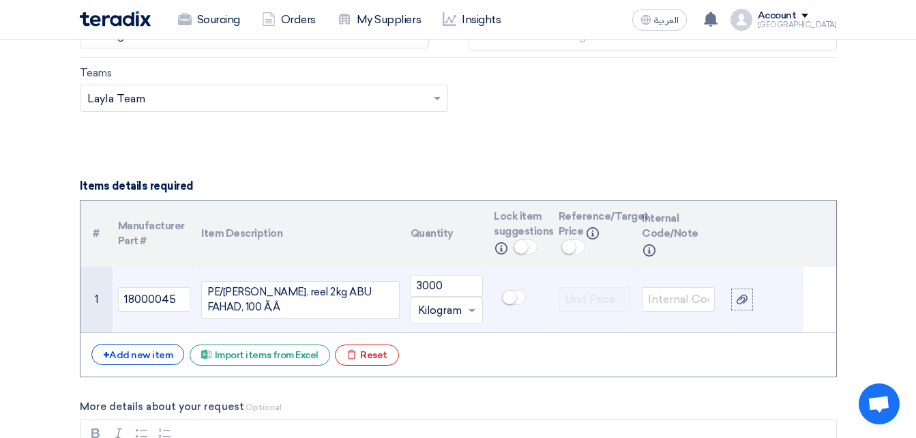
click at [514, 297] on small at bounding box center [510, 297] width 14 height 14
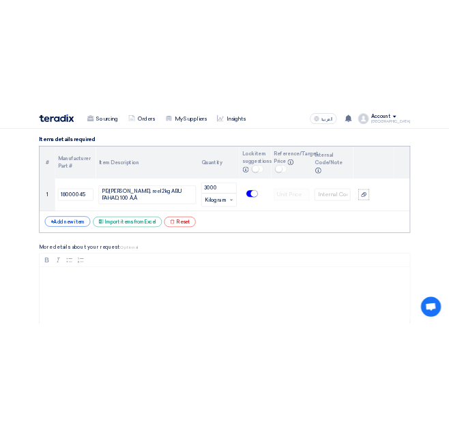
scroll to position [1017, 0]
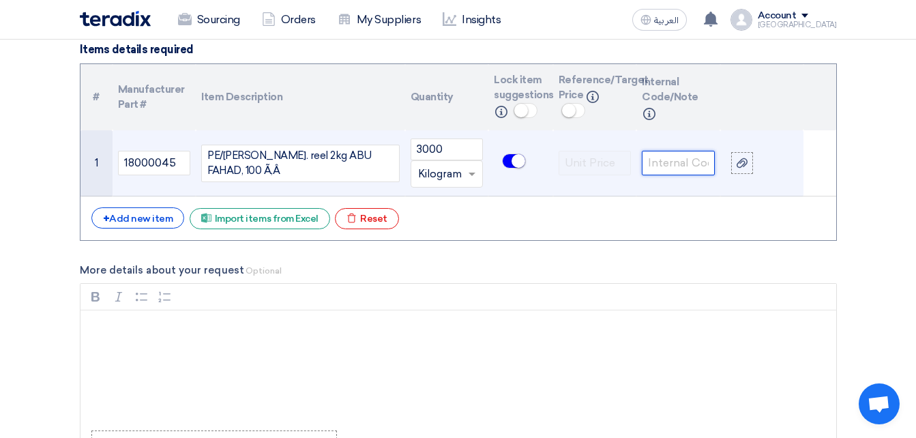
click at [685, 167] on input "text" at bounding box center [678, 163] width 73 height 25
click at [158, 170] on input "18000045" at bounding box center [154, 163] width 73 height 25
click at [158, 169] on input "18000045" at bounding box center [154, 163] width 73 height 25
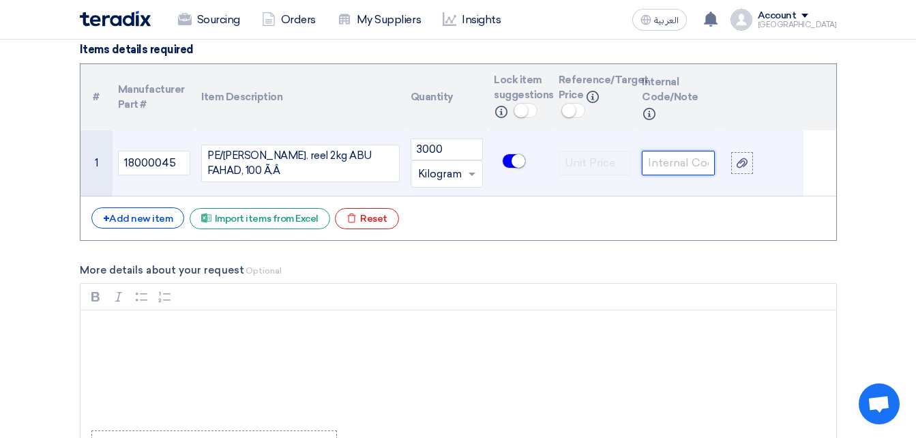
click at [702, 168] on input "text" at bounding box center [678, 163] width 73 height 25
paste input "18000045"
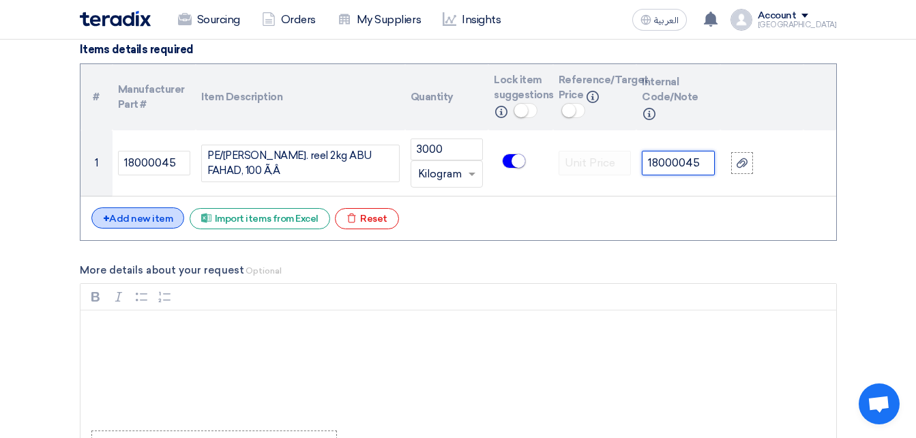
type input "18000045"
click at [170, 211] on div "+ Add new item" at bounding box center [137, 217] width 93 height 21
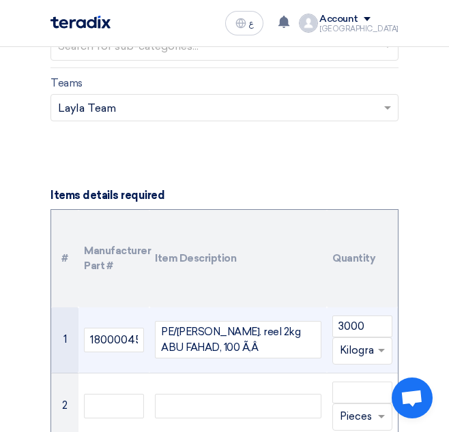
scroll to position [1153, 0]
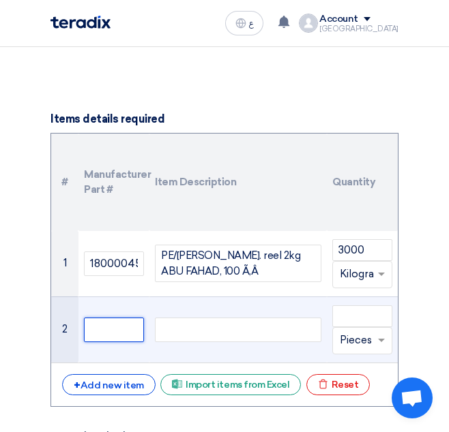
click at [110, 331] on input "text" at bounding box center [114, 330] width 60 height 25
paste input "18000046"
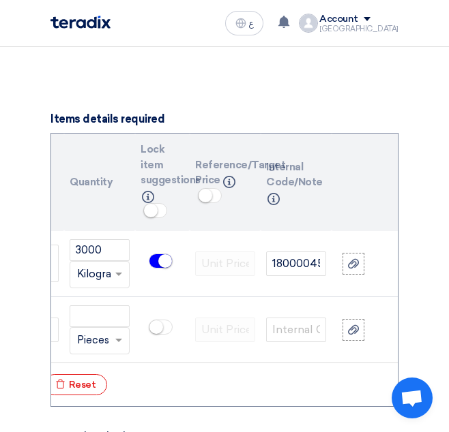
scroll to position [0, 295]
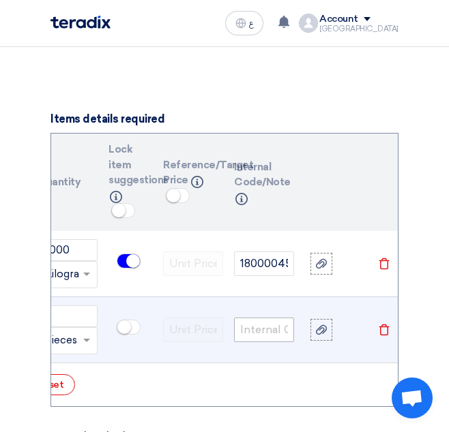
type input "18000046"
click at [252, 326] on input "text" at bounding box center [264, 330] width 60 height 25
paste input "18000046"
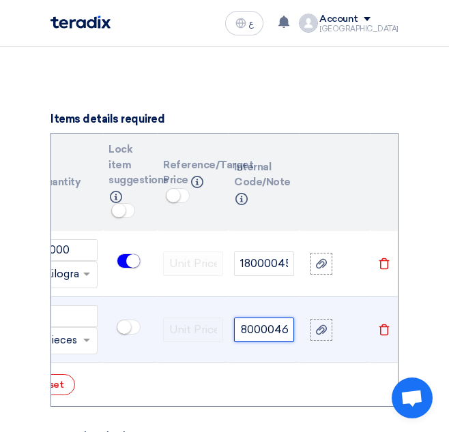
type input "18000046"
click at [127, 330] on small at bounding box center [124, 327] width 14 height 14
click at [67, 320] on input "number" at bounding box center [68, 316] width 60 height 22
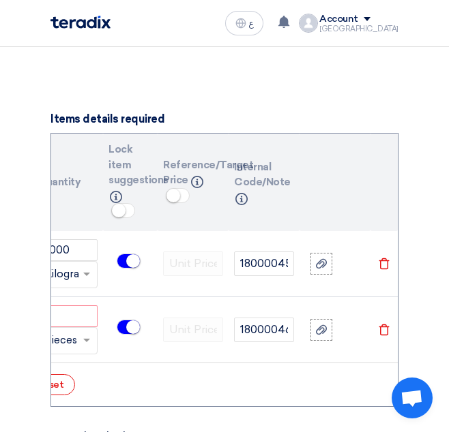
click at [224, 407] on div "# Manufacturer Part # Item Description Quantity Lock item suggestions Info Refe…" at bounding box center [224, 270] width 348 height 274
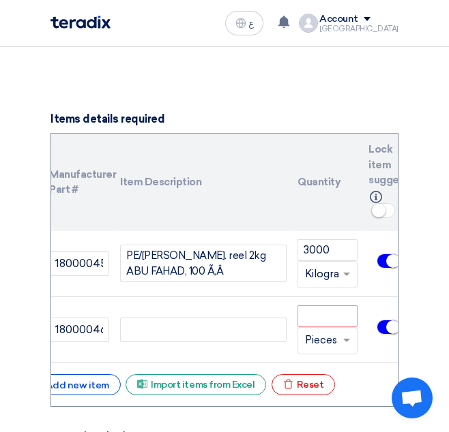
scroll to position [0, 29]
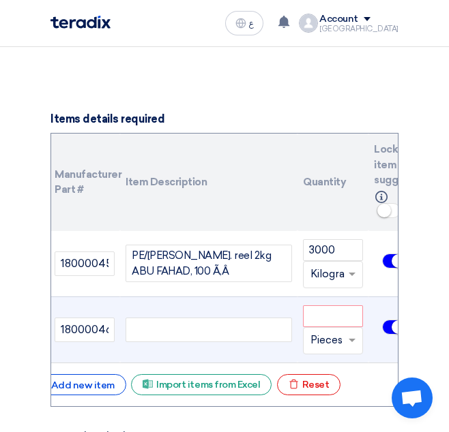
click at [158, 338] on div at bounding box center [208, 330] width 166 height 25
paste div
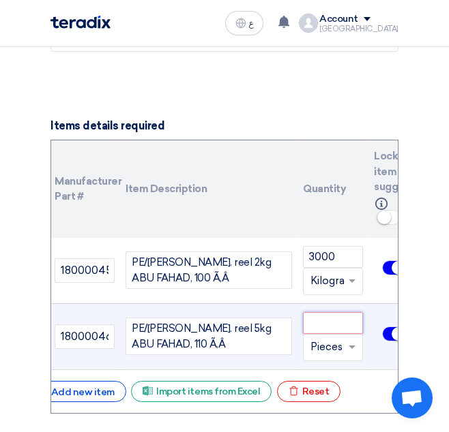
click at [329, 326] on input "number" at bounding box center [333, 323] width 60 height 22
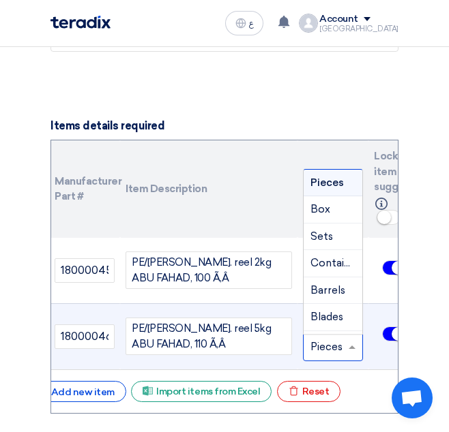
click at [325, 353] on input "text" at bounding box center [324, 348] width 29 height 22
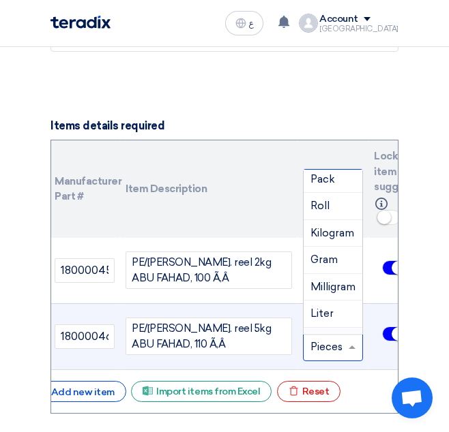
scroll to position [136, 0]
click at [329, 311] on span "Kilogram" at bounding box center [332, 316] width 44 height 12
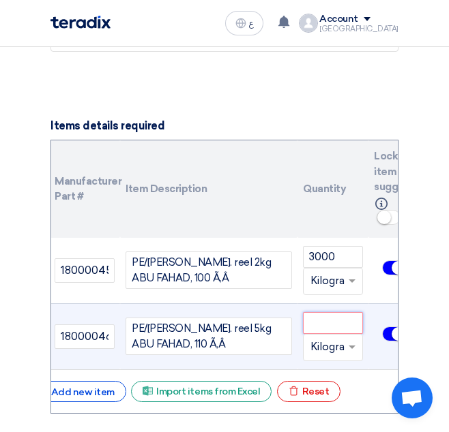
click at [341, 320] on input "number" at bounding box center [333, 323] width 60 height 22
type input "3000"
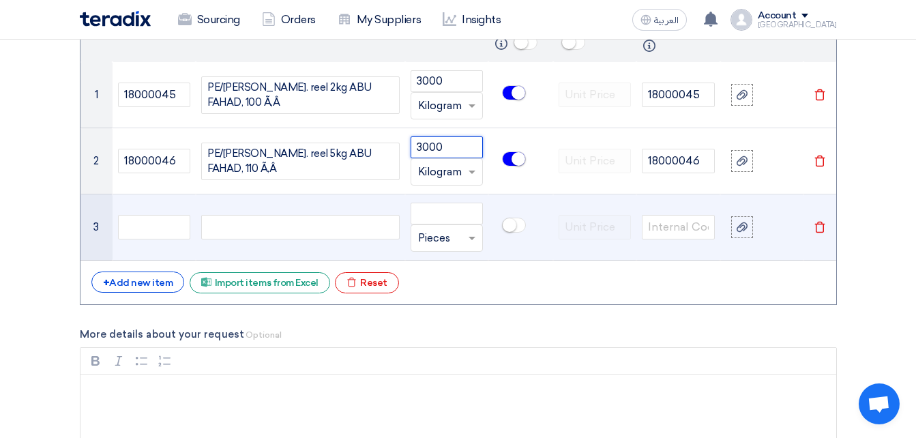
scroll to position [1078, 0]
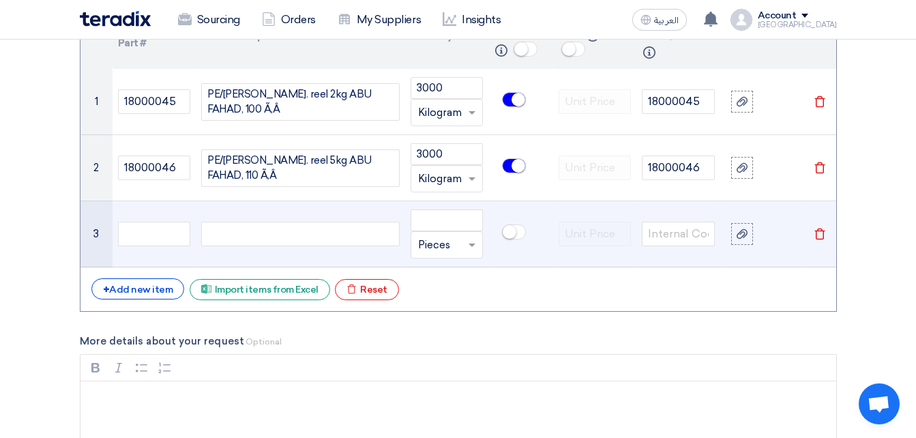
click at [95, 233] on td "3" at bounding box center [96, 234] width 32 height 66
click at [84, 218] on td "3" at bounding box center [96, 234] width 32 height 66
click at [95, 228] on td "3" at bounding box center [96, 234] width 32 height 66
click at [816, 230] on icon "Delete" at bounding box center [820, 234] width 12 height 12
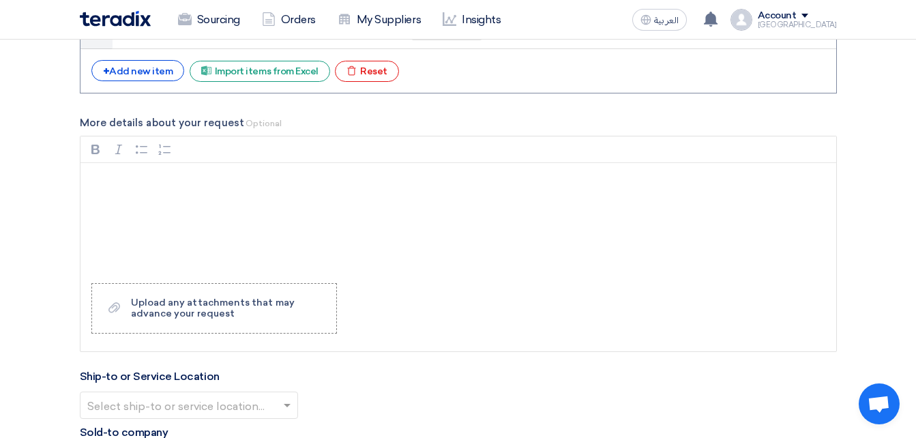
scroll to position [1283, 0]
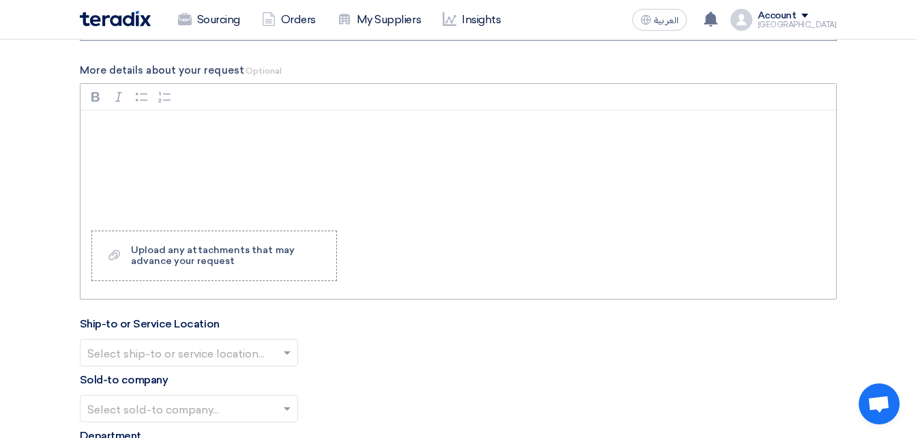
click at [185, 156] on div "Rich Text Editor, main" at bounding box center [458, 164] width 756 height 109
drag, startPoint x: 329, startPoint y: 157, endPoint x: 353, endPoint y: 151, distance: 24.6
click at [372, 143] on div "Dear Supplier, Kindly, share your offer with taking in consideration that" at bounding box center [458, 164] width 756 height 109
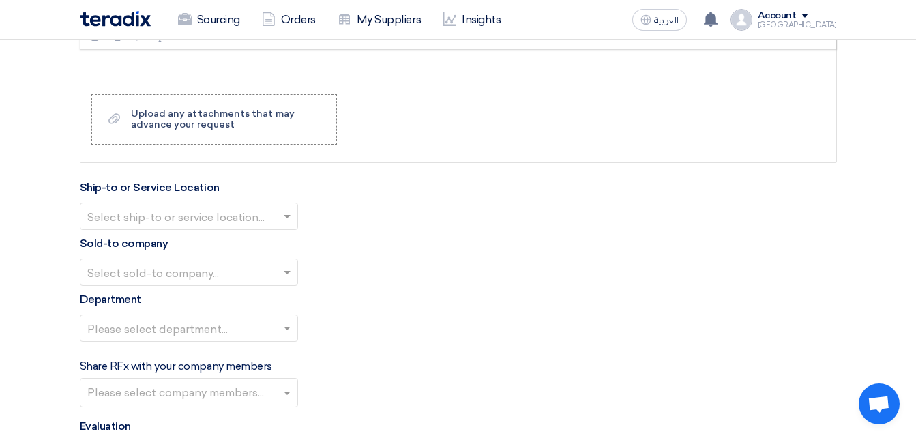
scroll to position [1487, 0]
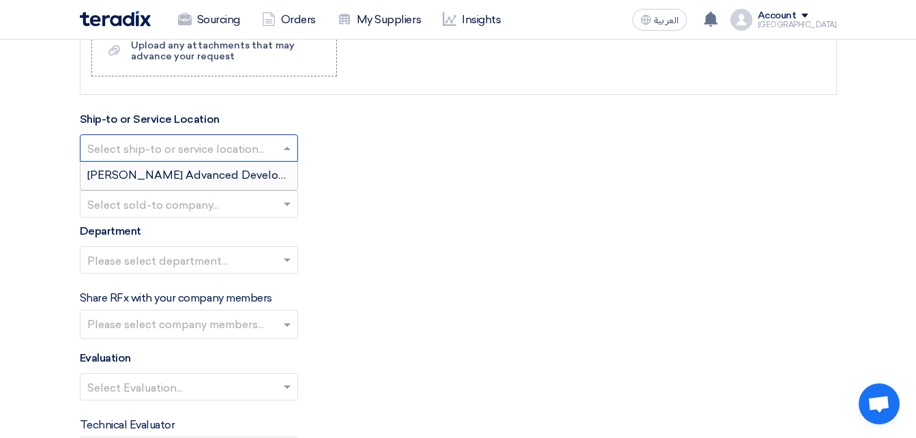
click at [203, 159] on input "text" at bounding box center [182, 149] width 190 height 23
click at [198, 174] on span "[PERSON_NAME] Advanced Development Company" at bounding box center [226, 174] width 279 height 13
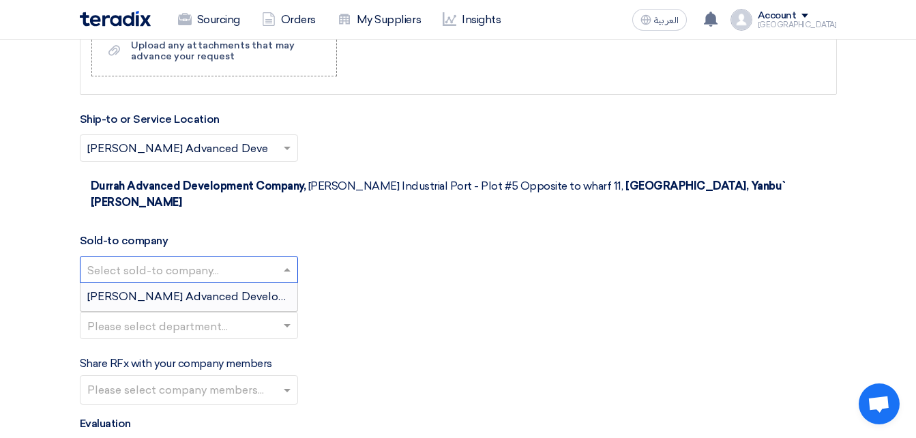
click at [164, 256] on div "Select sold-to company..." at bounding box center [189, 269] width 218 height 27
click at [168, 290] on span "[PERSON_NAME] Advanced Development Company" at bounding box center [226, 296] width 279 height 13
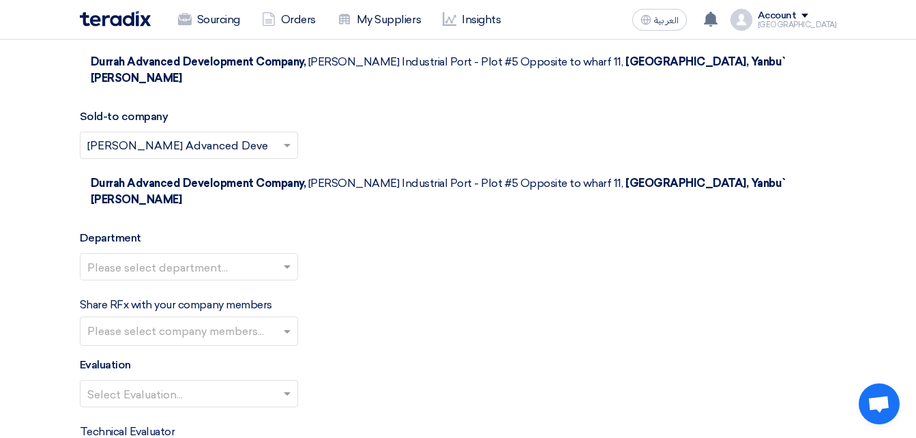
scroll to position [1624, 0]
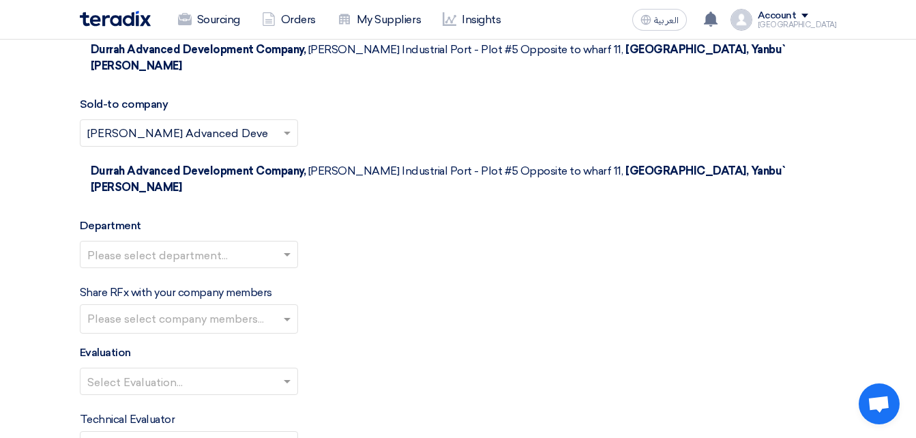
click at [130, 245] on input "text" at bounding box center [182, 256] width 190 height 23
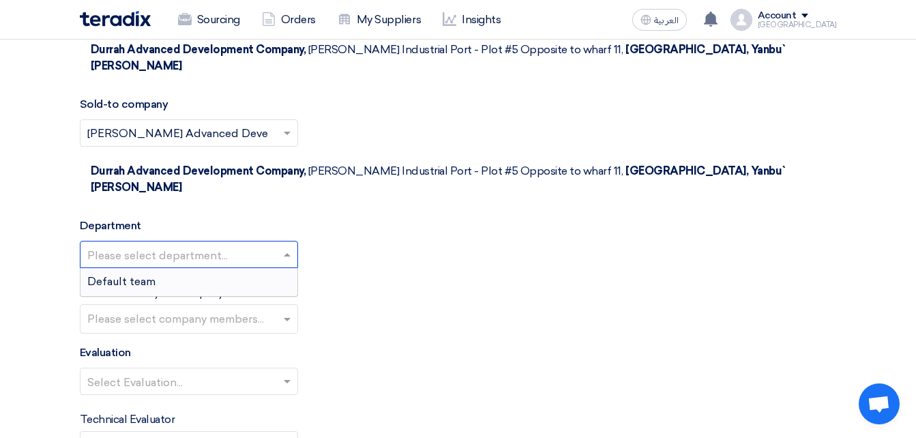
click at [134, 268] on div "Default team" at bounding box center [188, 281] width 217 height 27
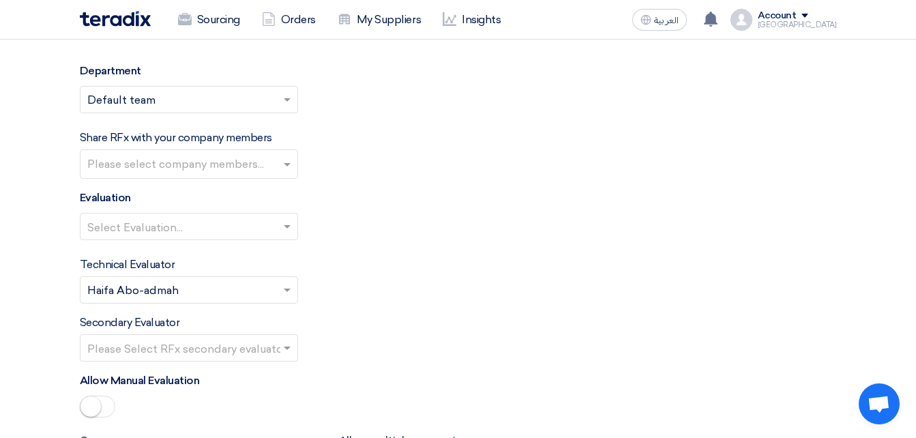
scroll to position [1828, 0]
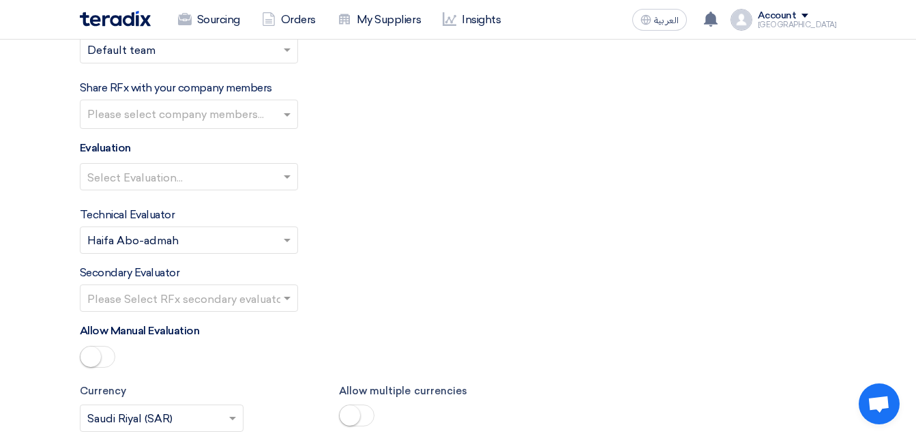
click at [106, 167] on input "text" at bounding box center [182, 178] width 190 height 23
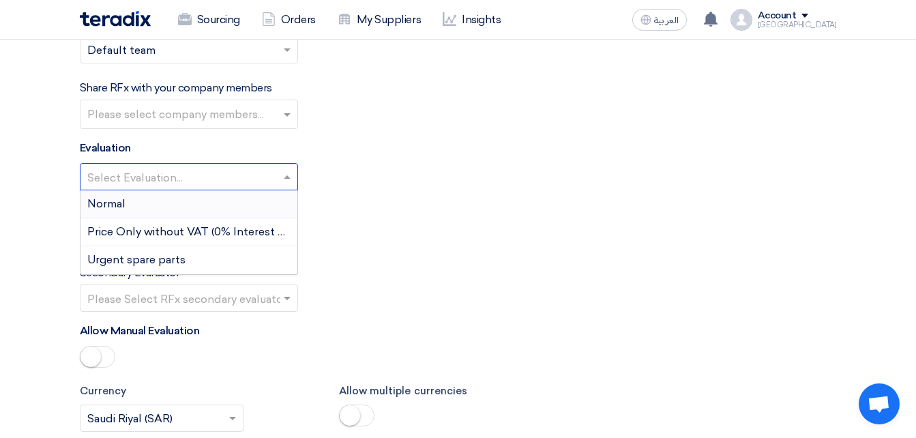
click at [114, 190] on div "Normal" at bounding box center [188, 204] width 217 height 28
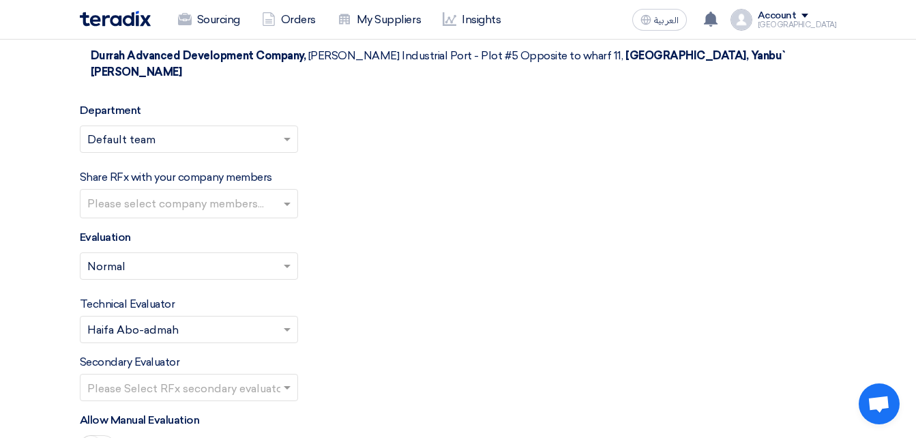
scroll to position [1760, 0]
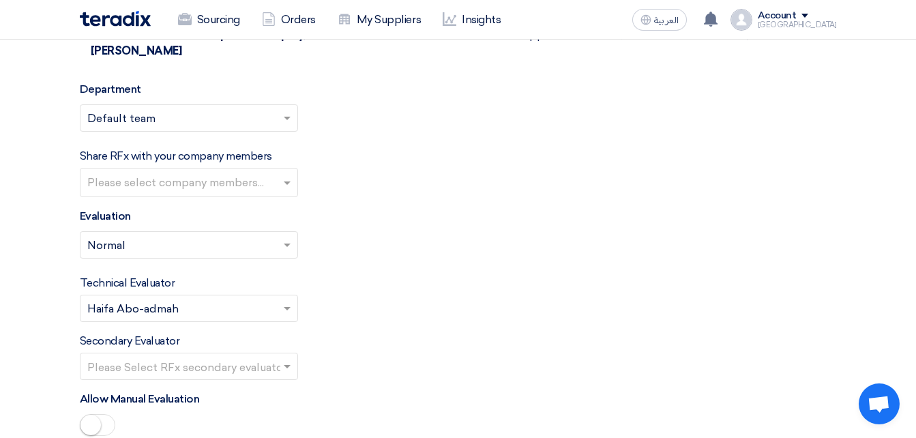
click at [218, 173] on input "text" at bounding box center [190, 184] width 207 height 23
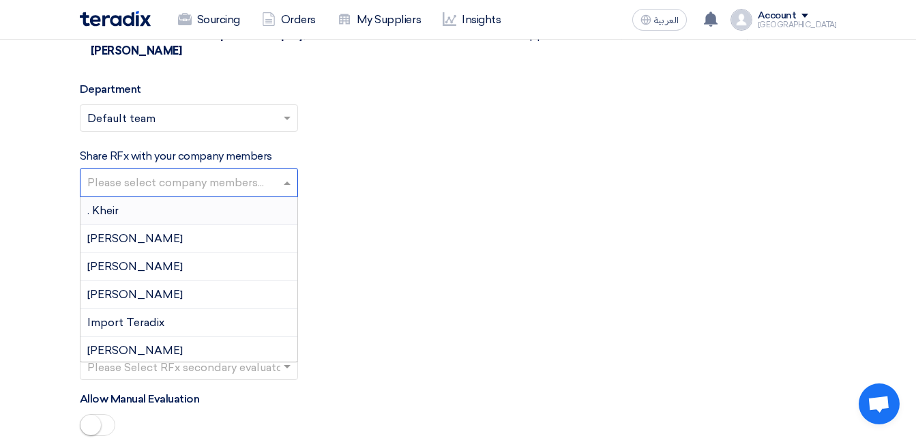
click at [218, 173] on input "text" at bounding box center [190, 184] width 207 height 23
click at [331, 208] on div "Evaluation Select Evaluation... × Normal ×" at bounding box center [458, 238] width 757 height 61
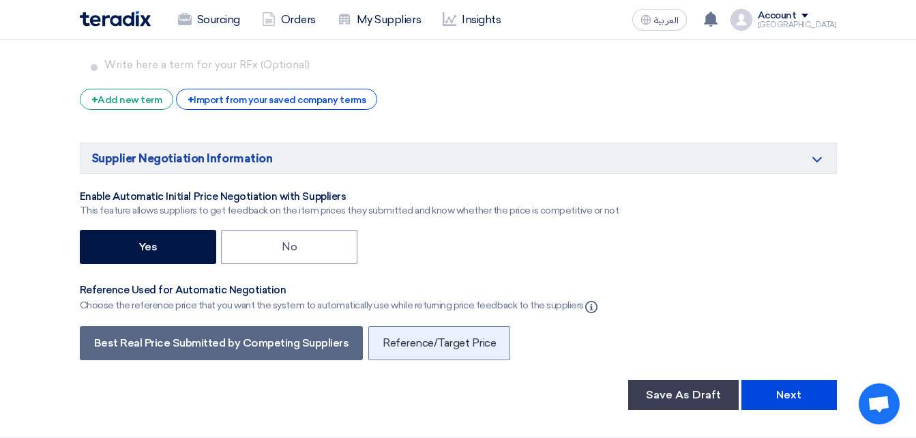
scroll to position [2305, 0]
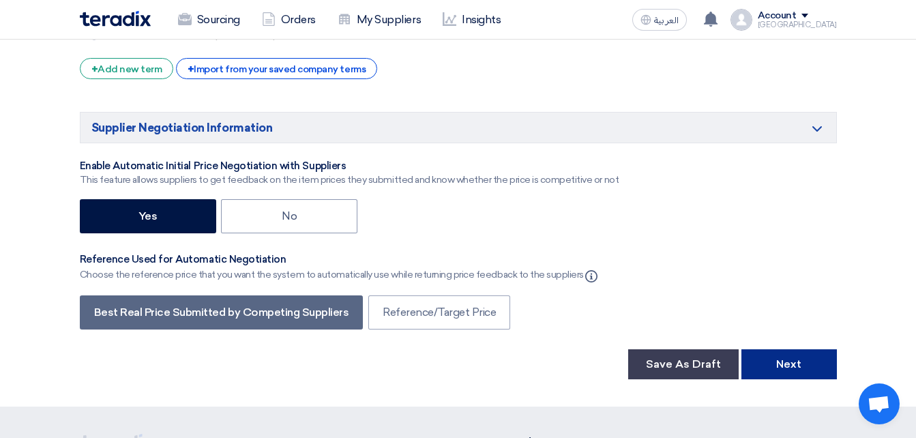
click at [816, 349] on button "Next" at bounding box center [788, 364] width 95 height 30
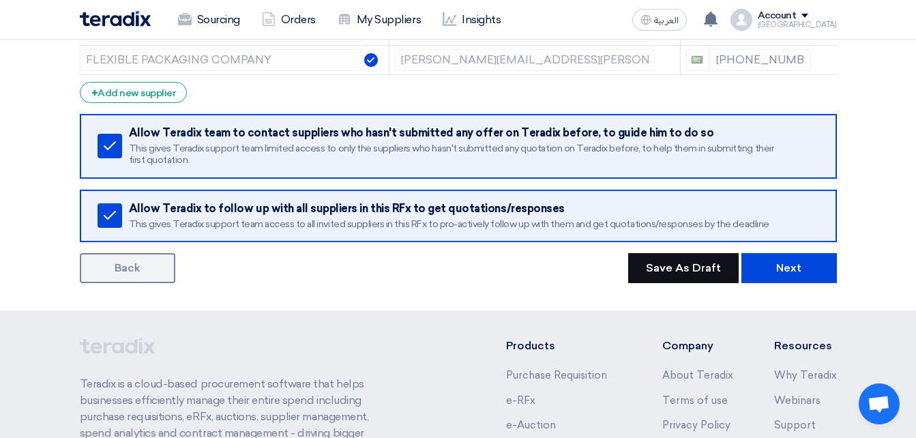
scroll to position [341, 0]
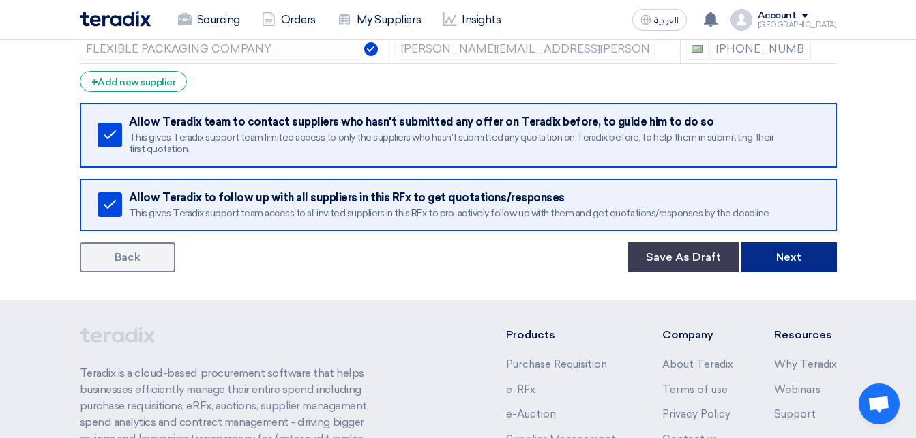
click at [767, 265] on button "Next" at bounding box center [788, 257] width 95 height 30
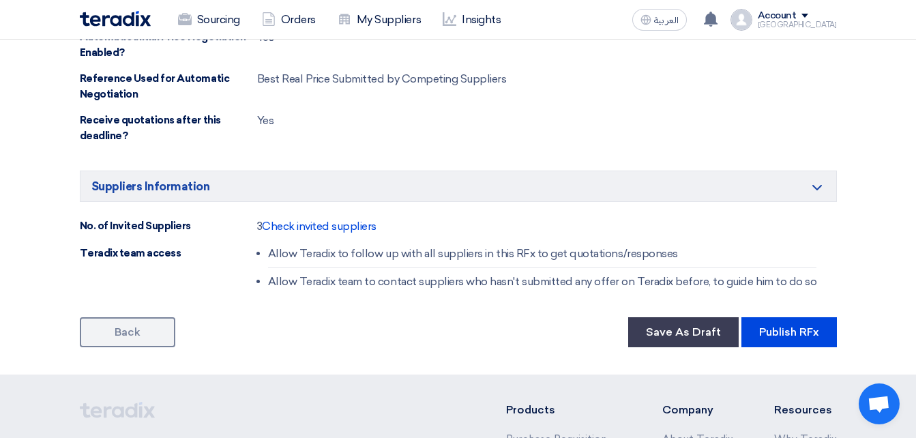
scroll to position [886, 0]
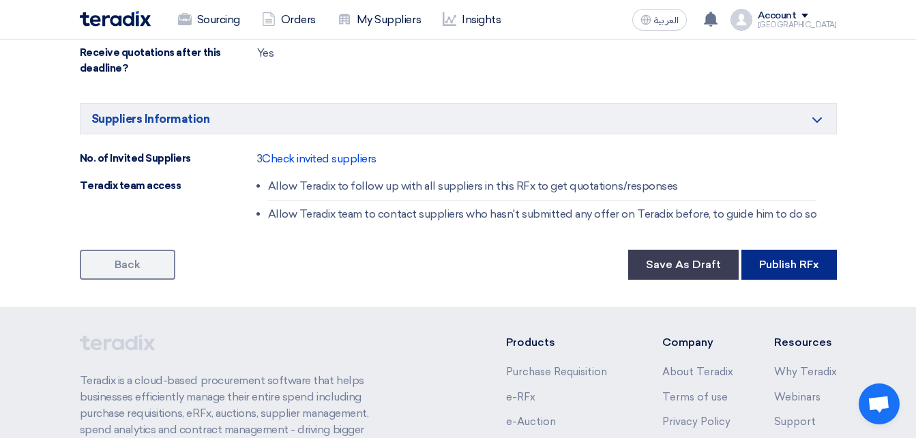
click at [756, 270] on button "Publish RFx" at bounding box center [788, 265] width 95 height 30
